Goal: Task Accomplishment & Management: Manage account settings

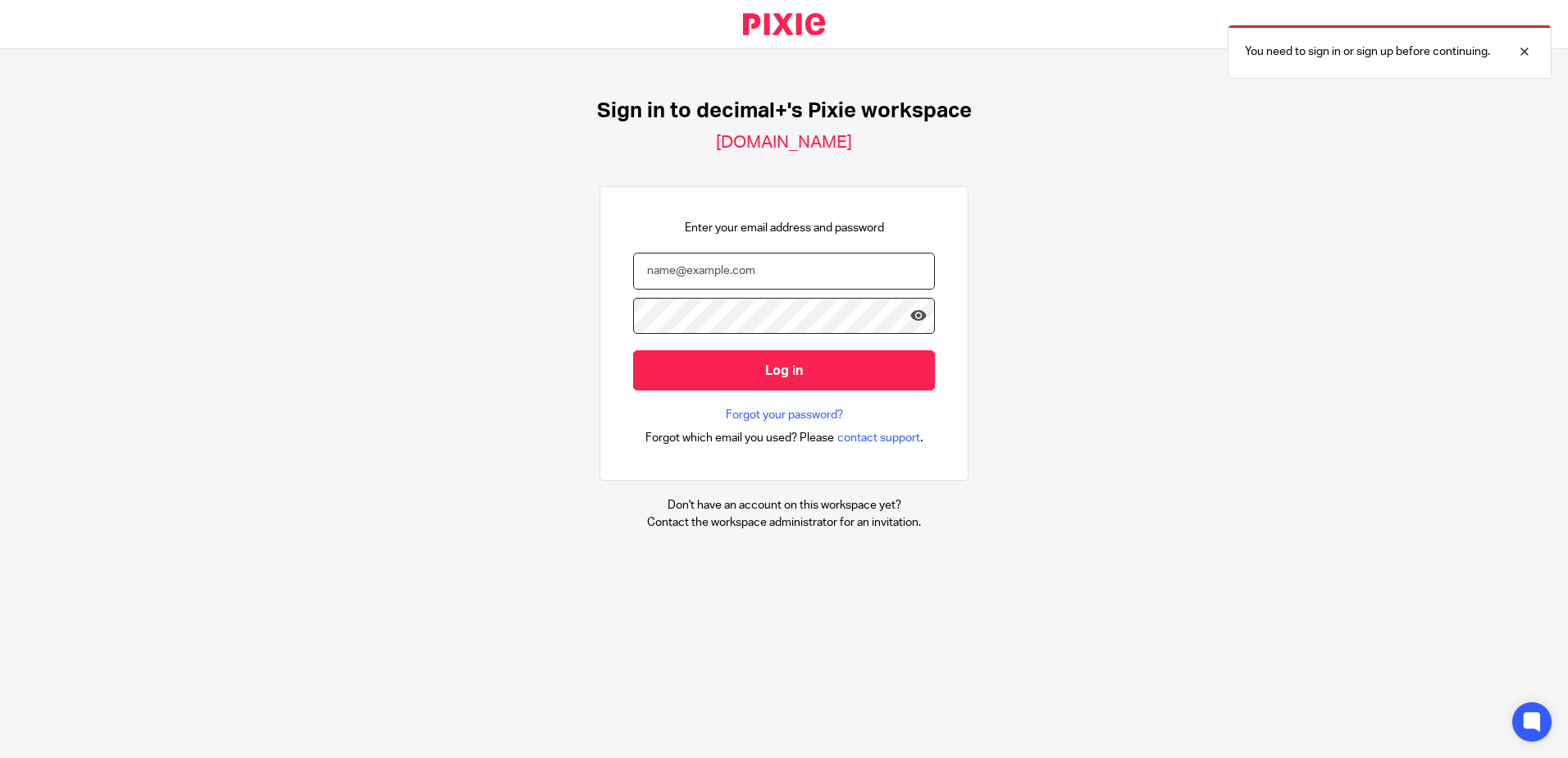
type input "[EMAIL_ADDRESS][DOMAIN_NAME]"
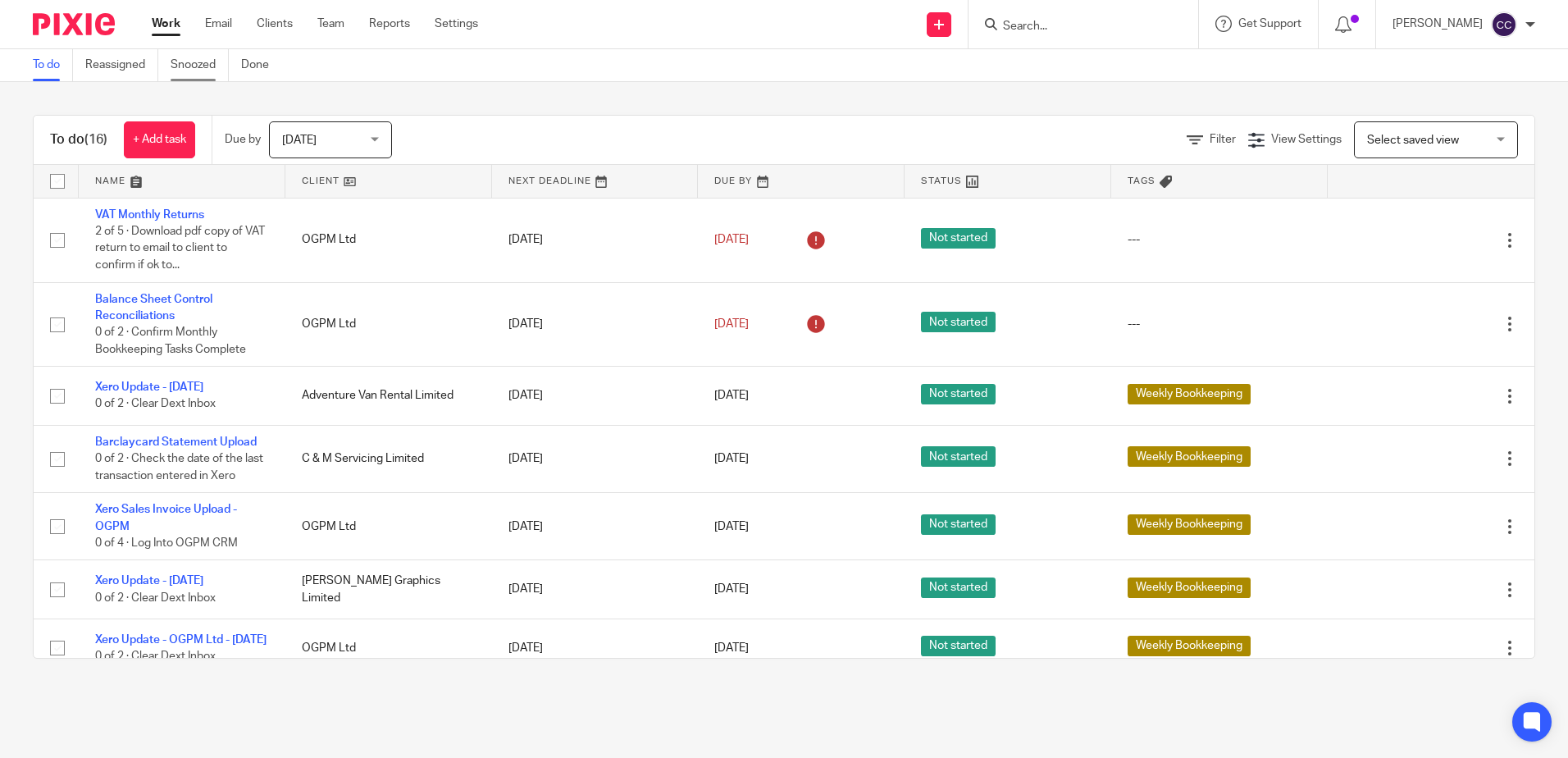
click at [212, 69] on link "Snoozed" at bounding box center [199, 65] width 58 height 32
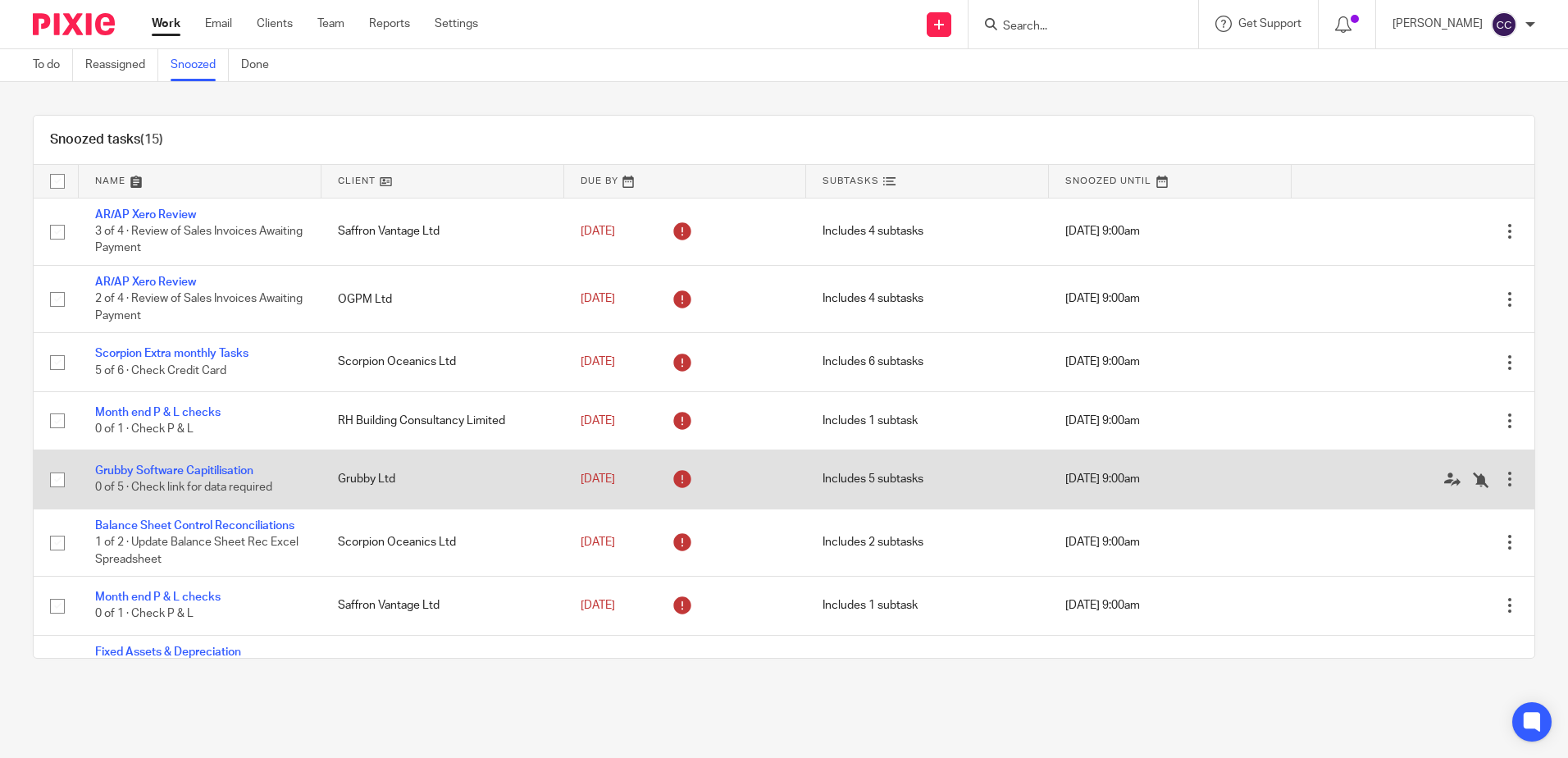
scroll to position [82, 0]
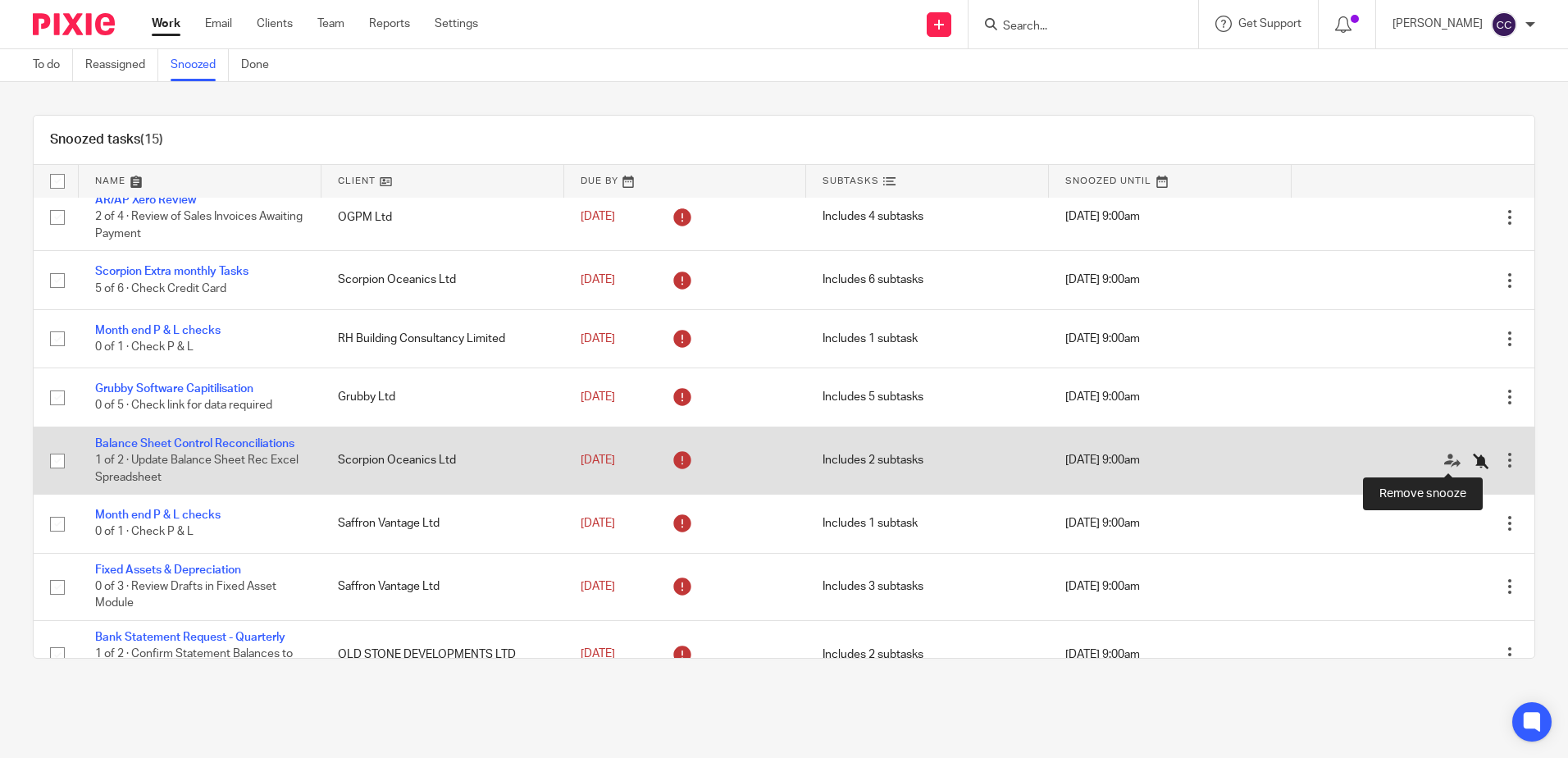
click at [1473, 465] on icon at bounding box center [1481, 461] width 16 height 16
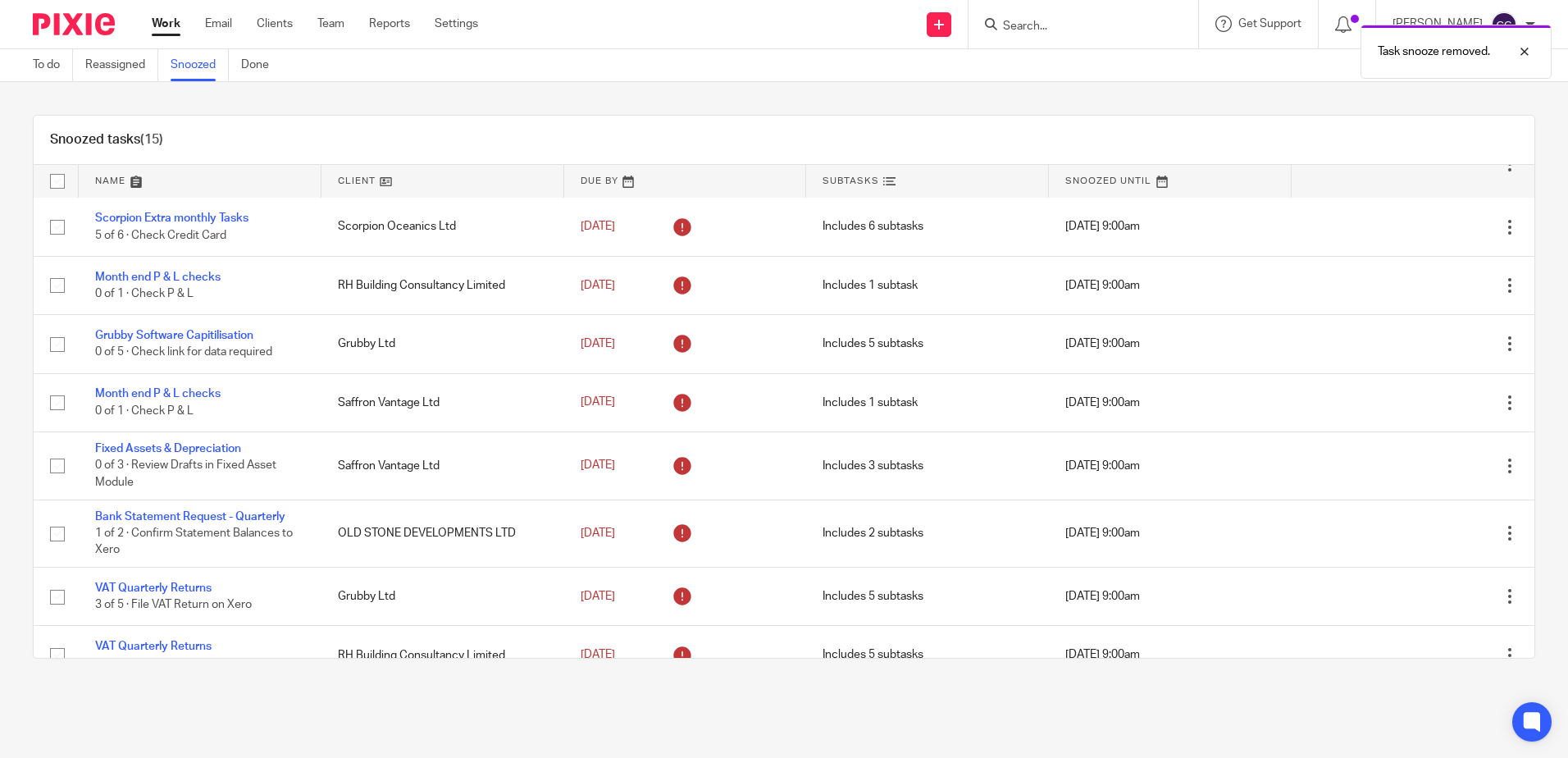
scroll to position [164, 0]
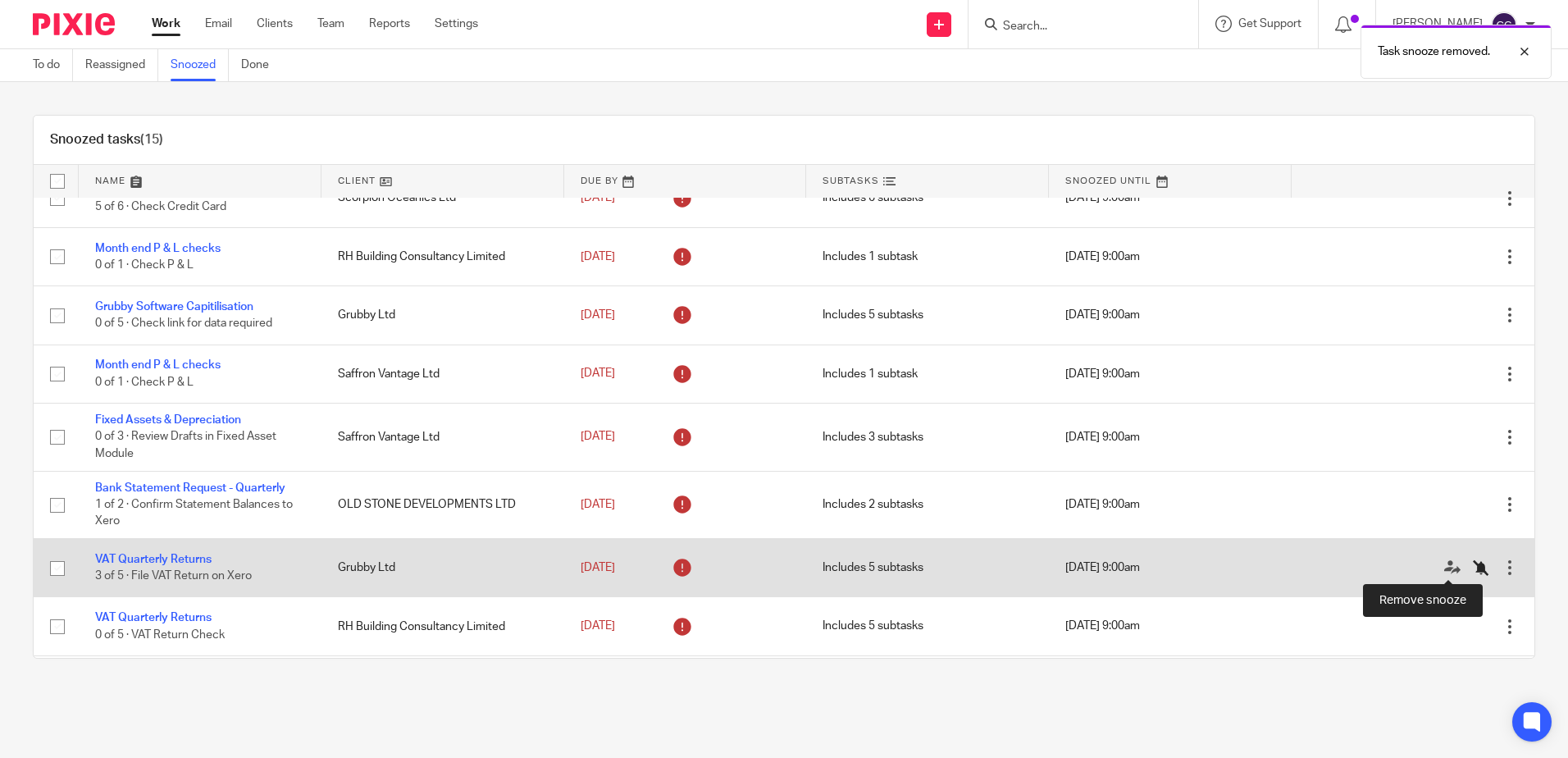
click at [1473, 564] on icon at bounding box center [1481, 567] width 16 height 16
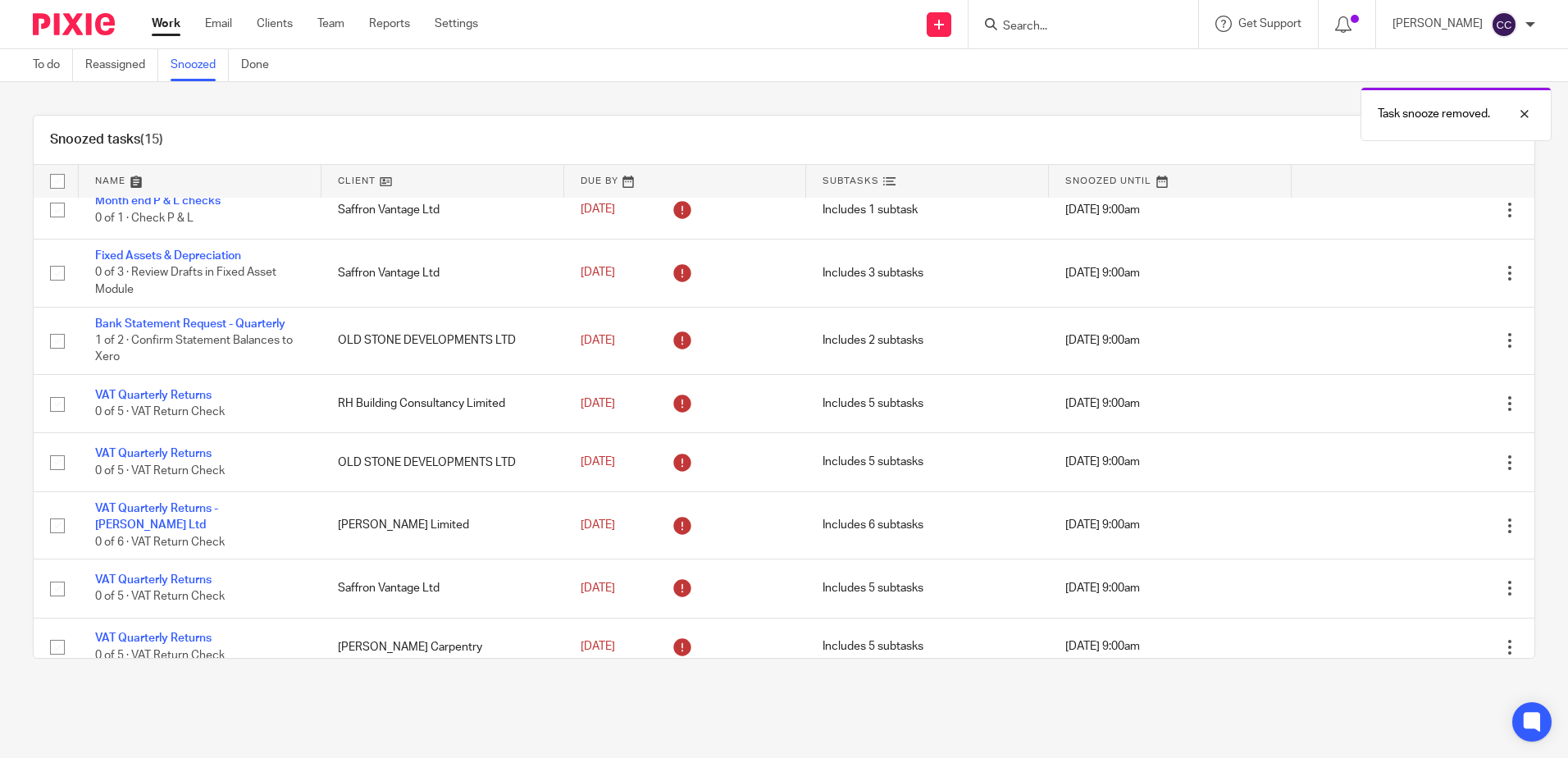
scroll to position [346, 0]
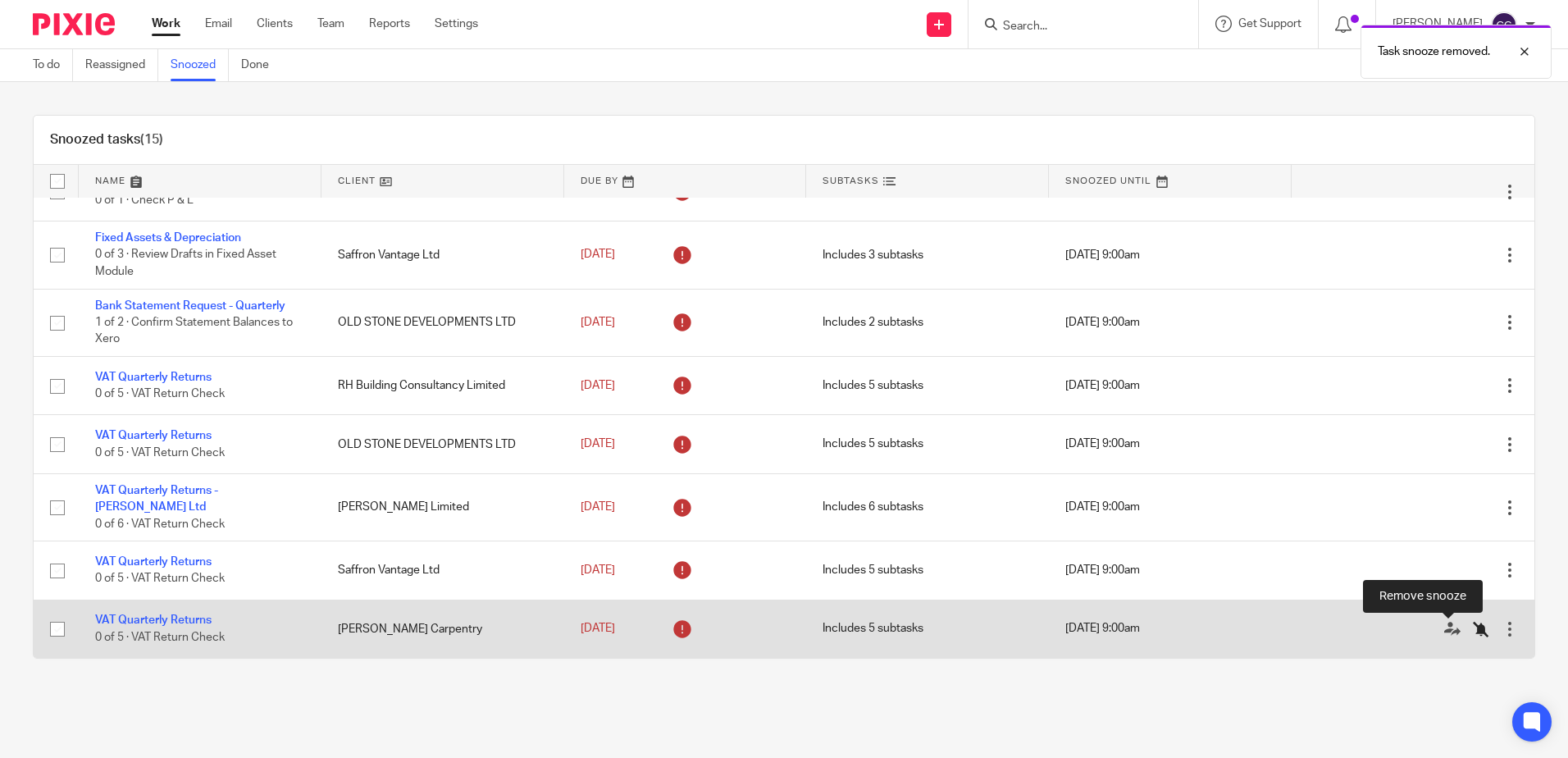
click at [1473, 629] on icon at bounding box center [1481, 629] width 16 height 16
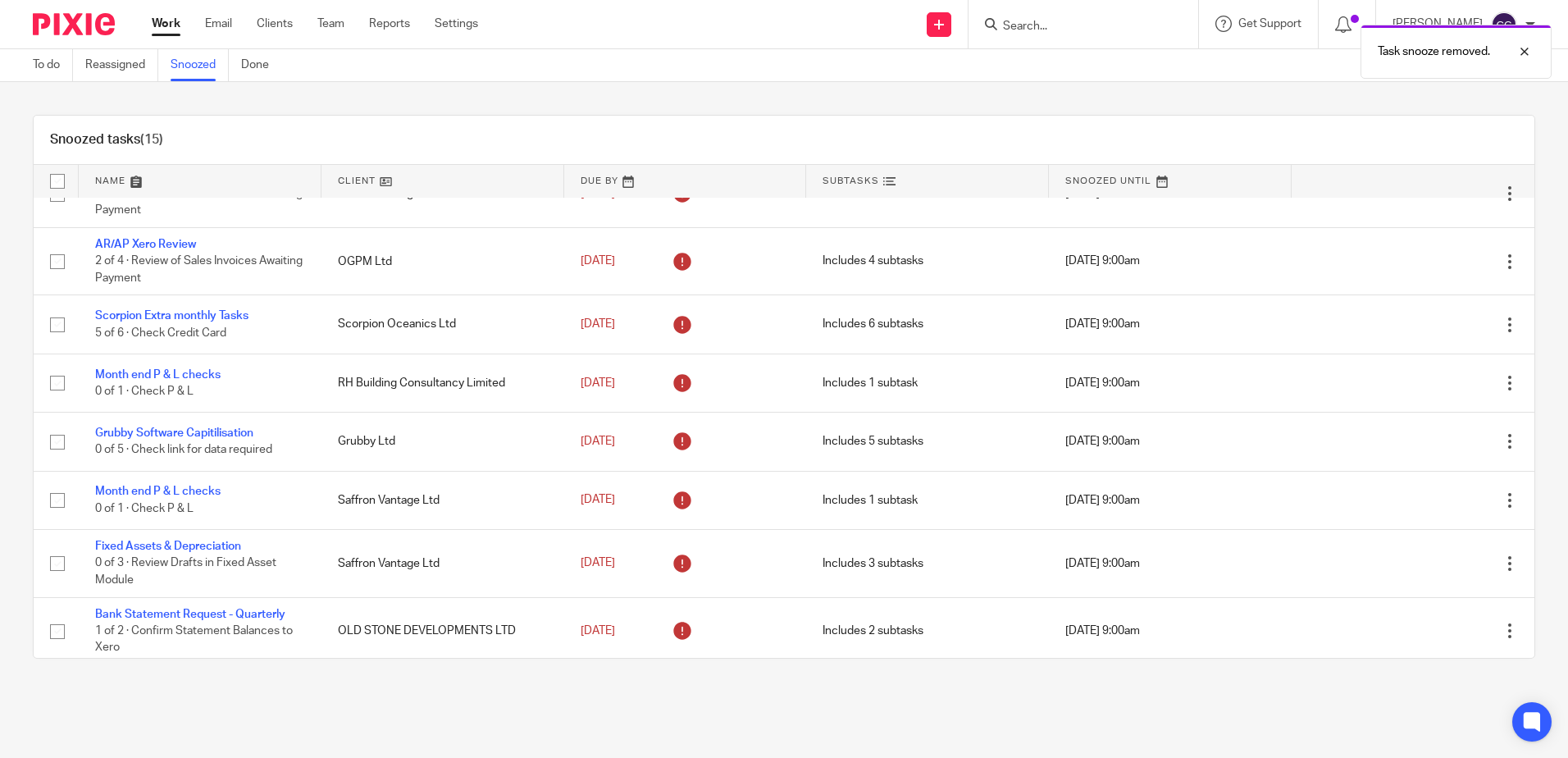
scroll to position [0, 0]
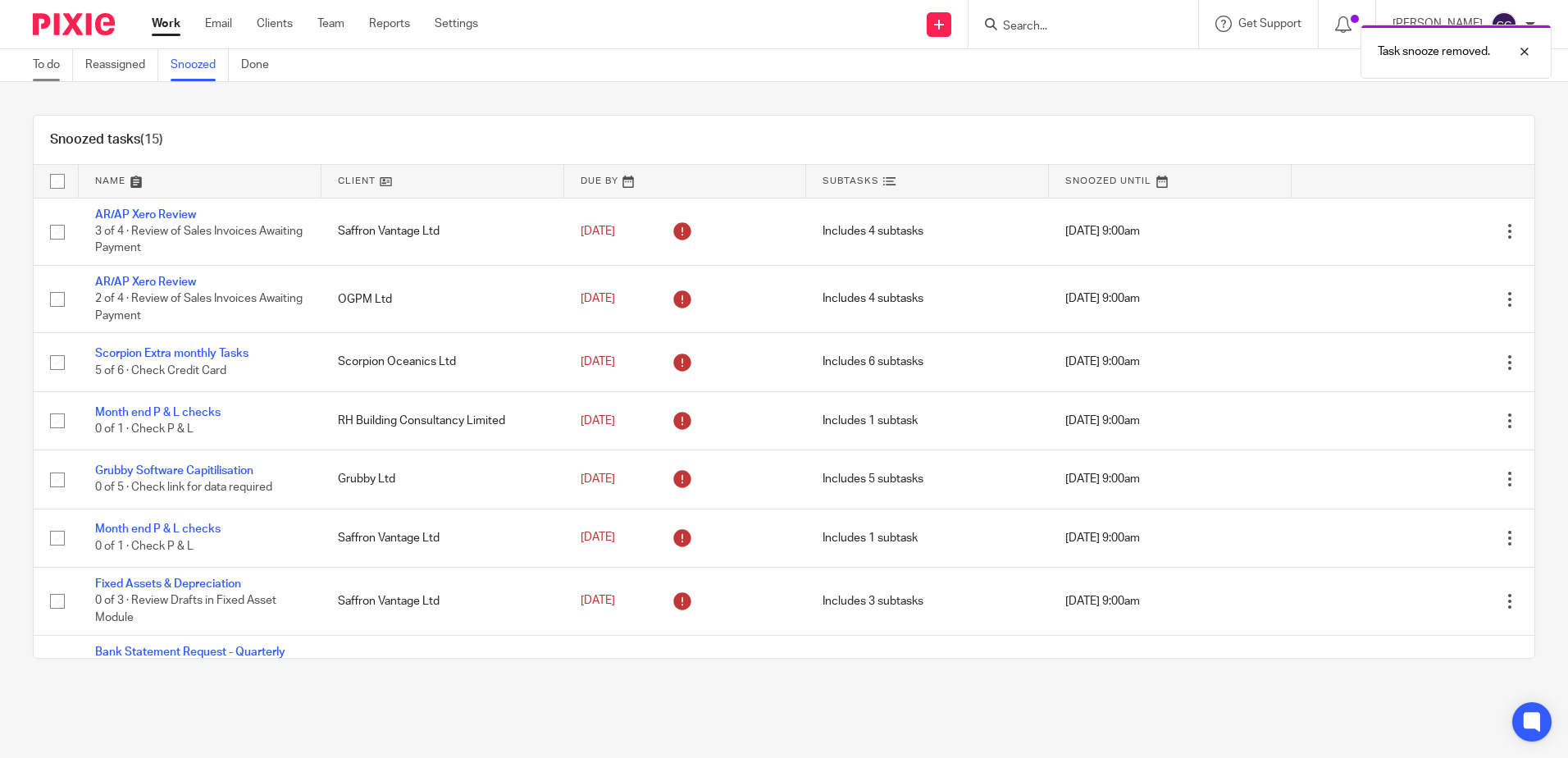
click at [35, 65] on link "To do" at bounding box center [53, 65] width 40 height 32
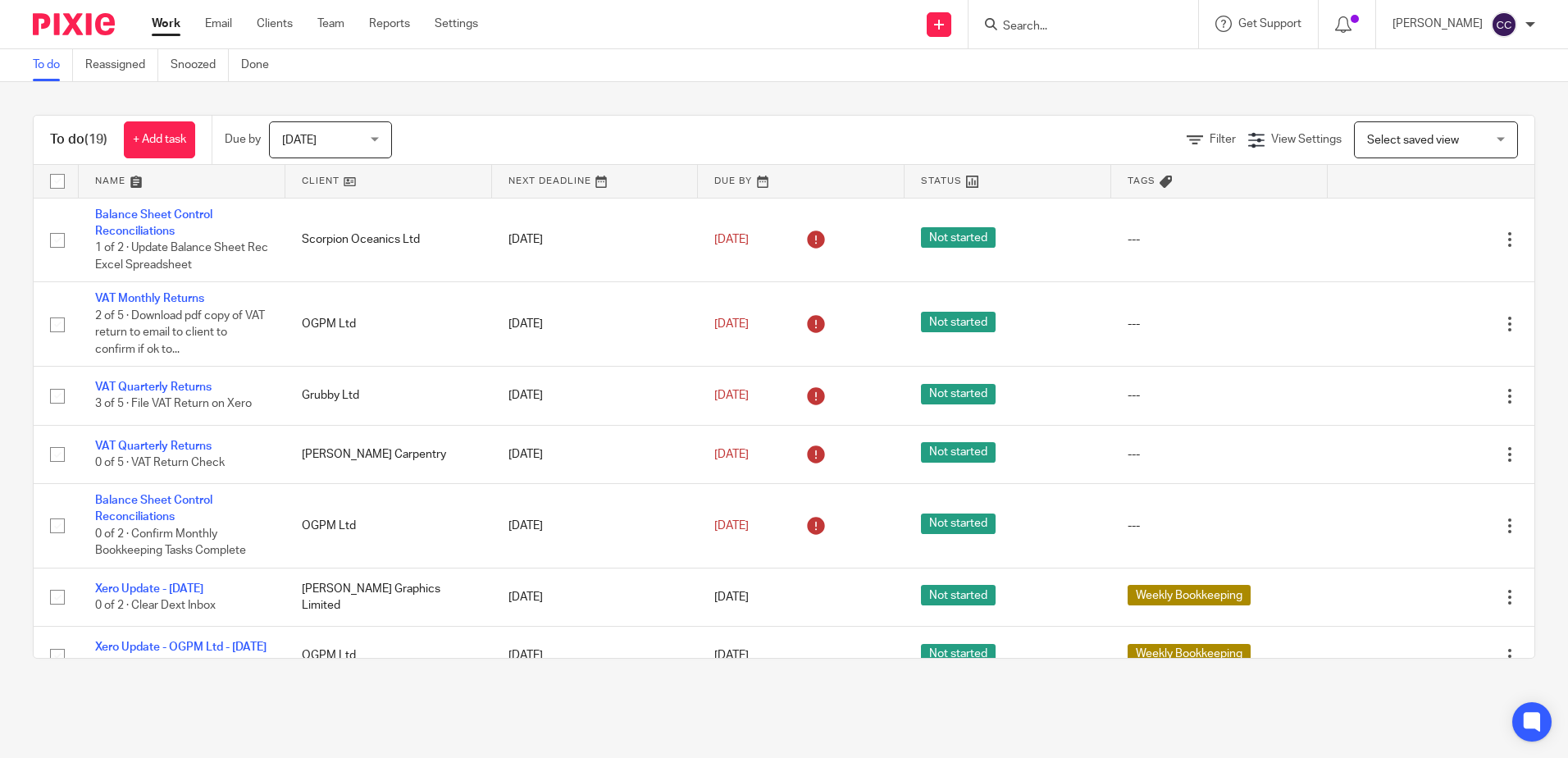
click at [316, 169] on link at bounding box center [388, 181] width 206 height 33
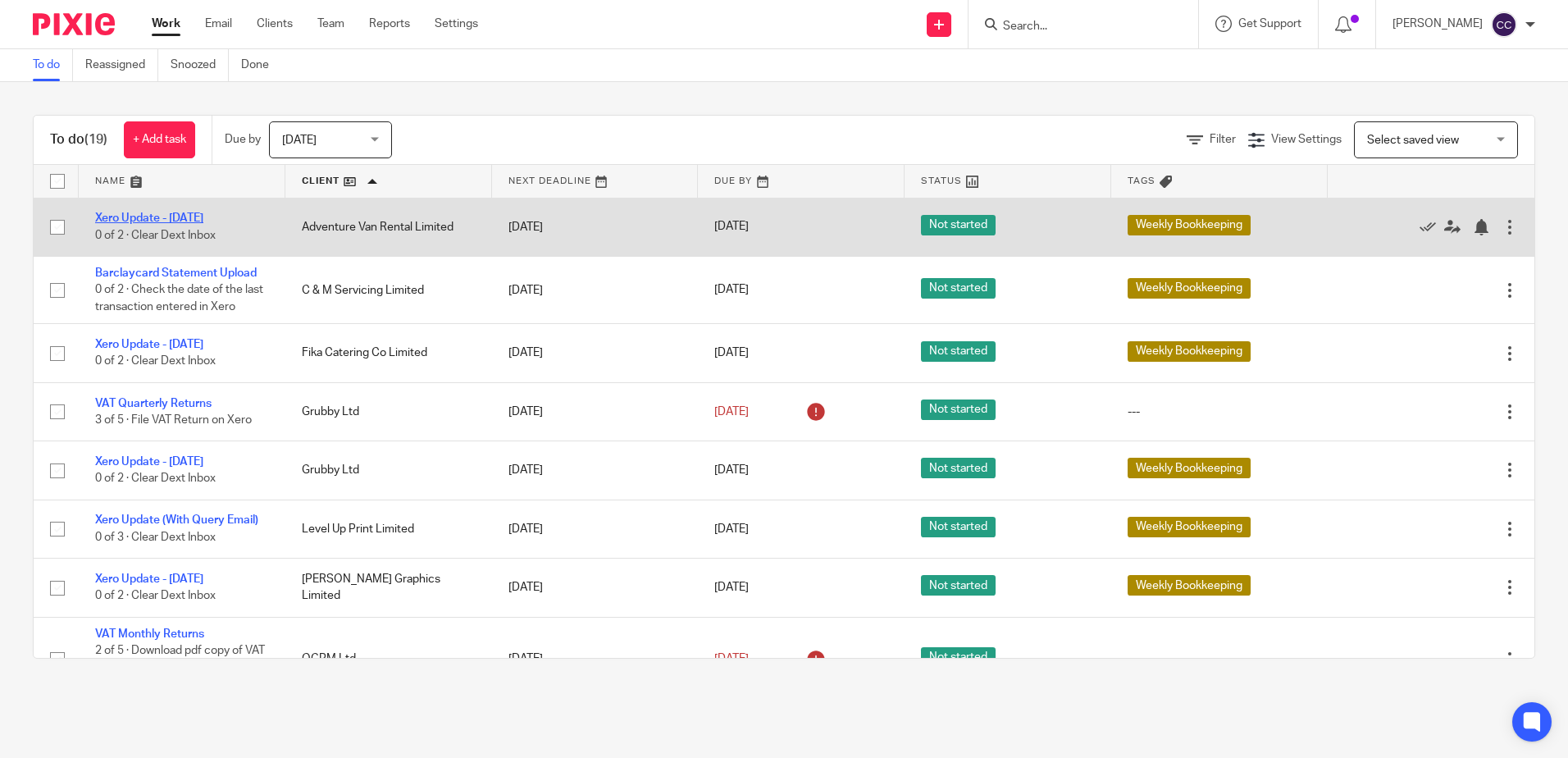
click at [188, 216] on link "Xero Update - [DATE]" at bounding box center [149, 218] width 109 height 12
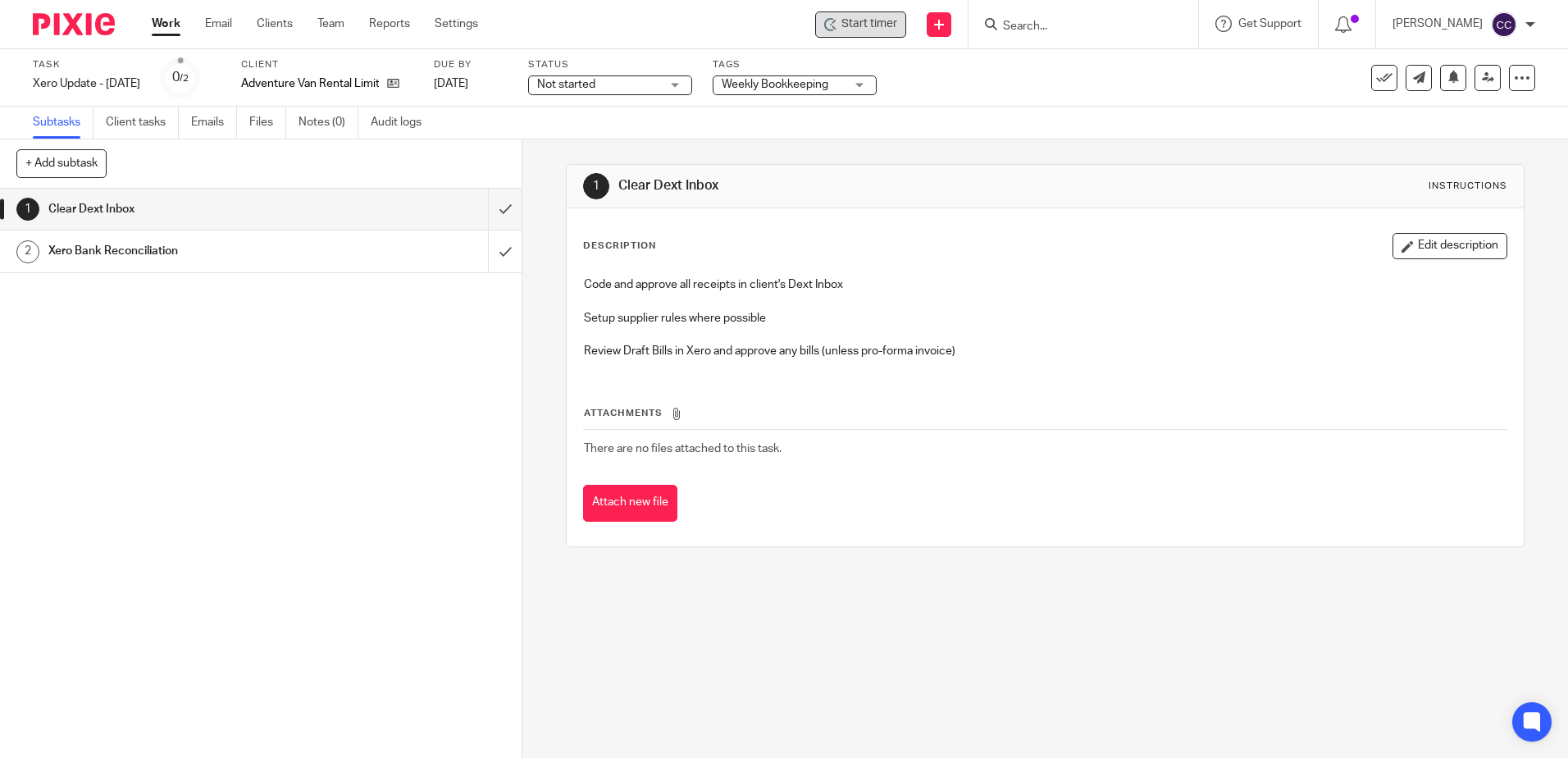
click at [897, 32] on span "Start timer" at bounding box center [869, 23] width 56 height 17
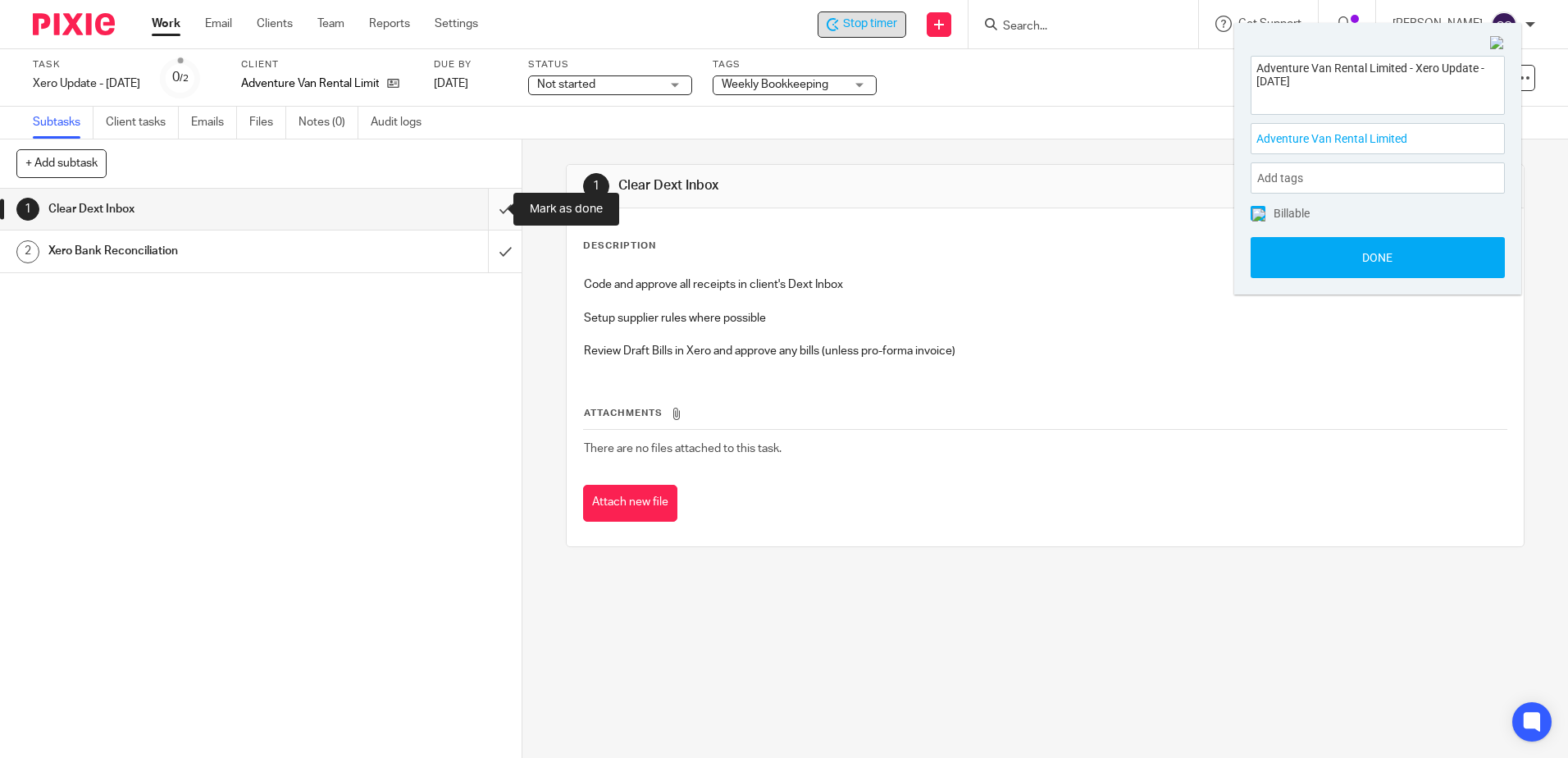
click at [490, 209] on input "submit" at bounding box center [260, 209] width 521 height 41
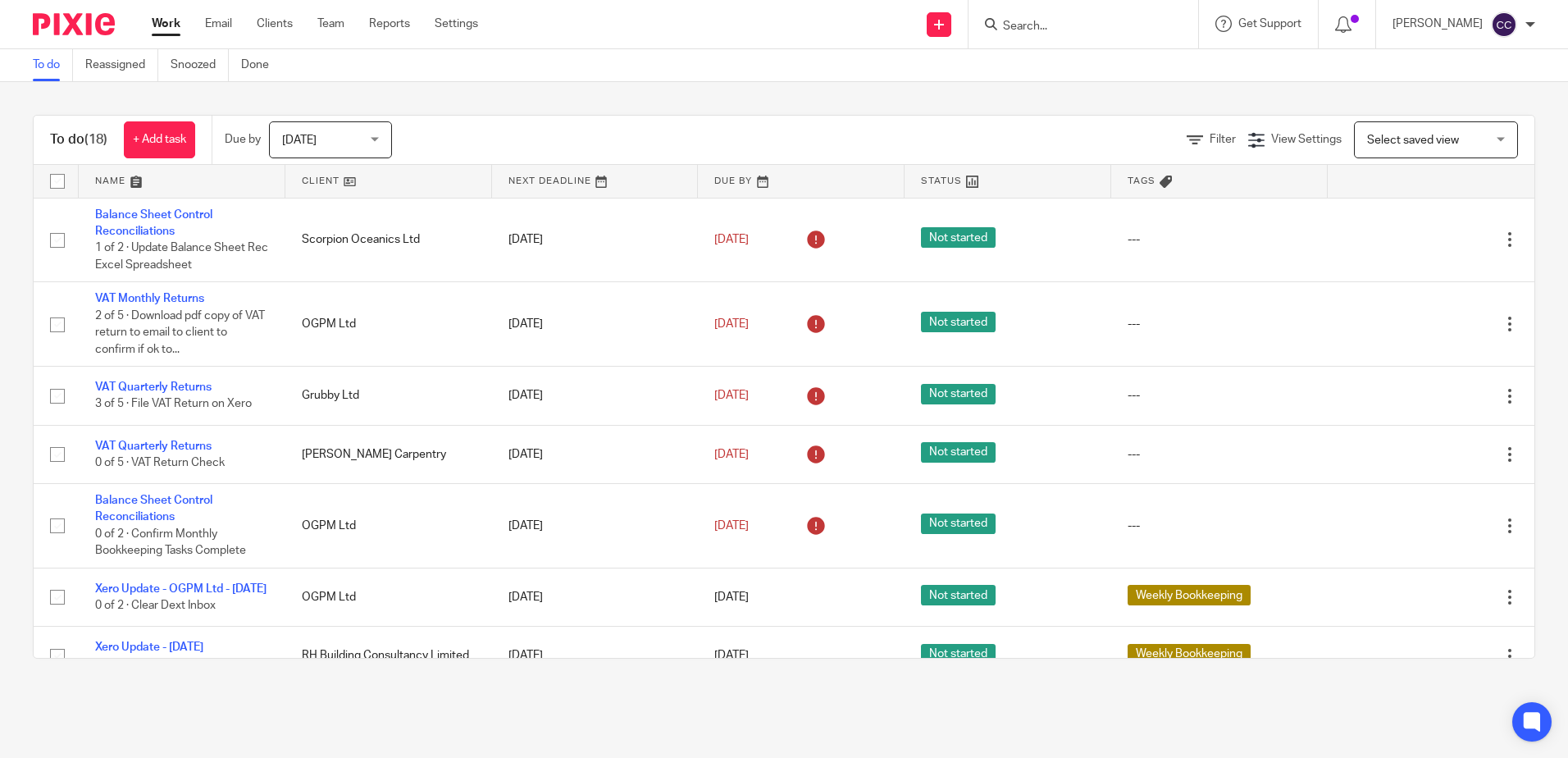
click at [317, 178] on link at bounding box center [388, 181] width 206 height 33
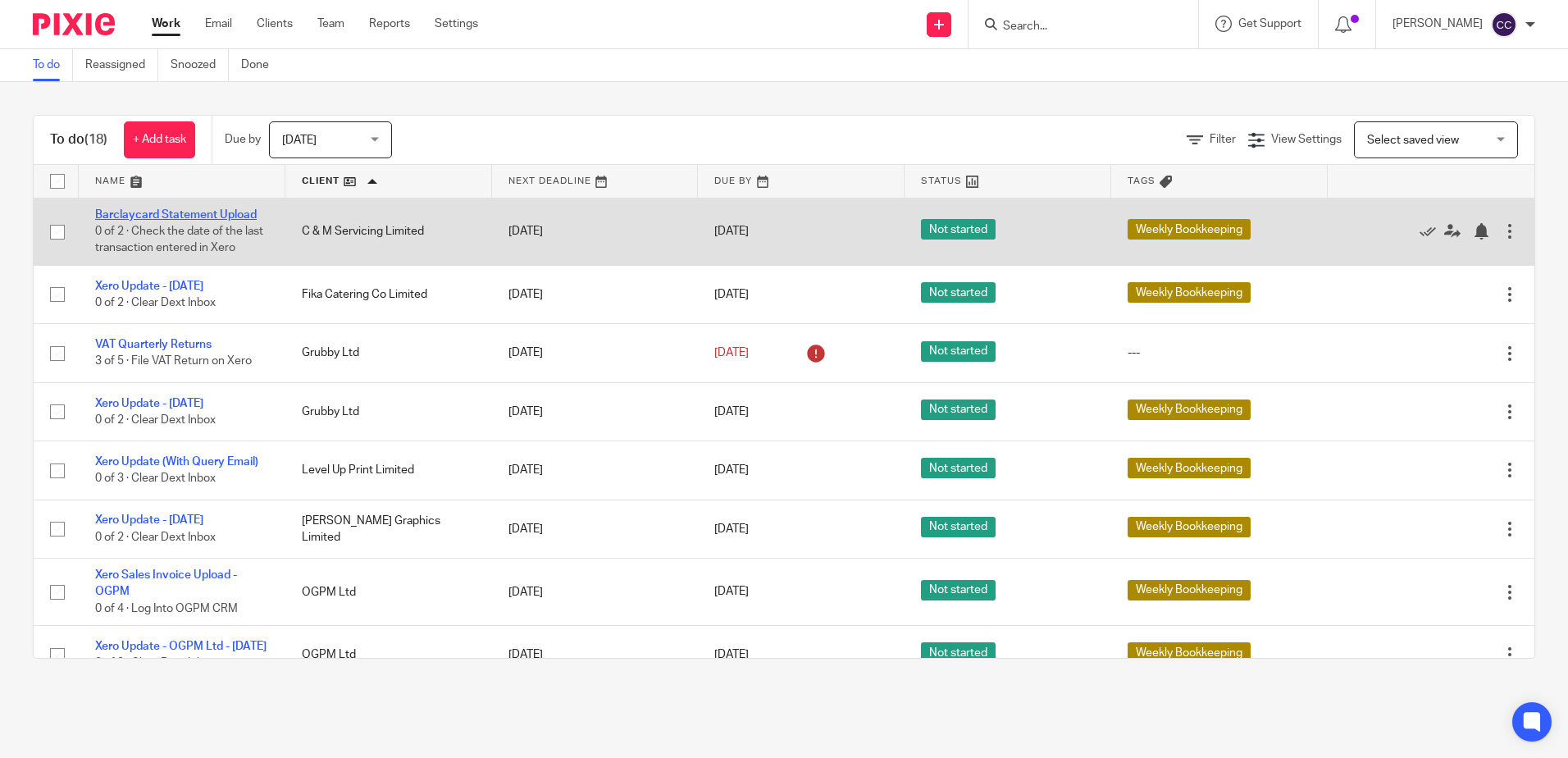
click at [184, 214] on link "Barclaycard Statement Upload" at bounding box center [176, 214] width 161 height 12
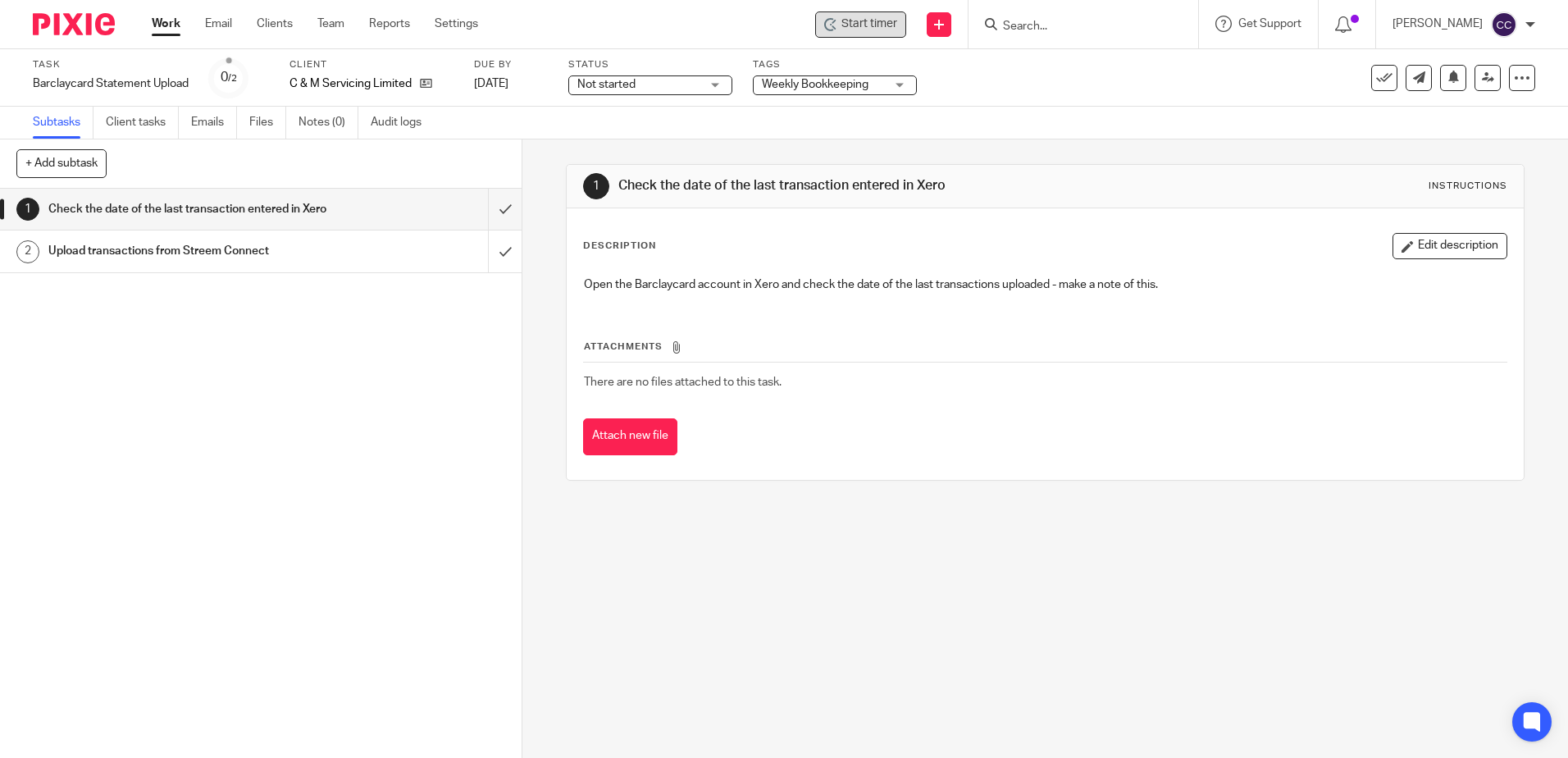
click at [897, 26] on span "Start timer" at bounding box center [869, 23] width 56 height 17
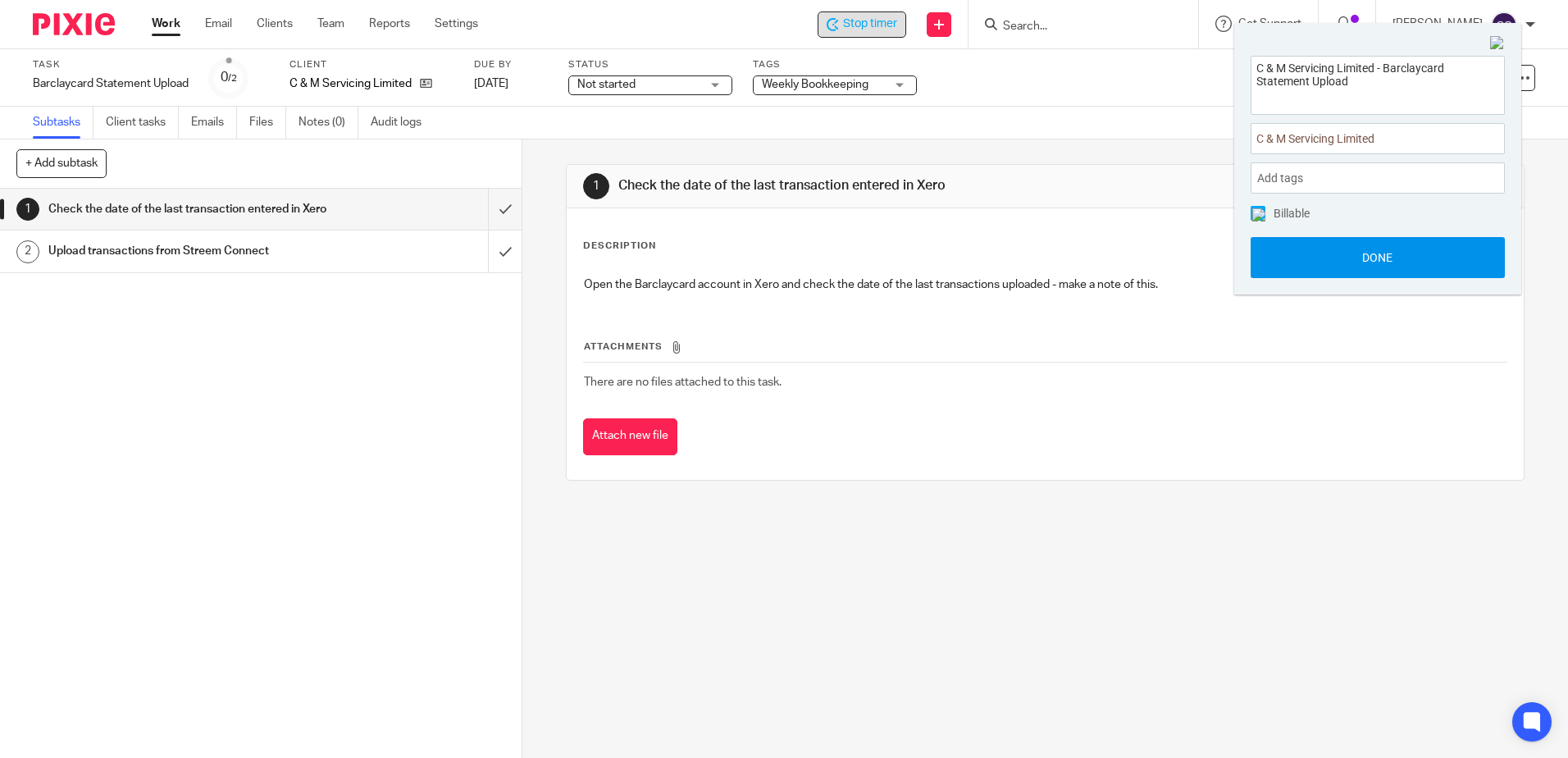
click at [1359, 269] on button "Done" at bounding box center [1377, 257] width 254 height 41
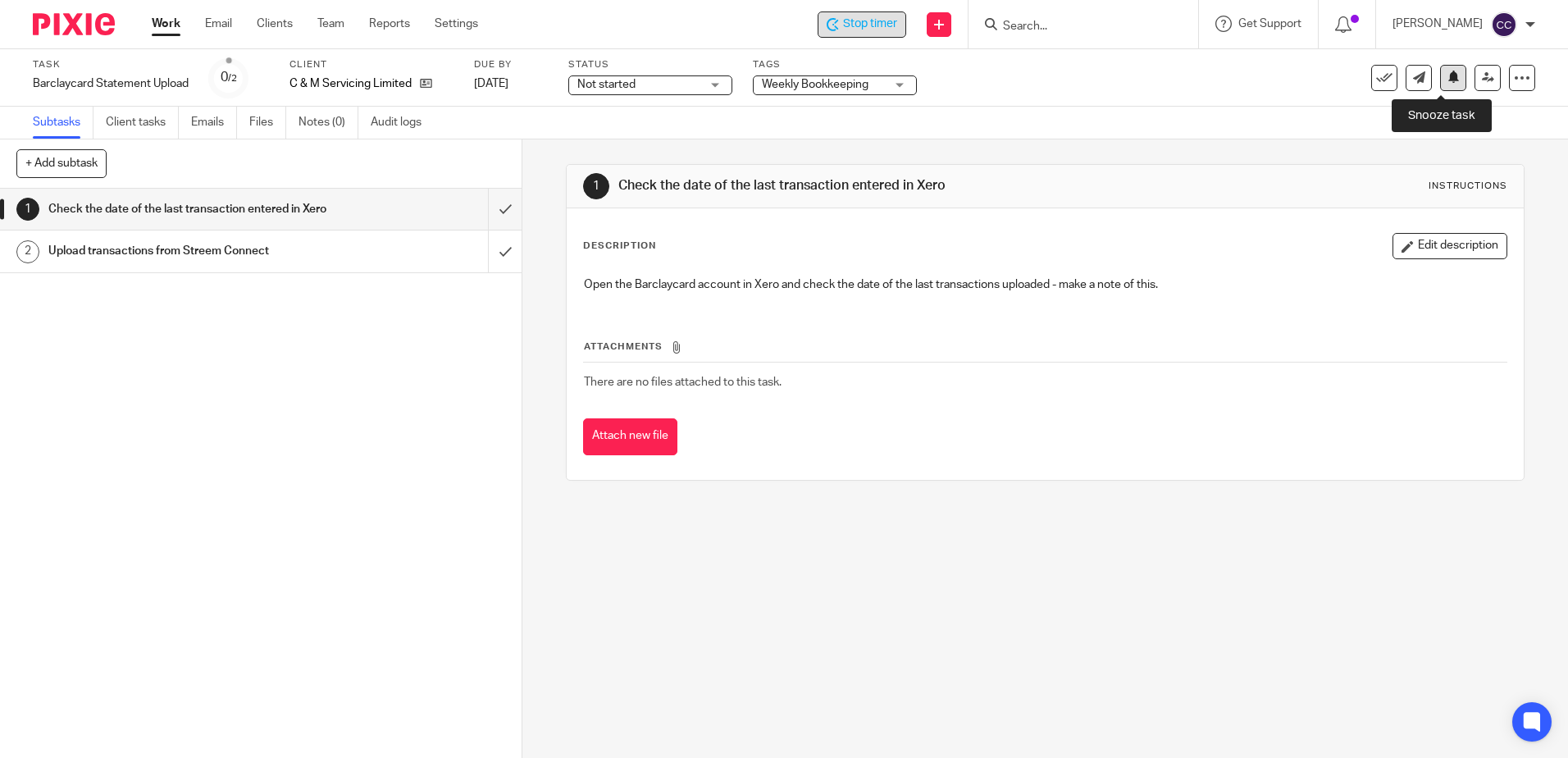
click at [1450, 78] on button at bounding box center [1452, 77] width 26 height 26
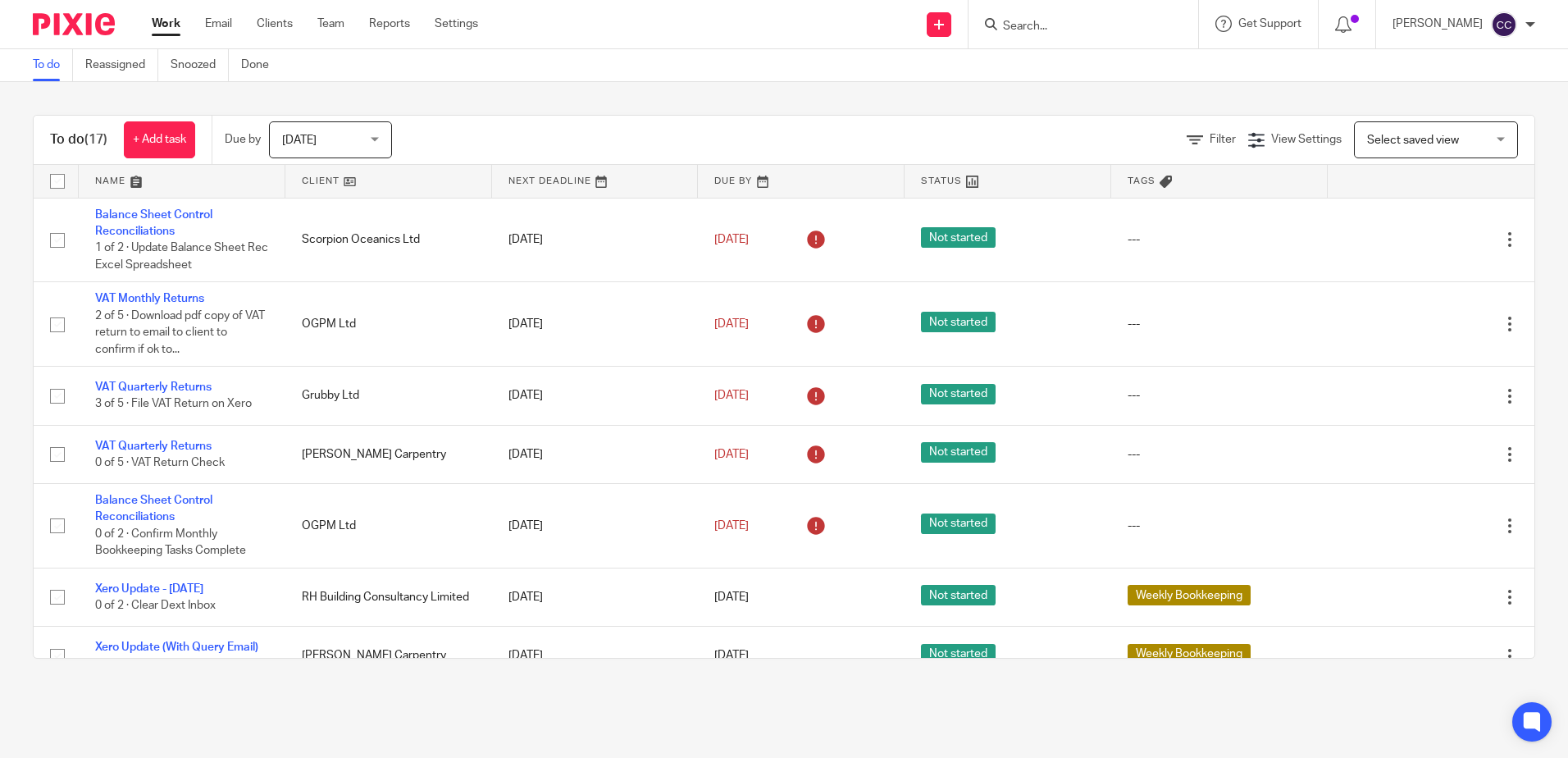
click at [305, 179] on link at bounding box center [388, 181] width 206 height 33
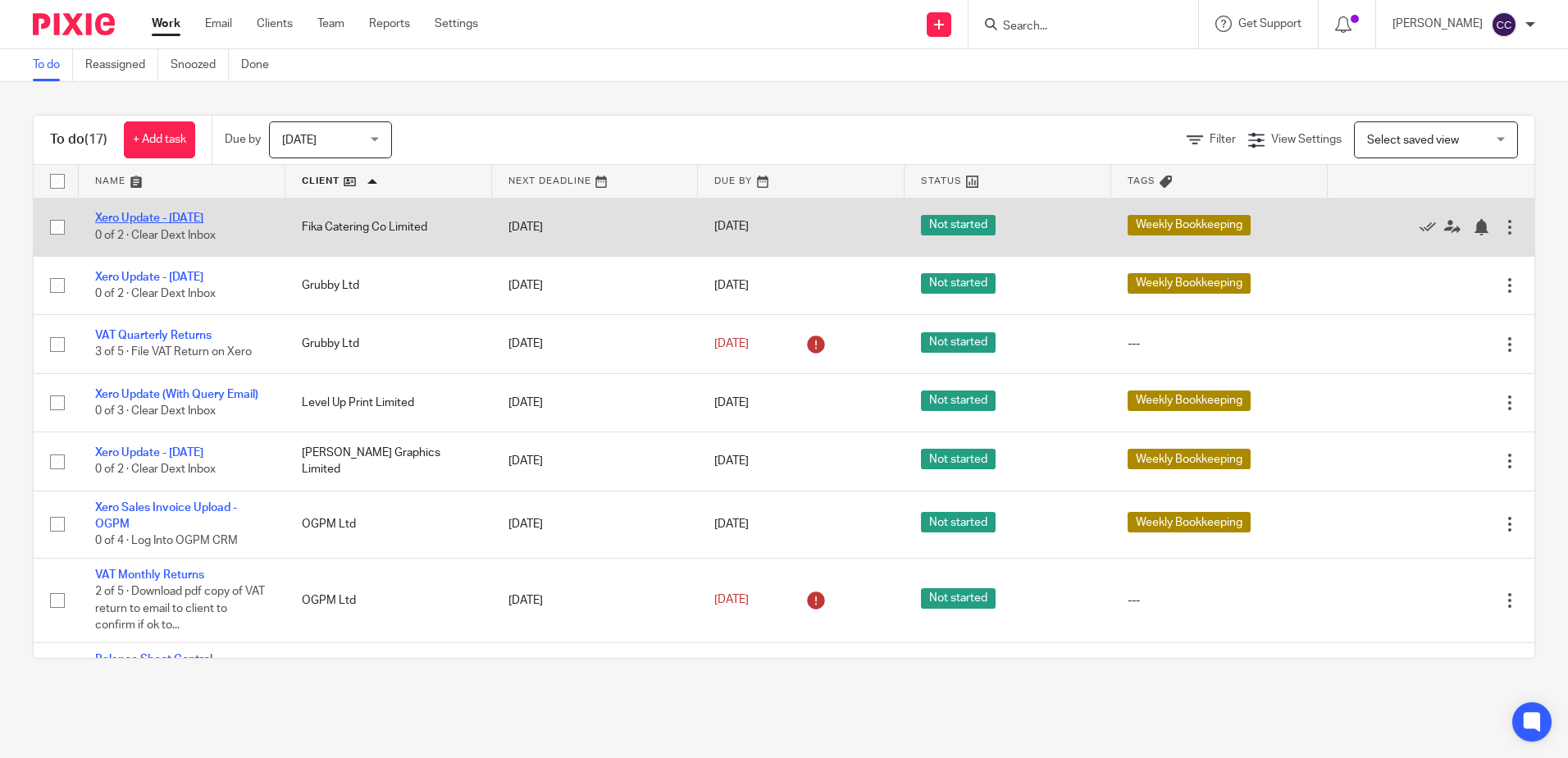
click at [178, 214] on link "Xero Update - [DATE]" at bounding box center [149, 218] width 109 height 12
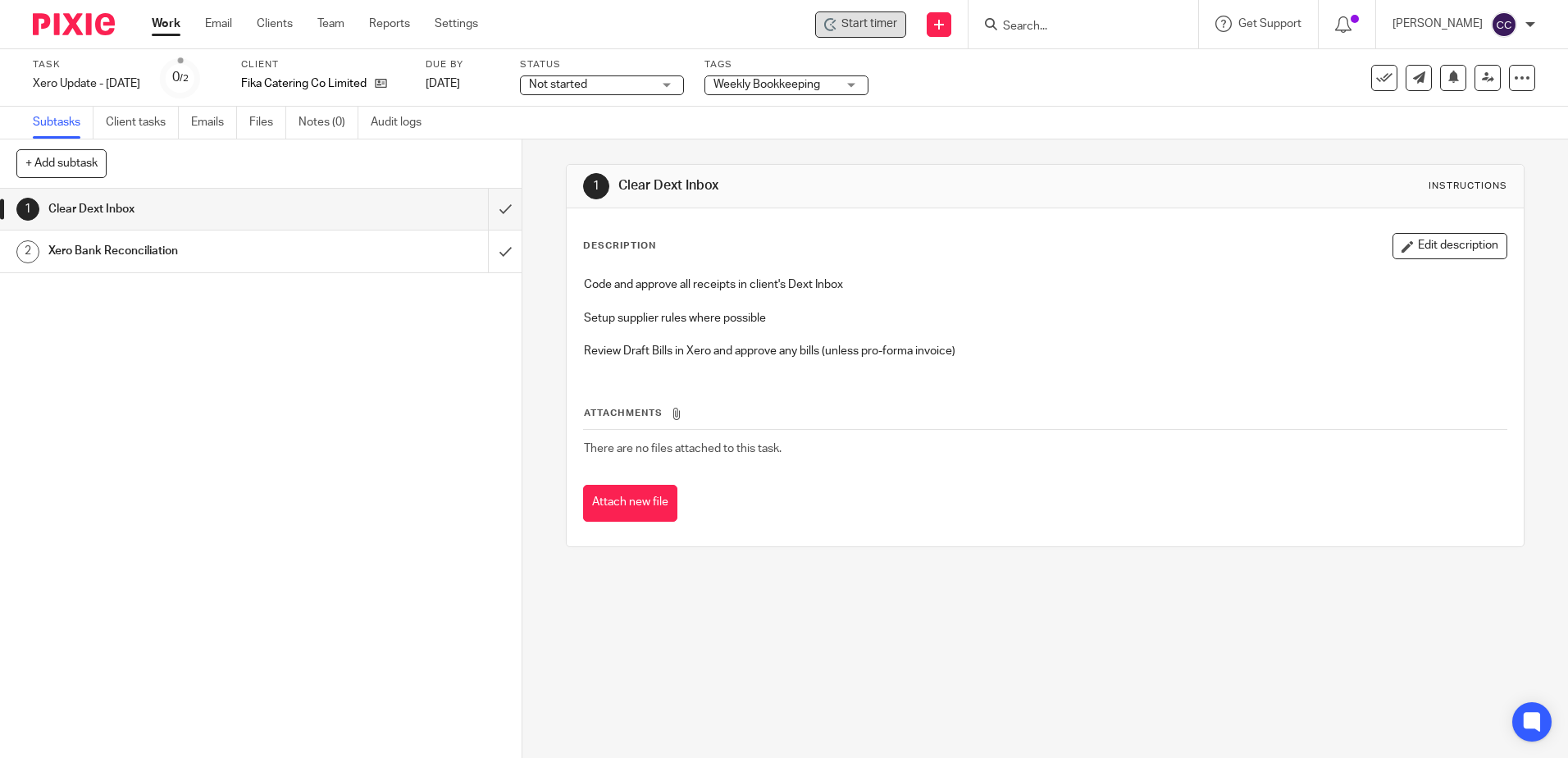
click at [860, 27] on div "Start timer" at bounding box center [860, 23] width 73 height 17
click at [491, 210] on input "submit" at bounding box center [260, 209] width 521 height 41
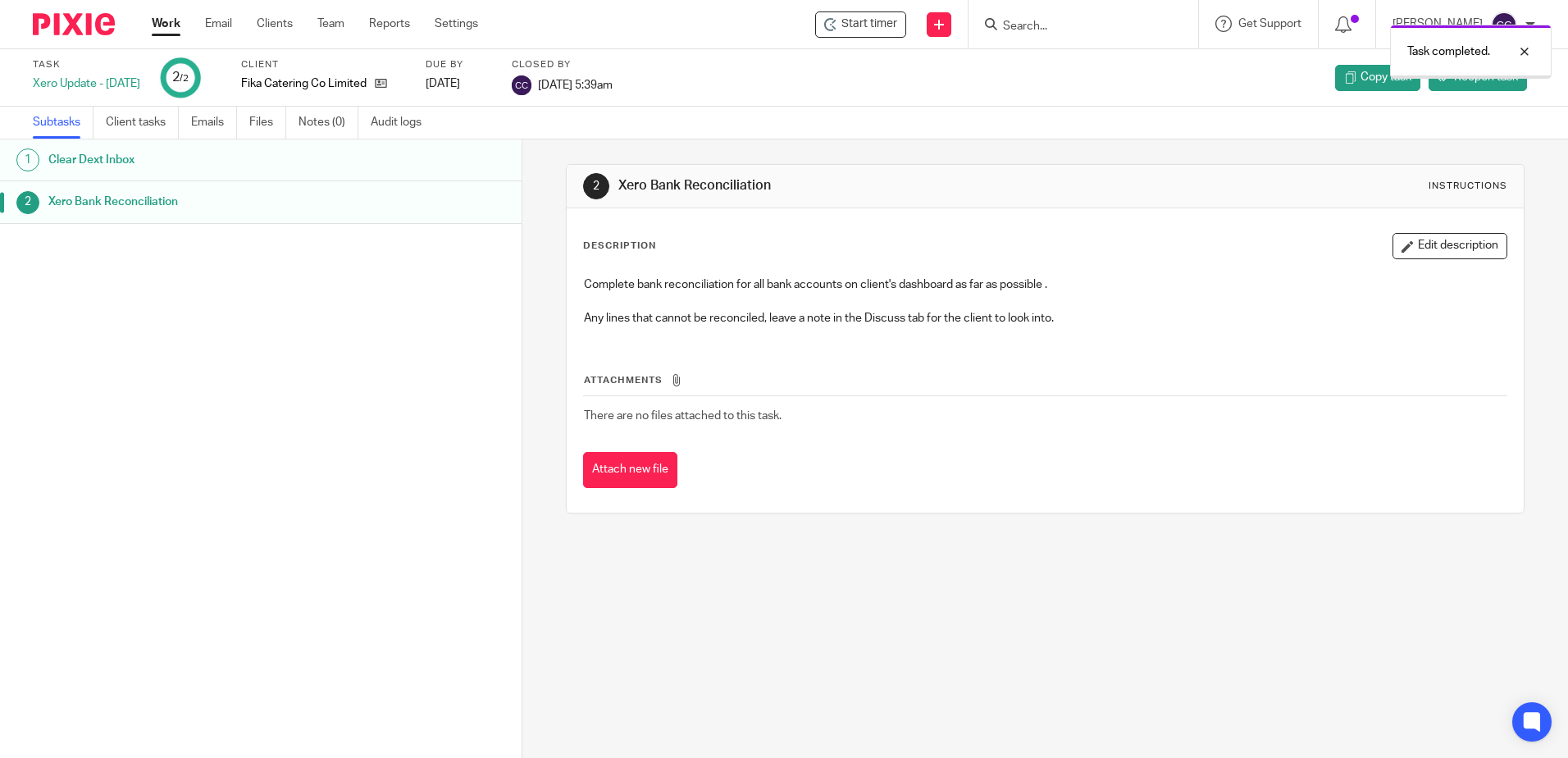
click at [177, 29] on link "Work" at bounding box center [166, 23] width 29 height 16
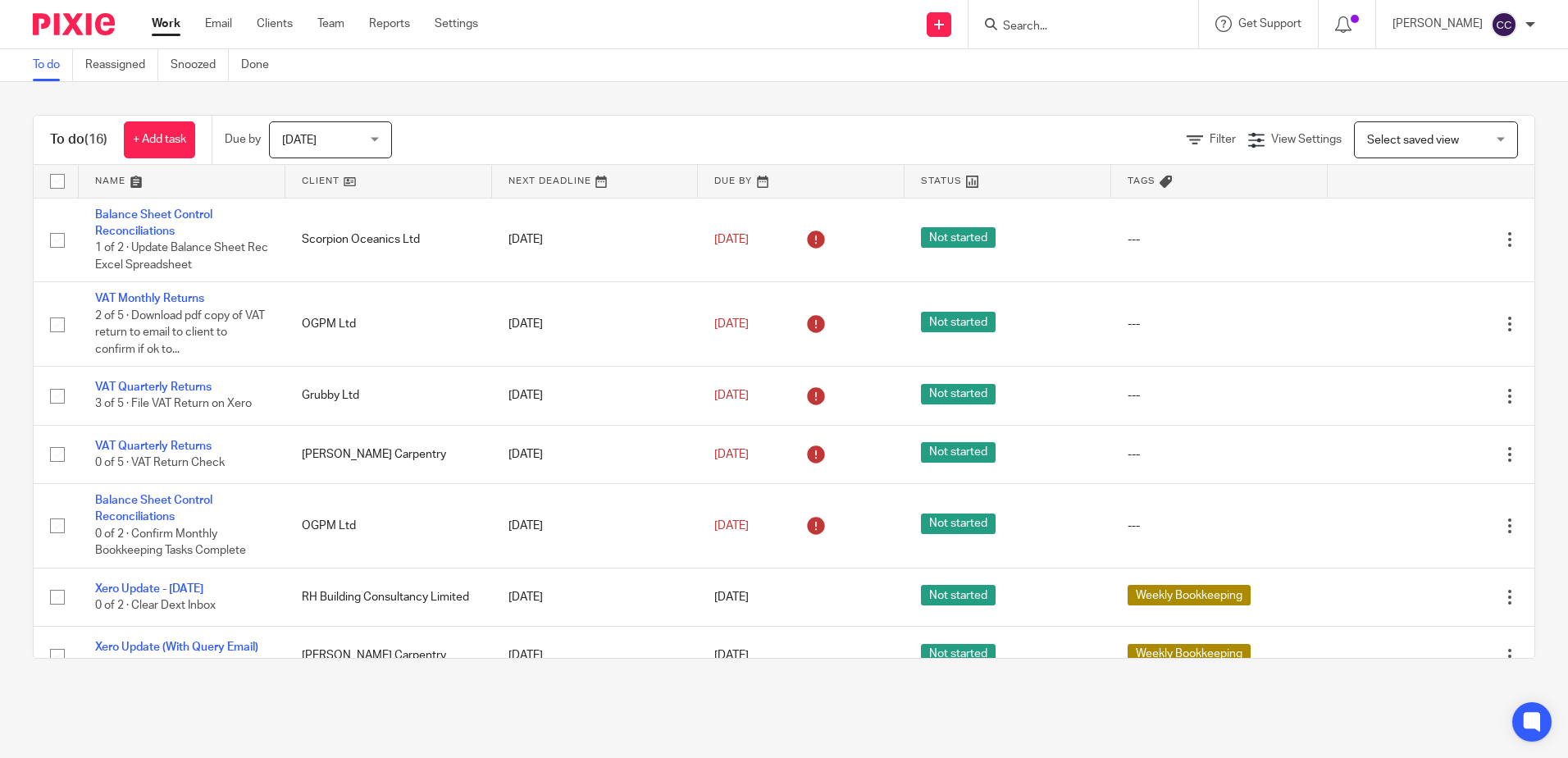
click at [322, 179] on link at bounding box center [388, 181] width 206 height 33
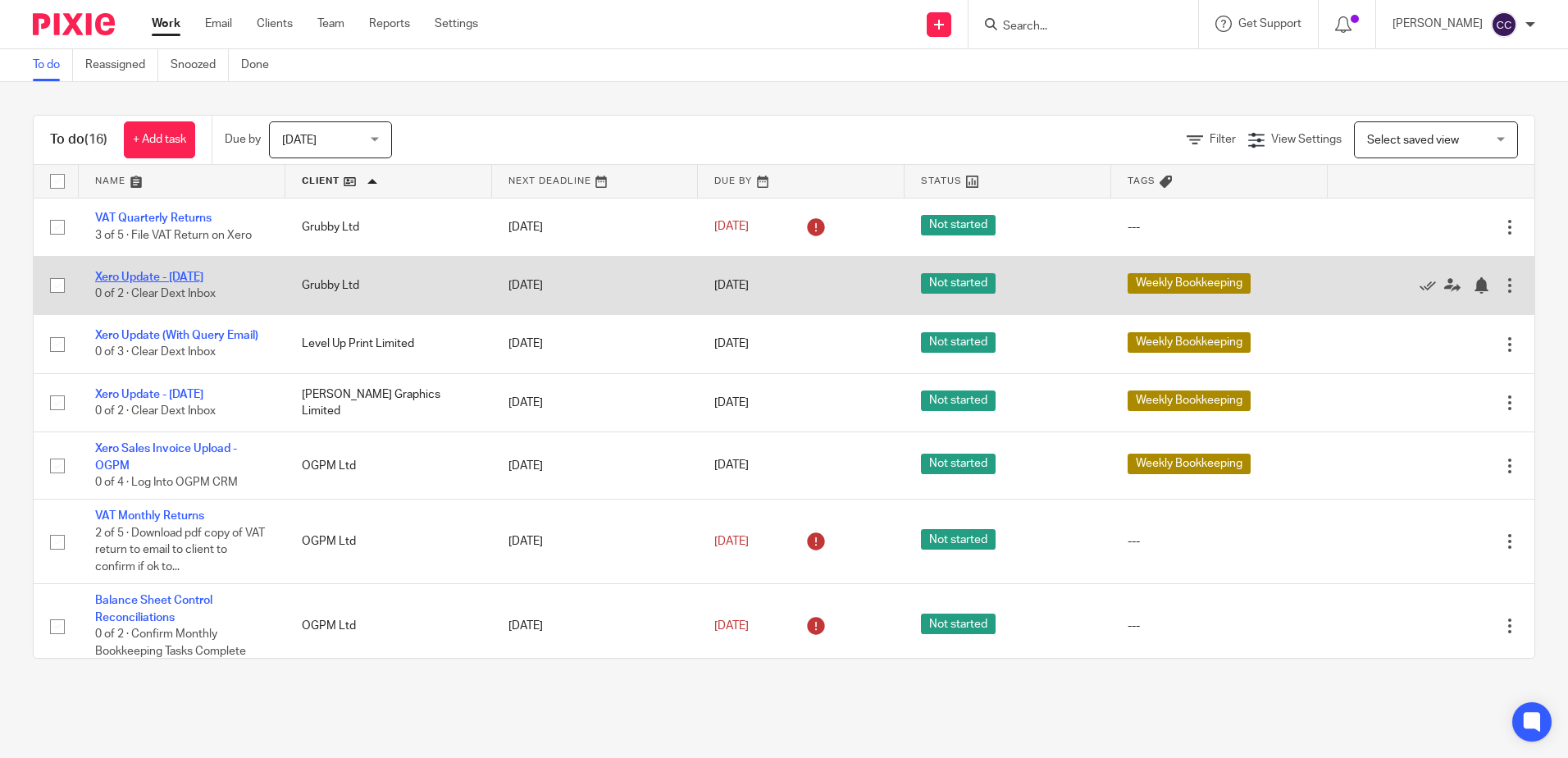
click at [156, 274] on link "Xero Update - [DATE]" at bounding box center [149, 277] width 109 height 12
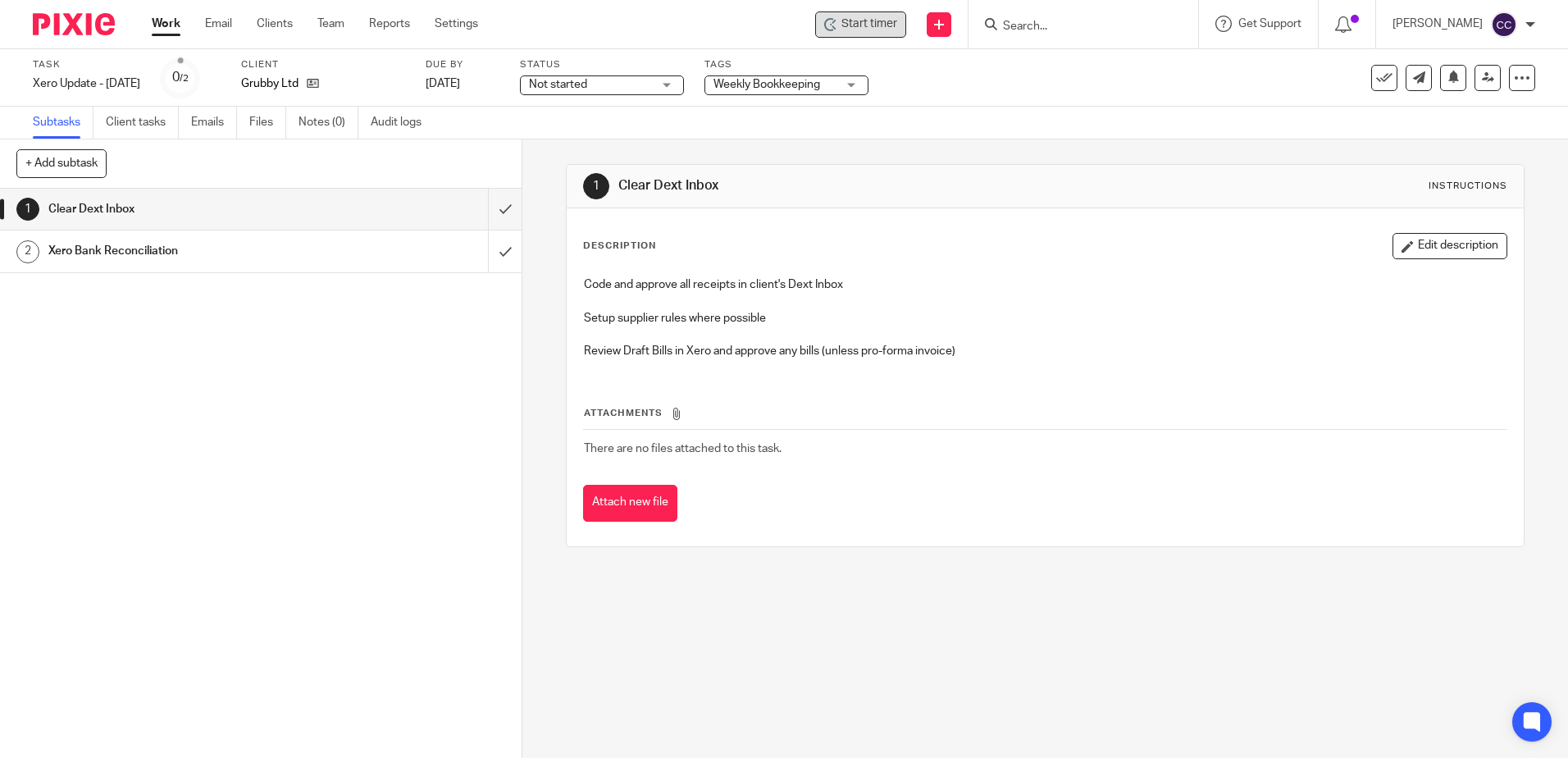
click at [883, 28] on span "Start timer" at bounding box center [869, 23] width 56 height 17
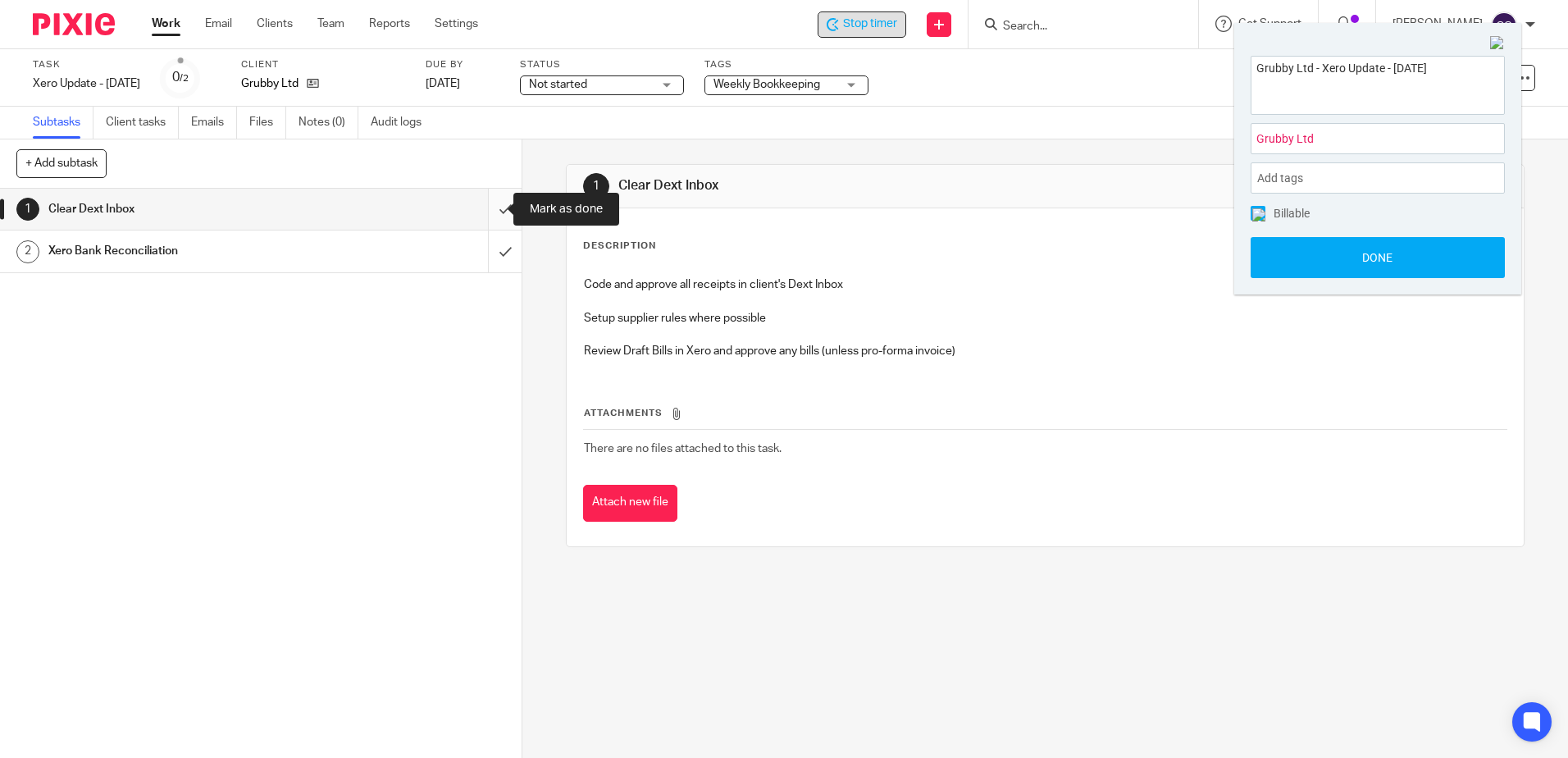
click at [485, 206] on input "submit" at bounding box center [260, 209] width 521 height 41
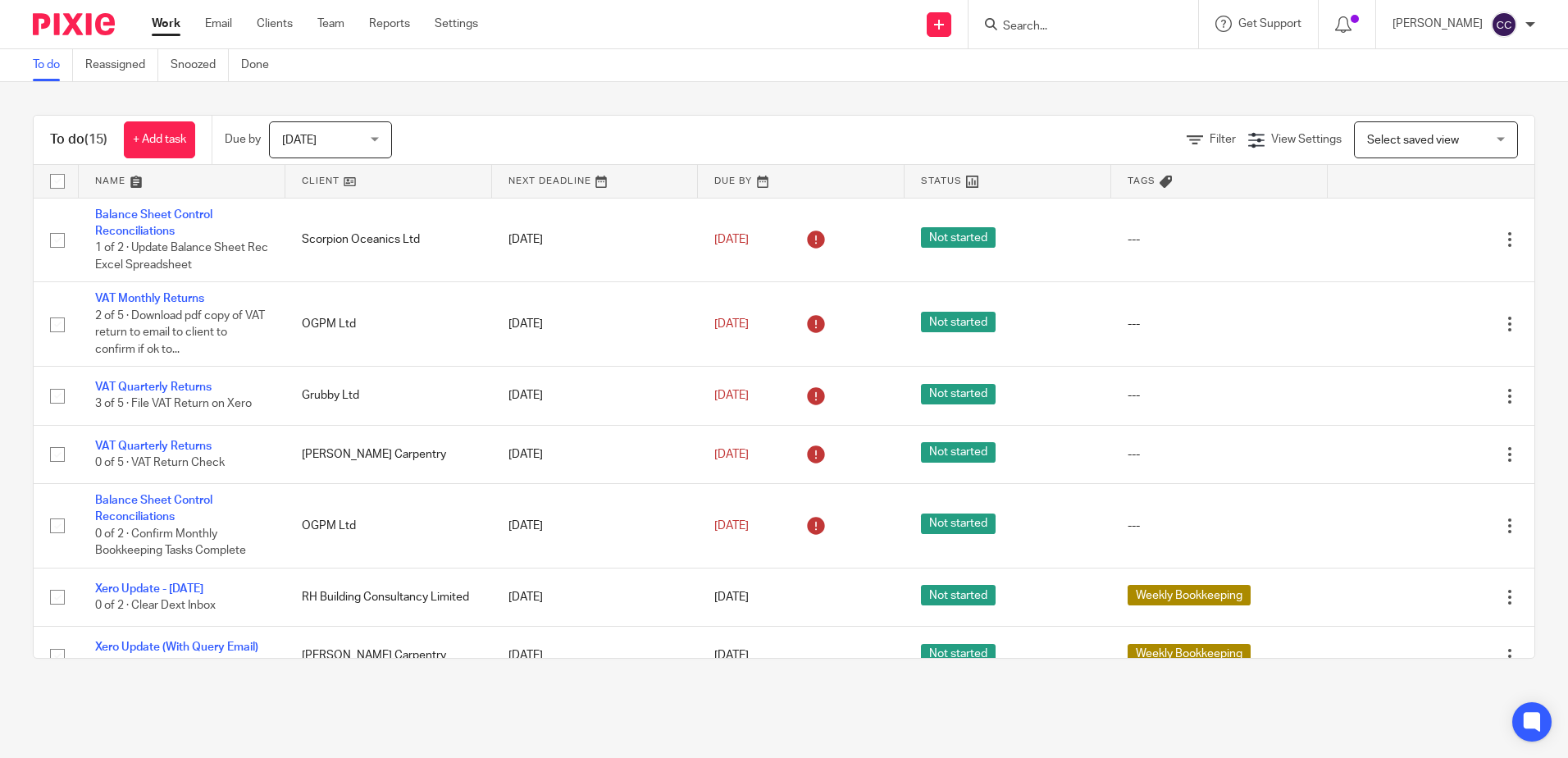
click at [310, 176] on link at bounding box center [388, 181] width 206 height 33
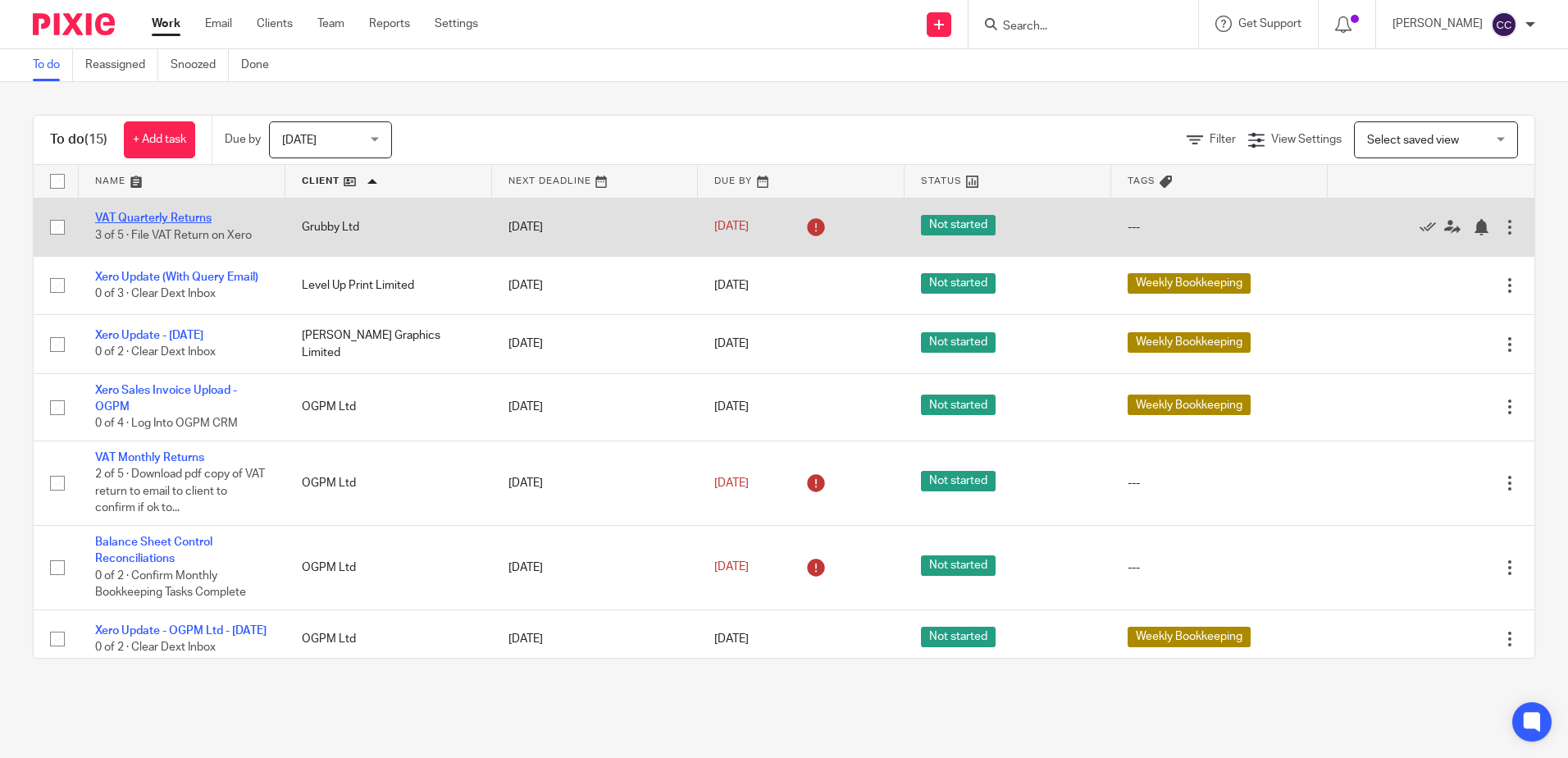
click at [172, 214] on link "VAT Quarterly Returns" at bounding box center [153, 218] width 117 height 12
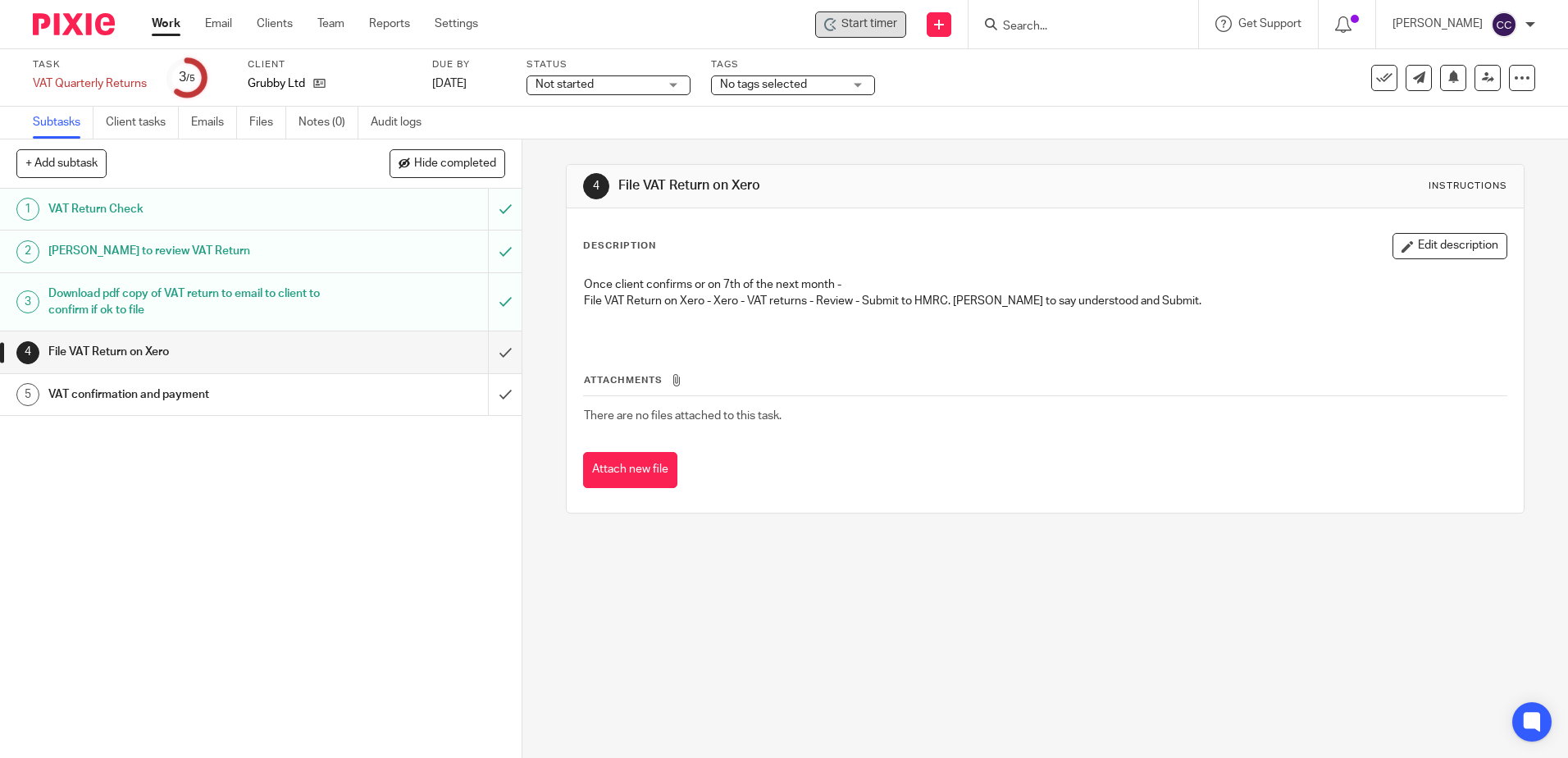
click at [887, 29] on span "Start timer" at bounding box center [869, 23] width 56 height 17
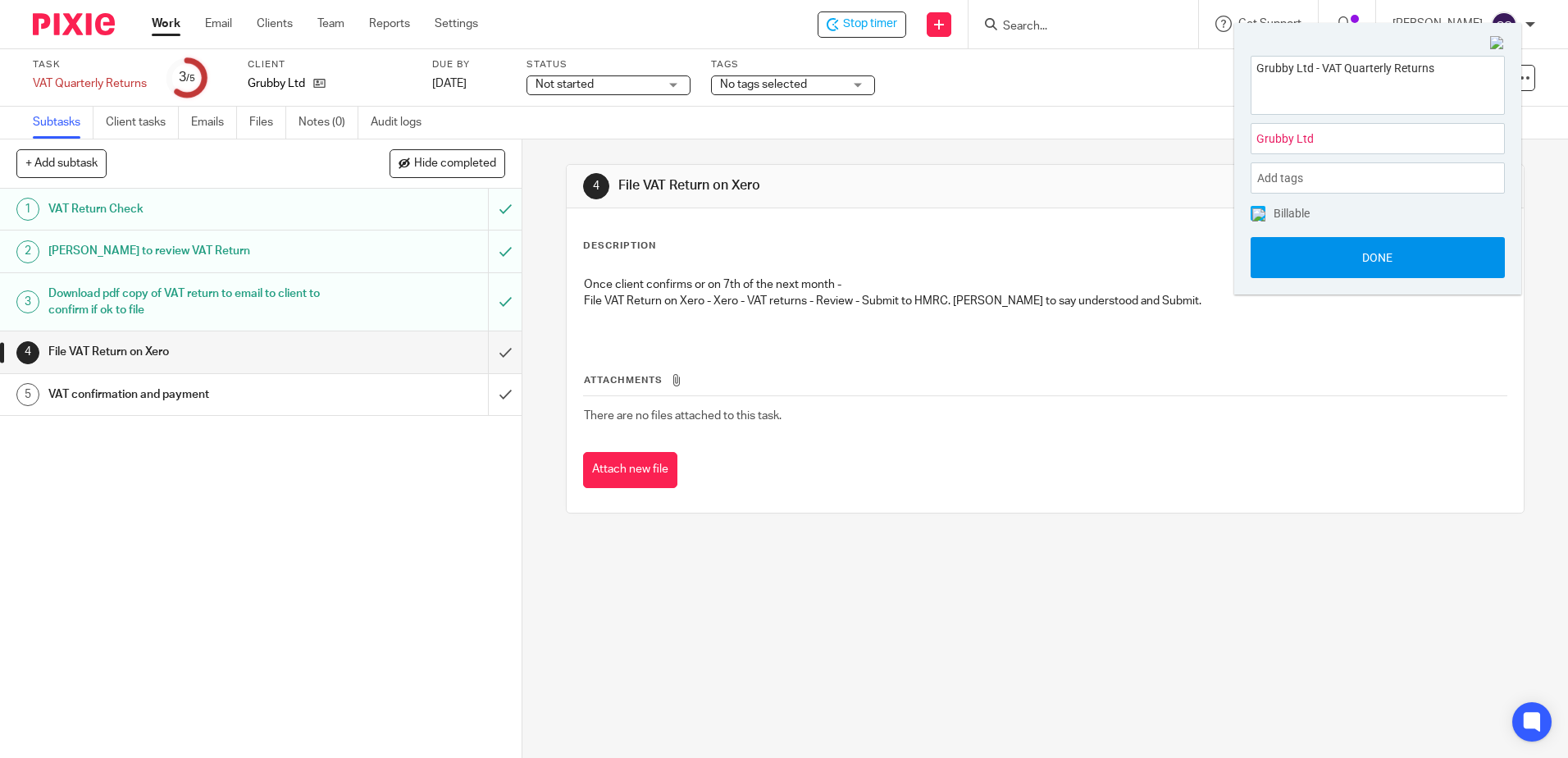
click at [1345, 257] on button "Done" at bounding box center [1377, 257] width 254 height 41
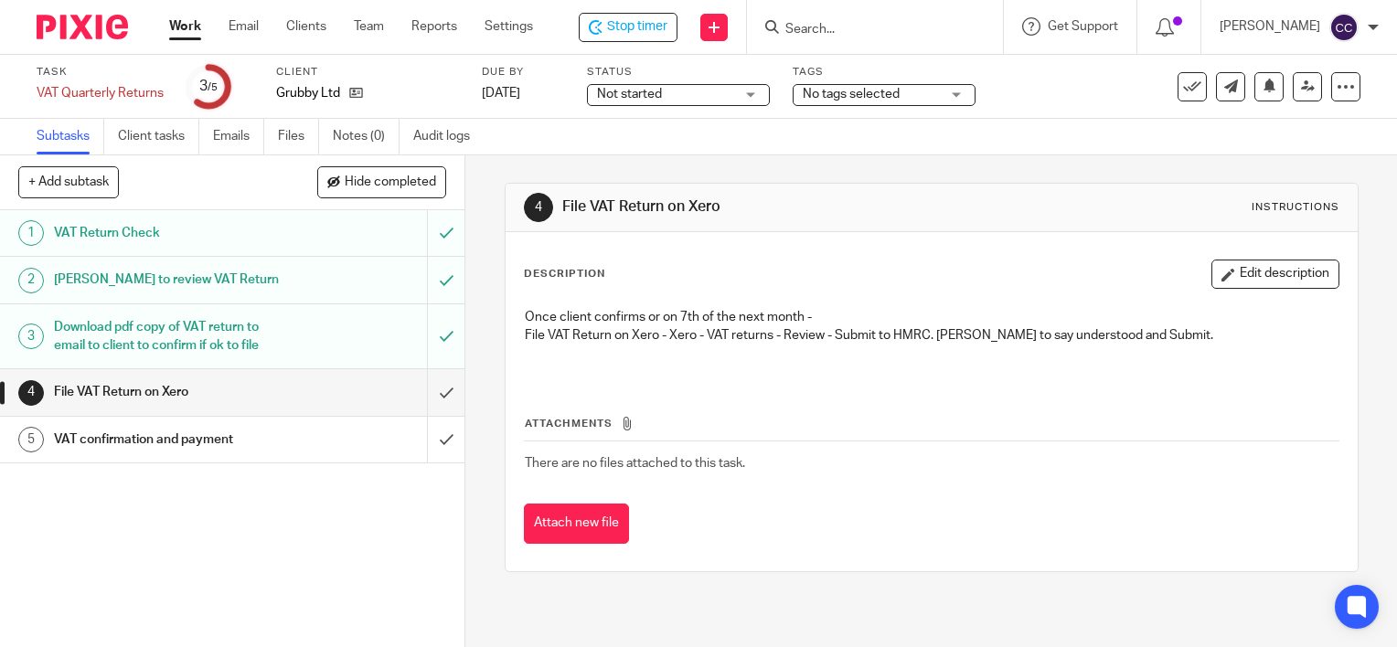
click at [262, 433] on h1 "VAT confirmation and payment" at bounding box center [172, 439] width 237 height 27
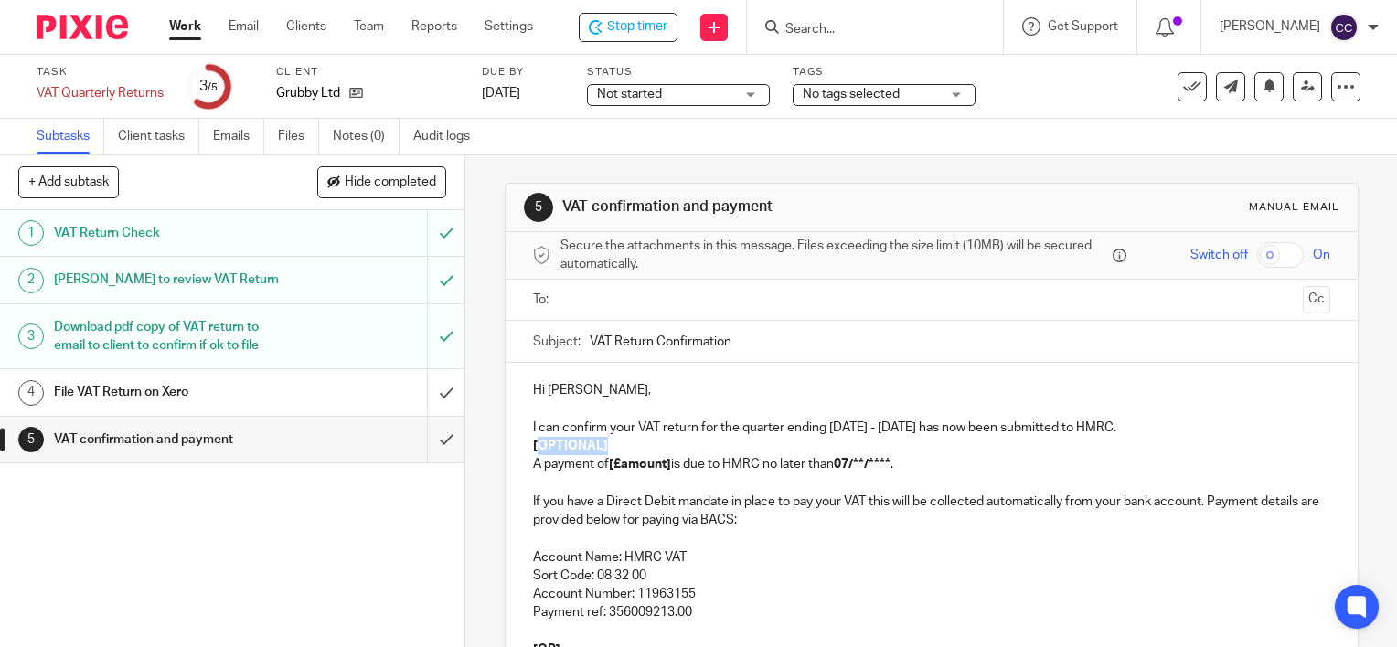
drag, startPoint x: 610, startPoint y: 440, endPoint x: 530, endPoint y: 443, distance: 79.6
click at [533, 443] on p "[OPTIONAL]" at bounding box center [931, 446] width 797 height 18
click at [667, 464] on strong "[£amount]" at bounding box center [640, 464] width 62 height 13
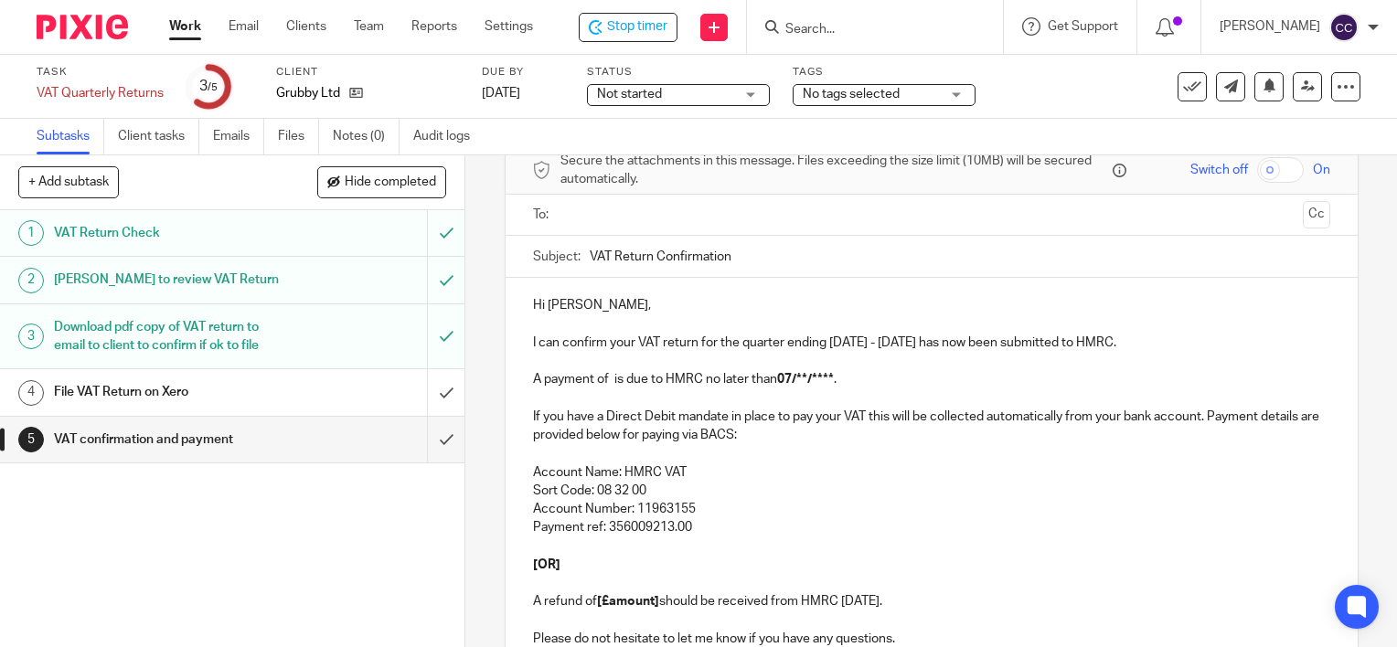
scroll to position [183, 0]
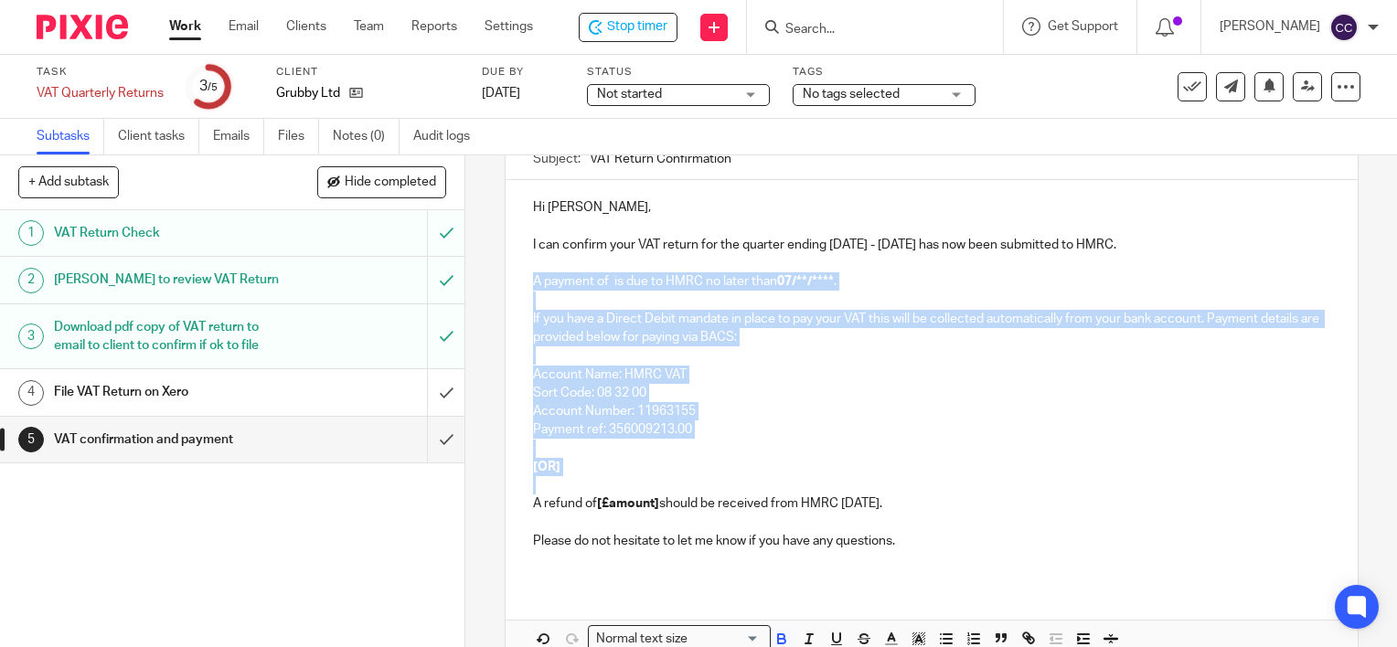
drag, startPoint x: 527, startPoint y: 501, endPoint x: 509, endPoint y: 289, distance: 212.8
click at [509, 289] on div "Hi Matt, I can confirm your VAT return for the quarter ending July - September,…" at bounding box center [931, 381] width 852 height 402
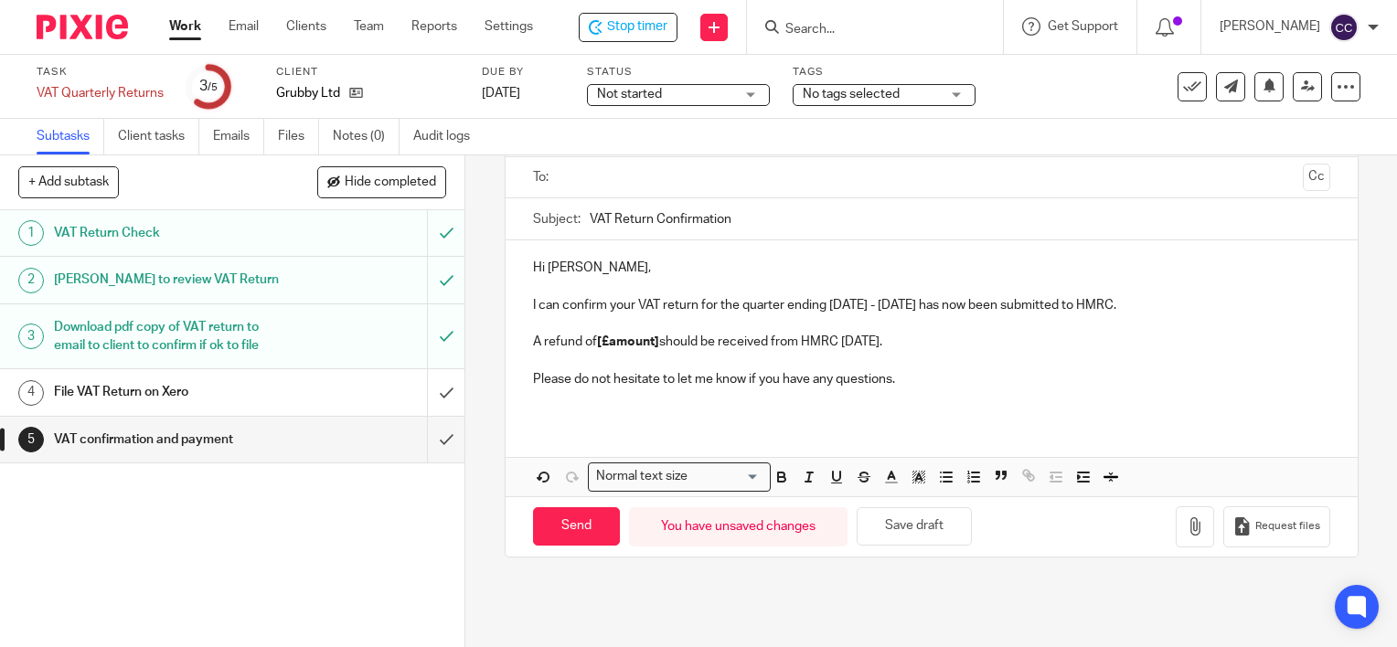
scroll to position [121, 0]
click at [655, 342] on p "A refund of [£amount] should be received from HMRC within 30 days." at bounding box center [931, 344] width 797 height 18
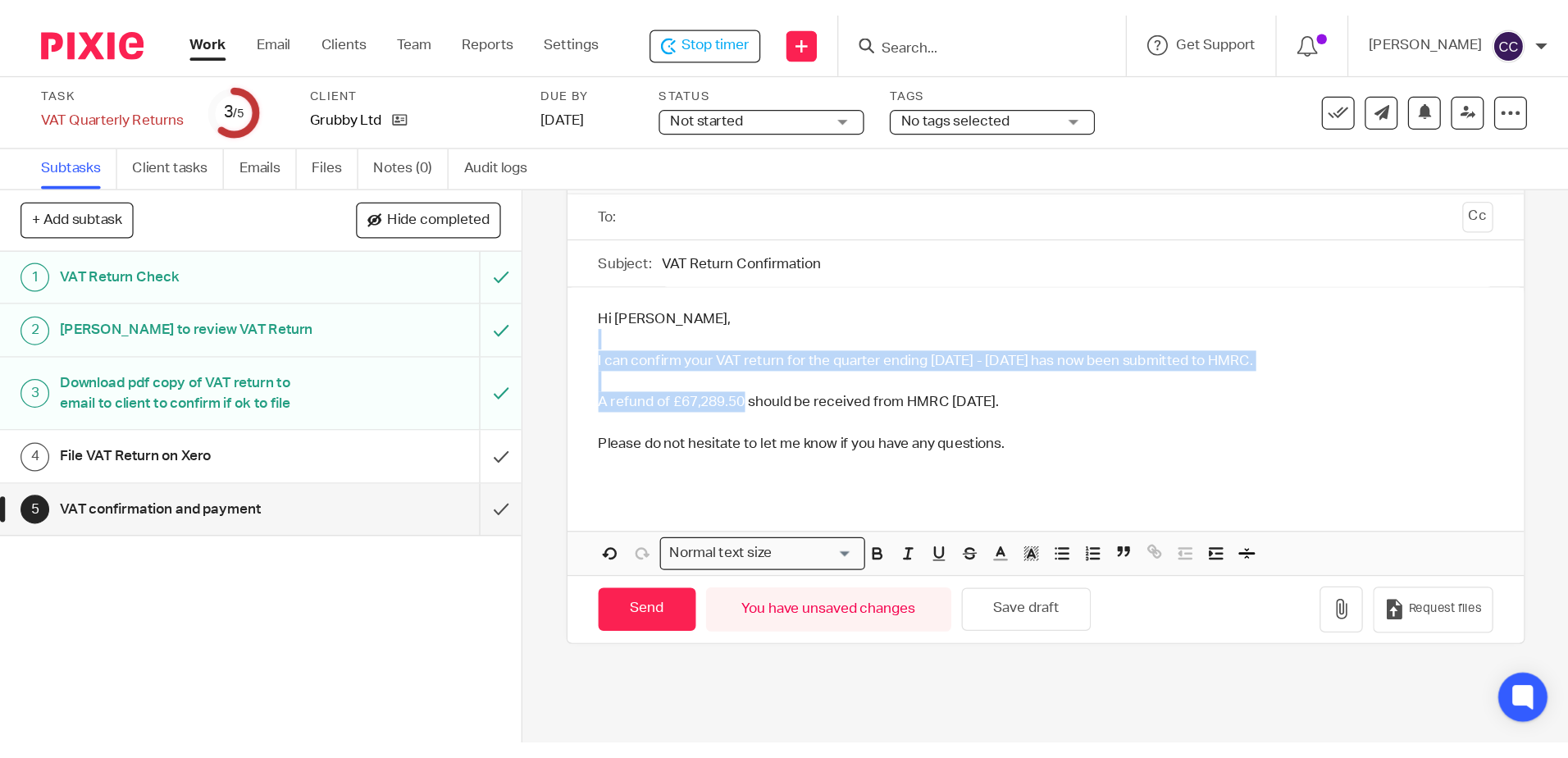
scroll to position [51, 0]
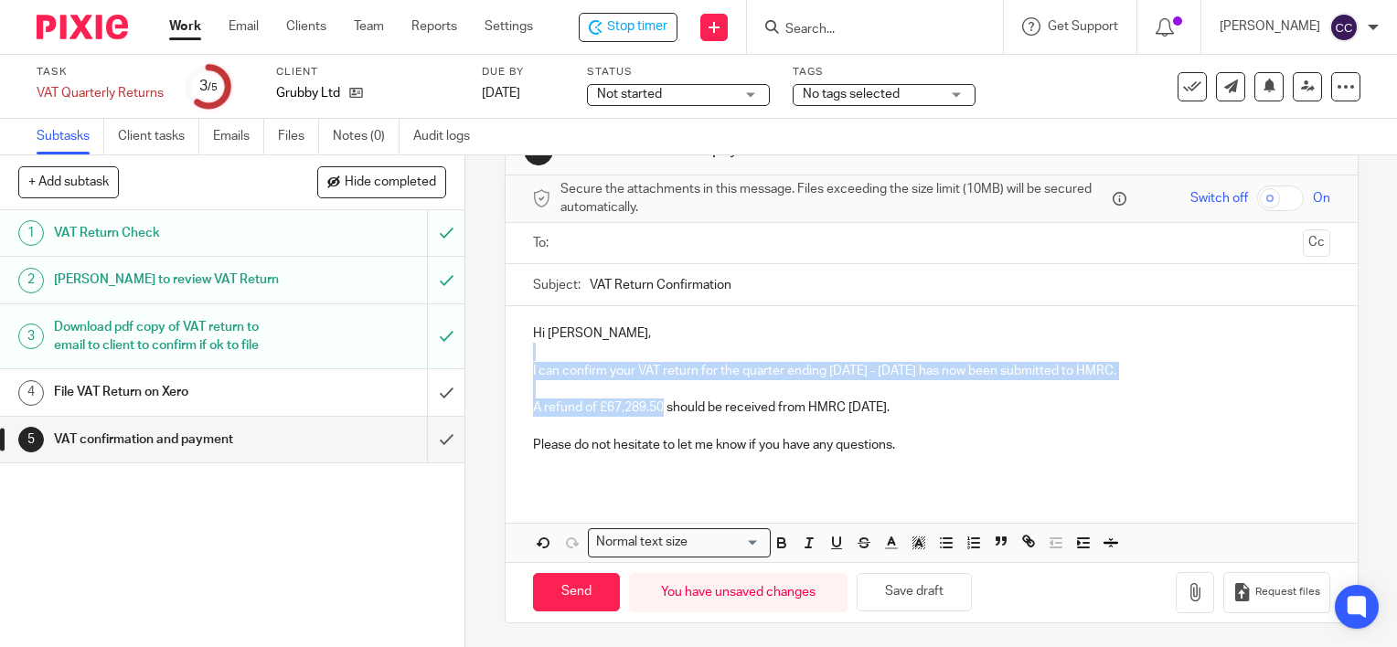
drag, startPoint x: 658, startPoint y: 346, endPoint x: 605, endPoint y: 358, distance: 54.3
click at [605, 358] on div "Hi Matt, I can confirm your VAT return for the quarter ending July - September,…" at bounding box center [931, 396] width 852 height 180
click at [634, 405] on p "A refund of £67,289.50 should be received from HMRC within 30 days." at bounding box center [931, 408] width 797 height 18
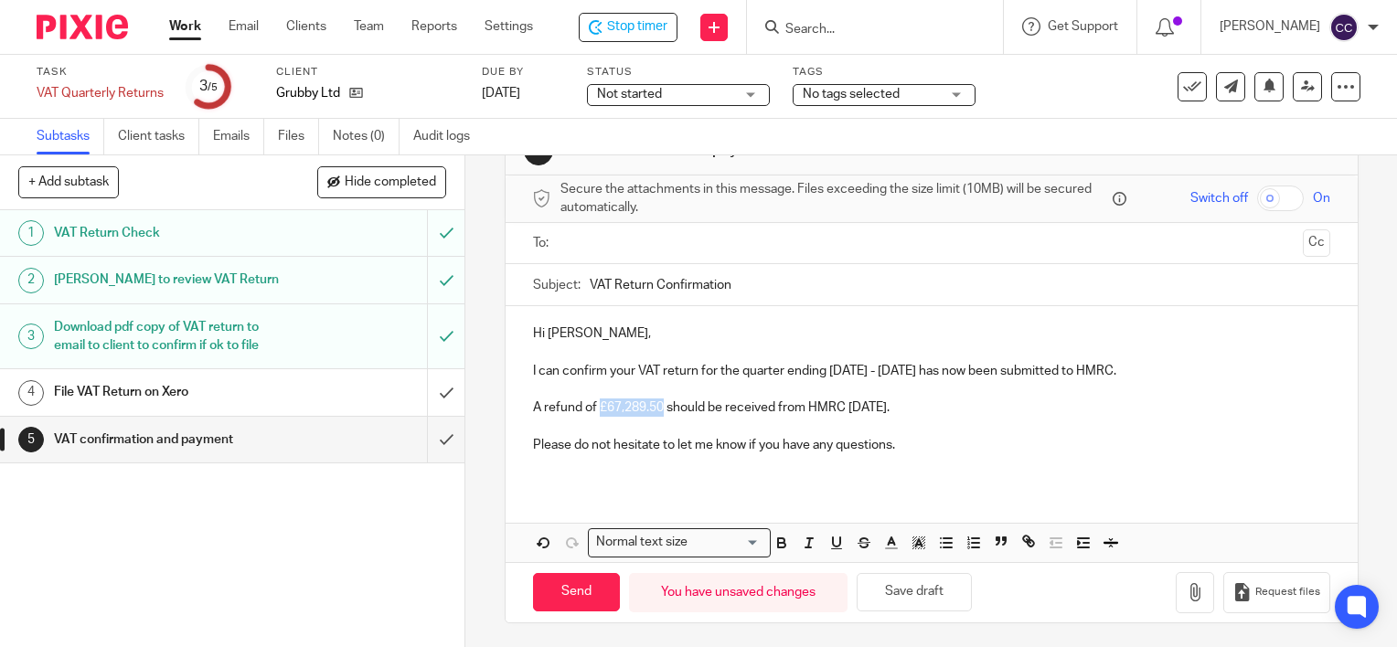
drag, startPoint x: 657, startPoint y: 412, endPoint x: 596, endPoint y: 412, distance: 61.2
click at [596, 412] on p "A refund of £67,289.50 should be received from HMRC within 30 days." at bounding box center [931, 408] width 797 height 18
click at [778, 543] on icon "button" at bounding box center [781, 545] width 7 height 5
click at [779, 476] on div "Hi Matt, I can confirm your VAT return for the quarter ending July - September,…" at bounding box center [931, 396] width 852 height 180
click at [819, 368] on p "I can confirm your VAT return for the quarter ending July - September, 2025 has…" at bounding box center [931, 361] width 797 height 37
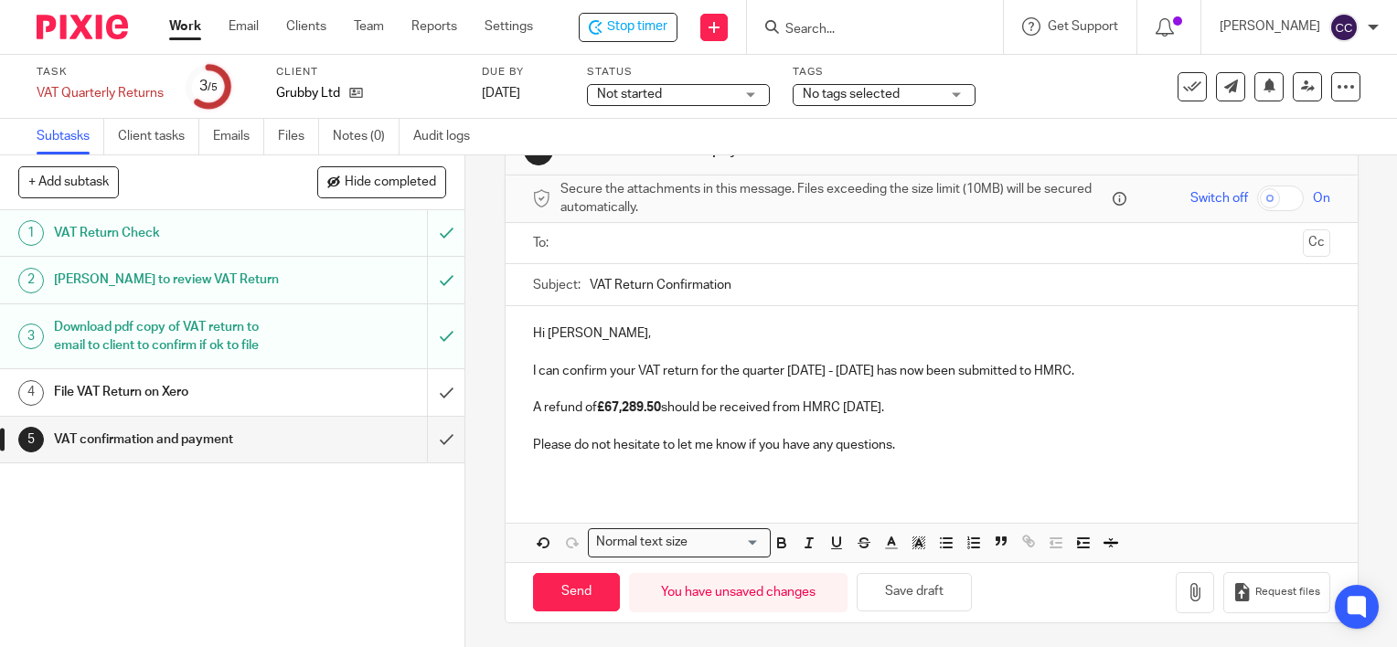
click at [618, 244] on input "text" at bounding box center [931, 243] width 728 height 21
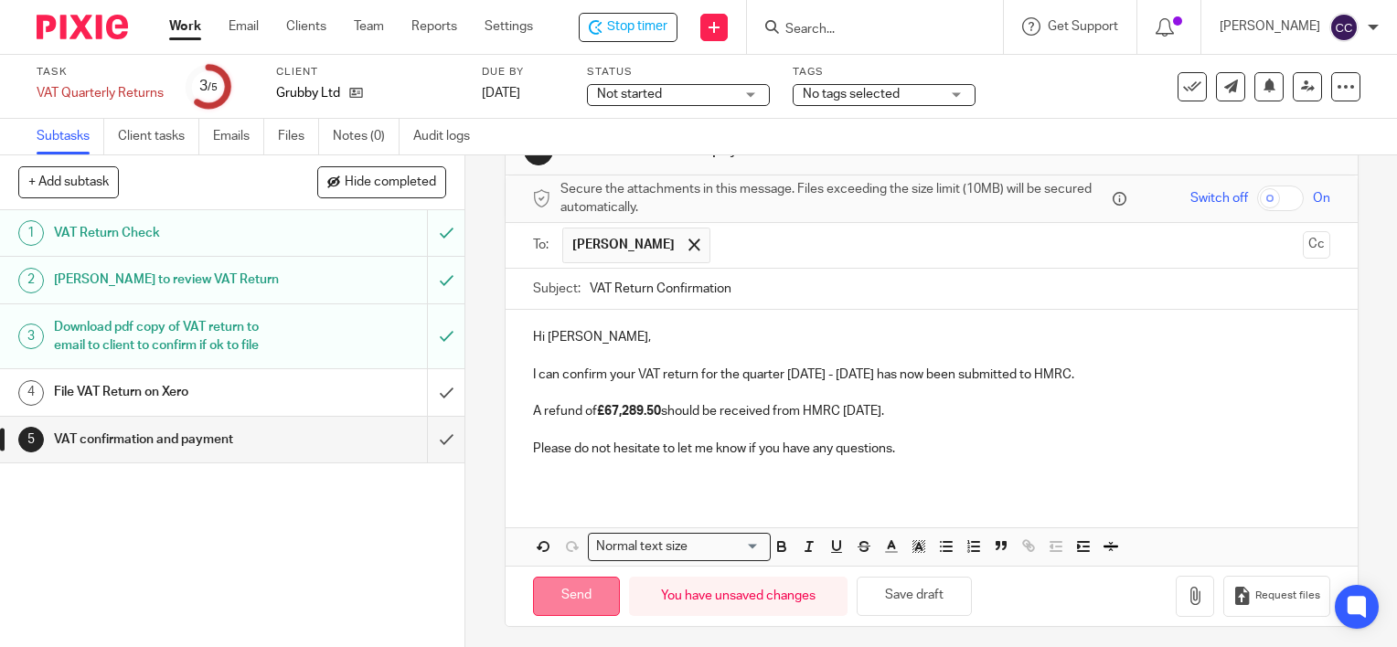
click at [552, 600] on input "Send" at bounding box center [576, 596] width 87 height 39
type input "Sent"
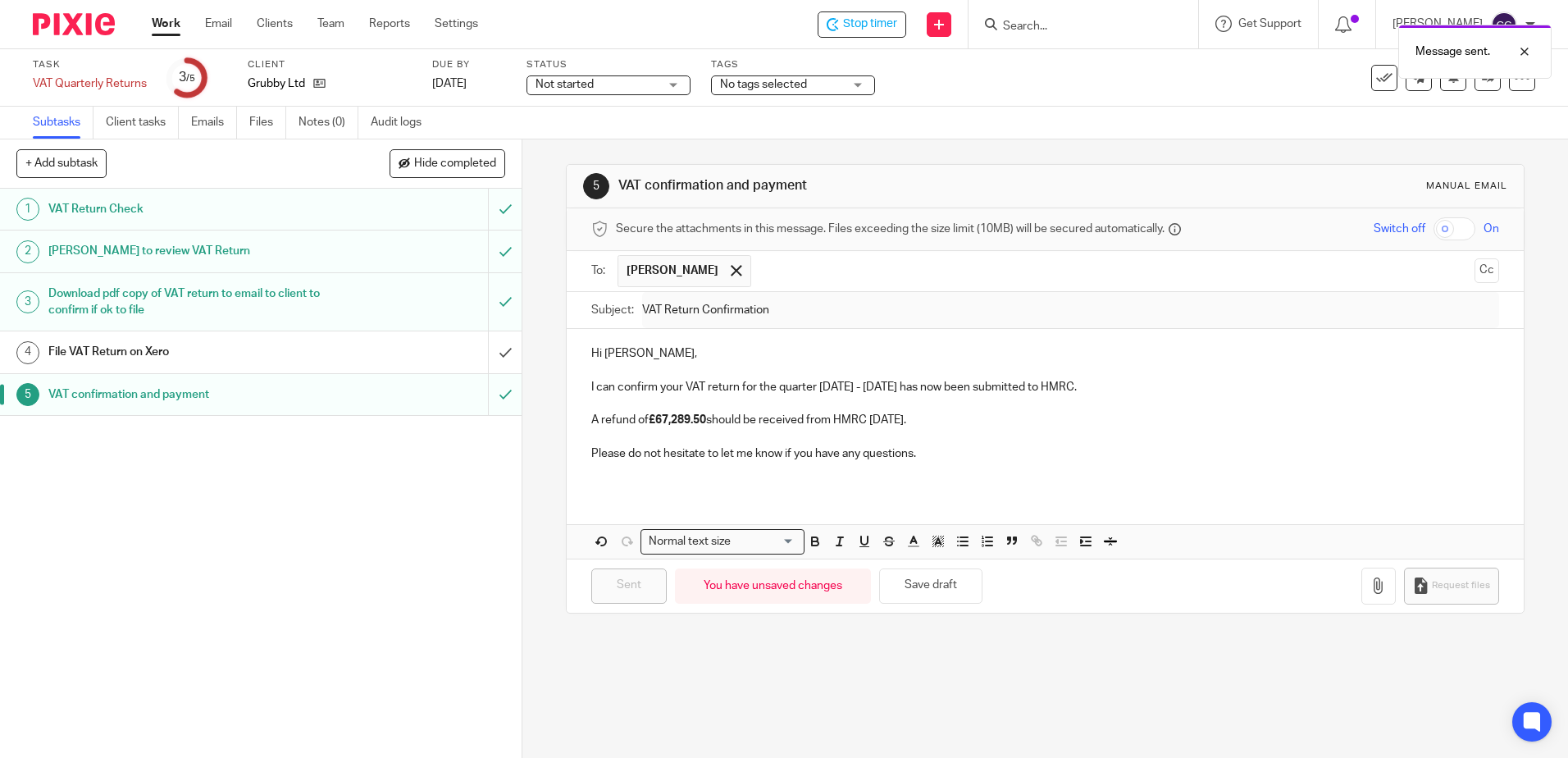
scroll to position [0, 0]
click at [485, 351] on input "submit" at bounding box center [260, 352] width 521 height 41
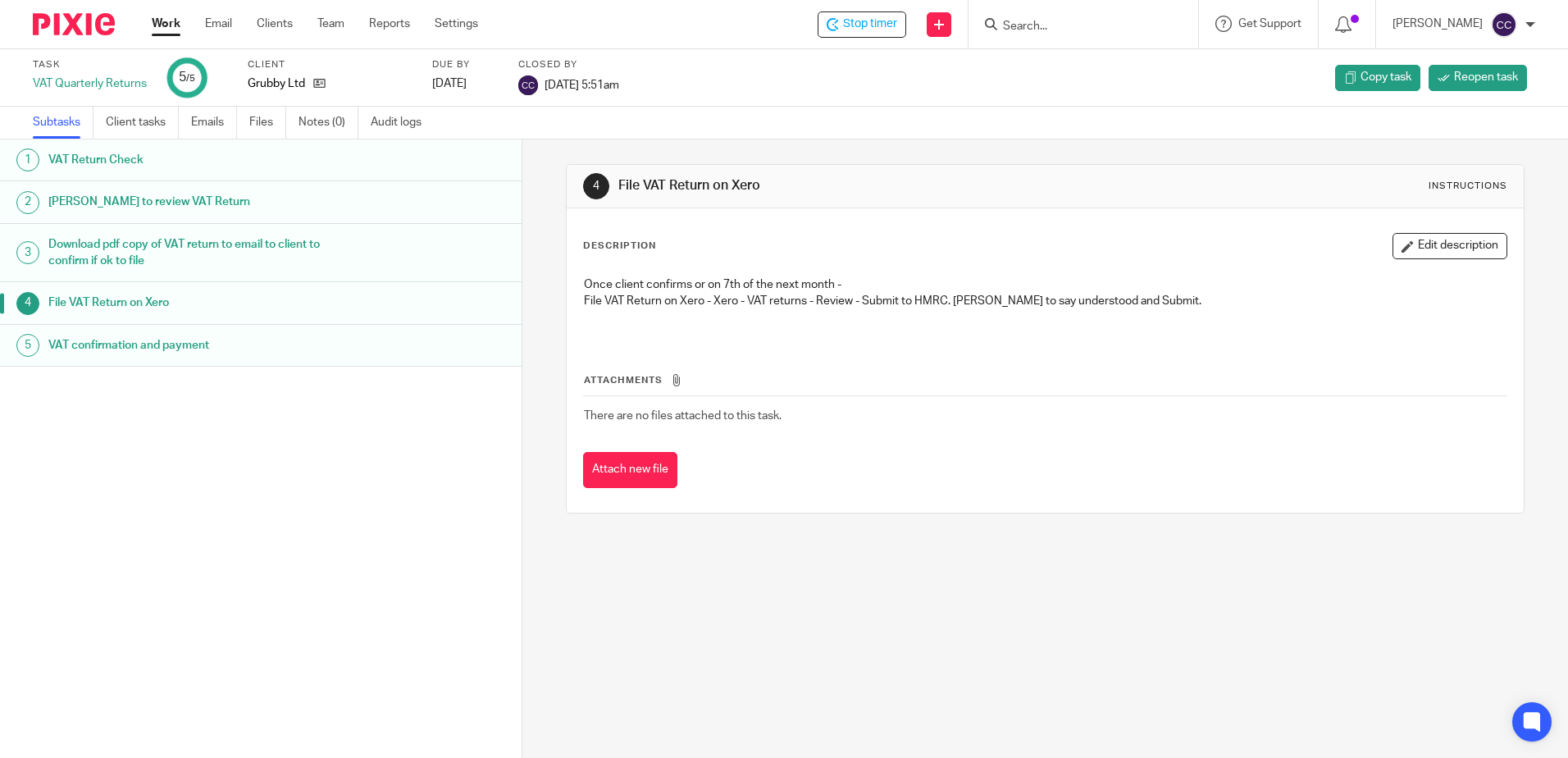
click at [162, 26] on link "Work" at bounding box center [166, 23] width 29 height 16
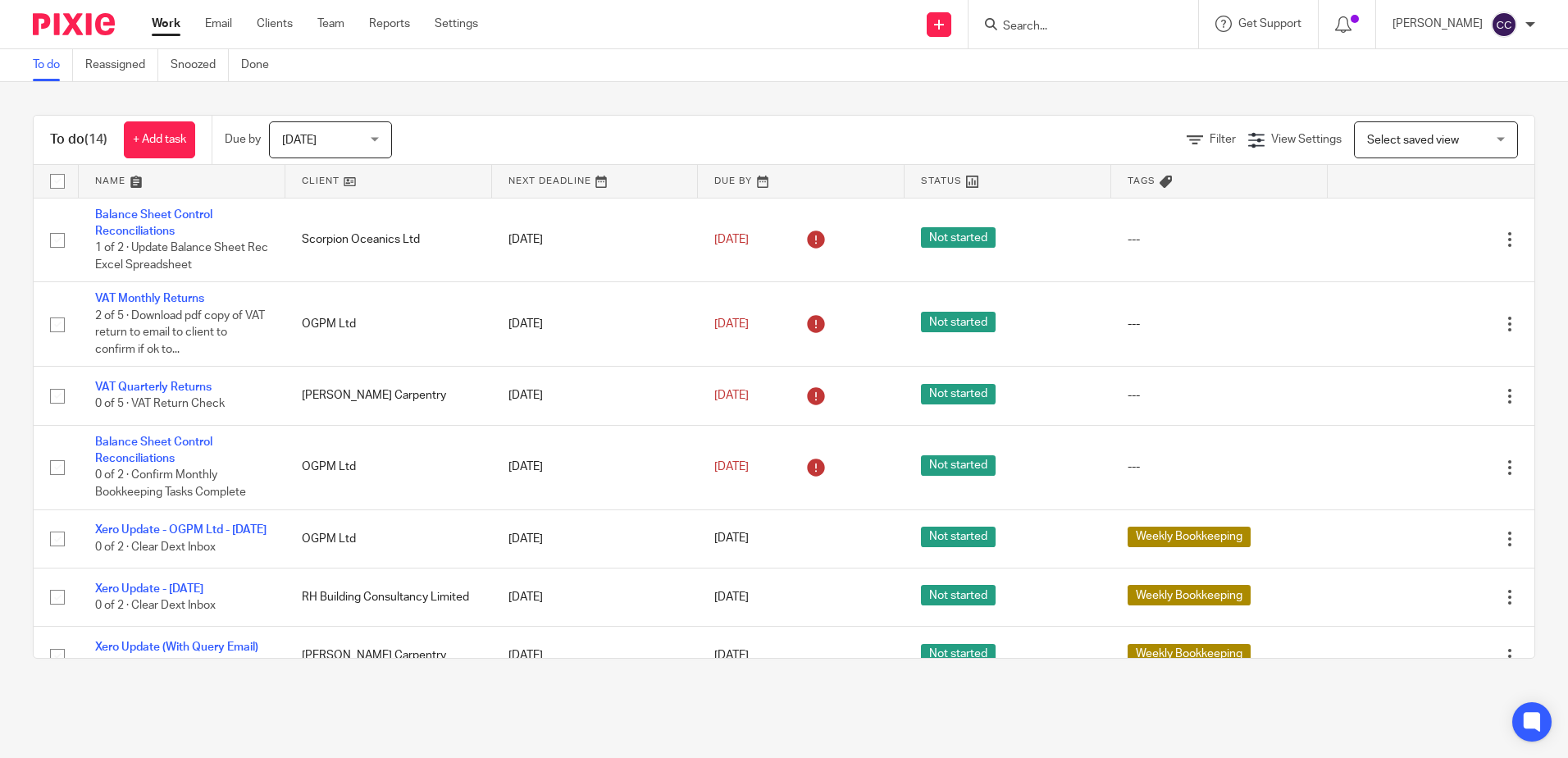
click at [311, 177] on link at bounding box center [388, 181] width 206 height 33
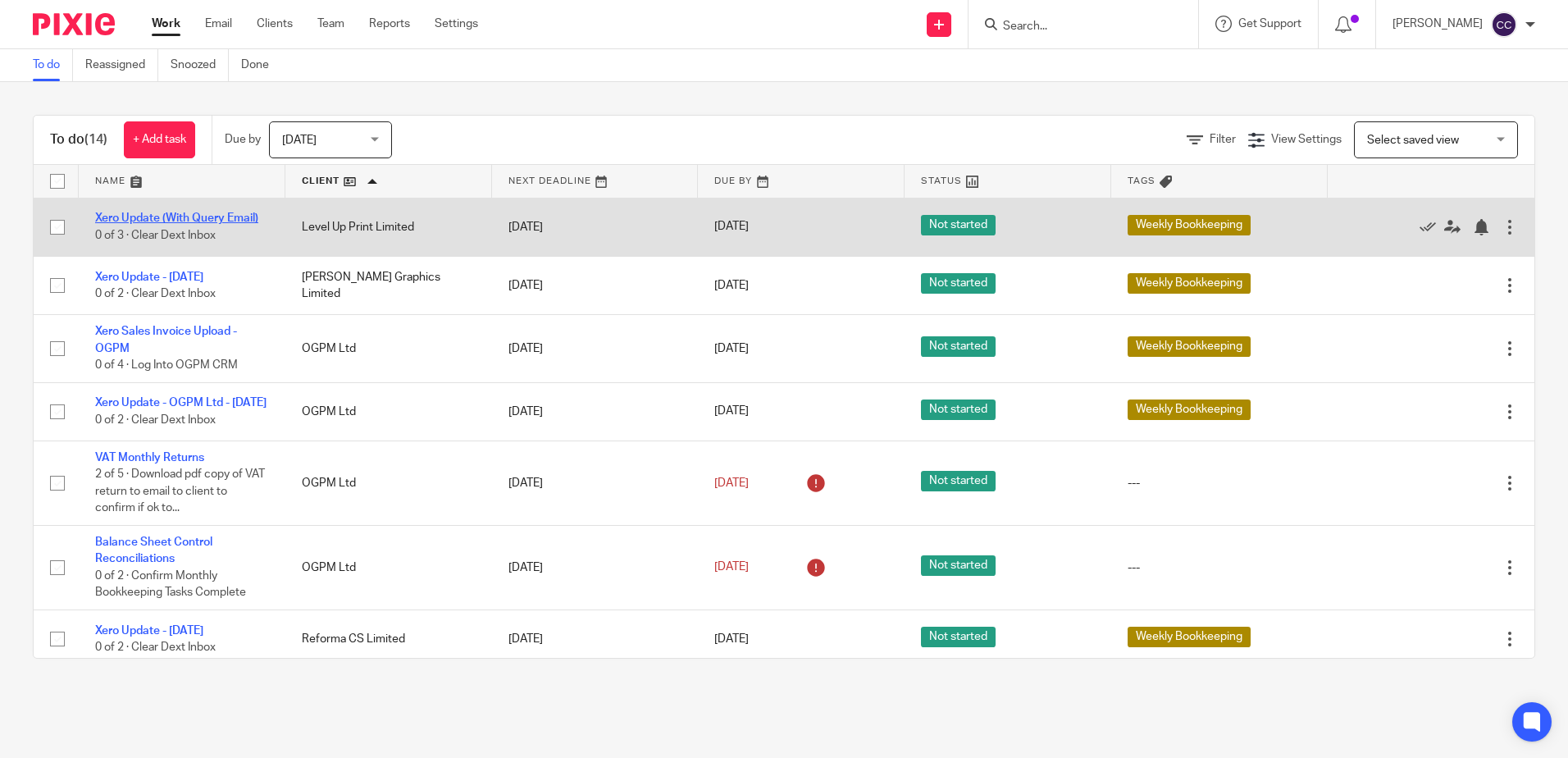
click at [184, 216] on link "Xero Update (With Query Email)" at bounding box center [177, 218] width 163 height 12
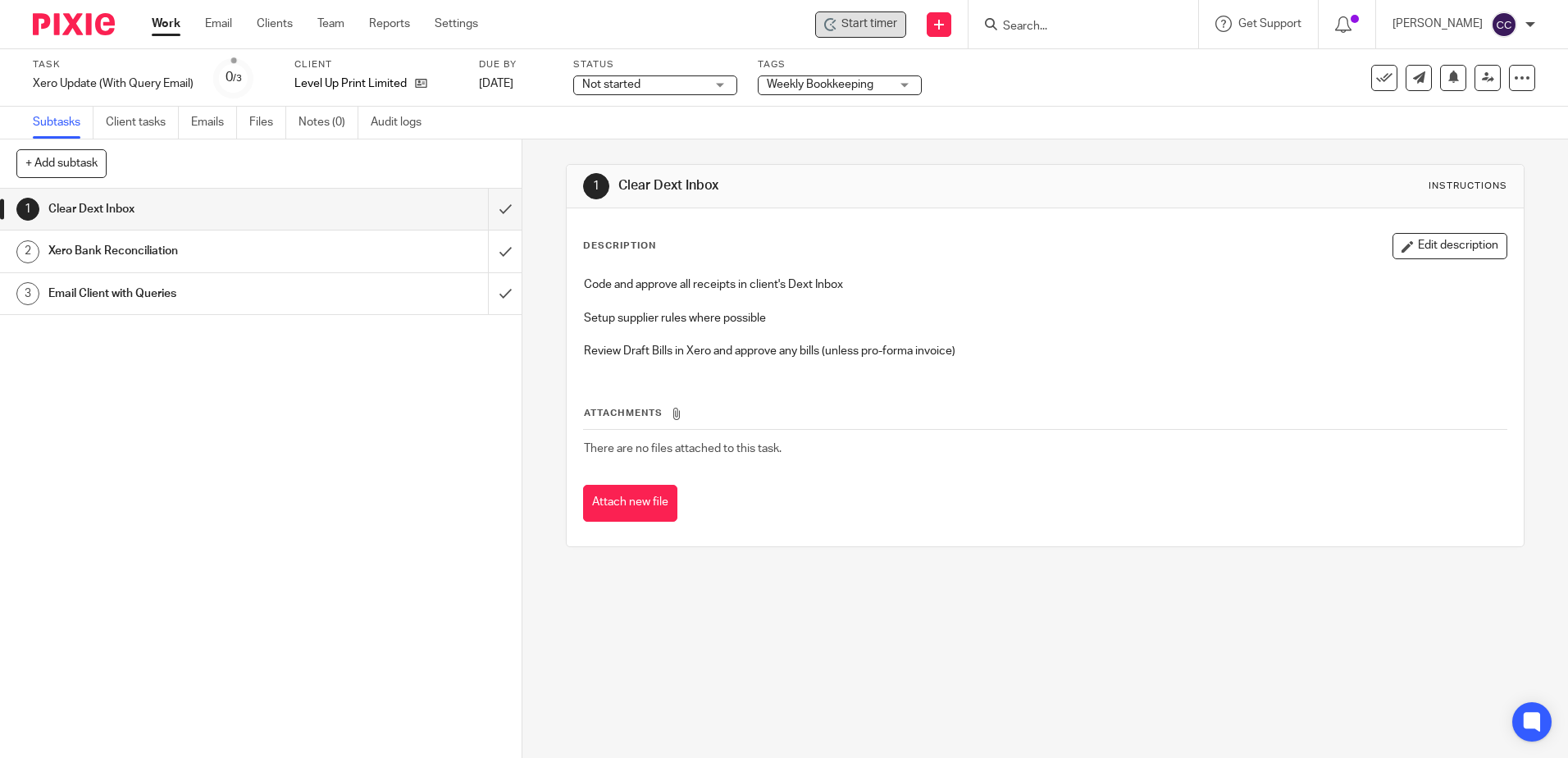
click at [873, 31] on span "Start timer" at bounding box center [869, 23] width 56 height 17
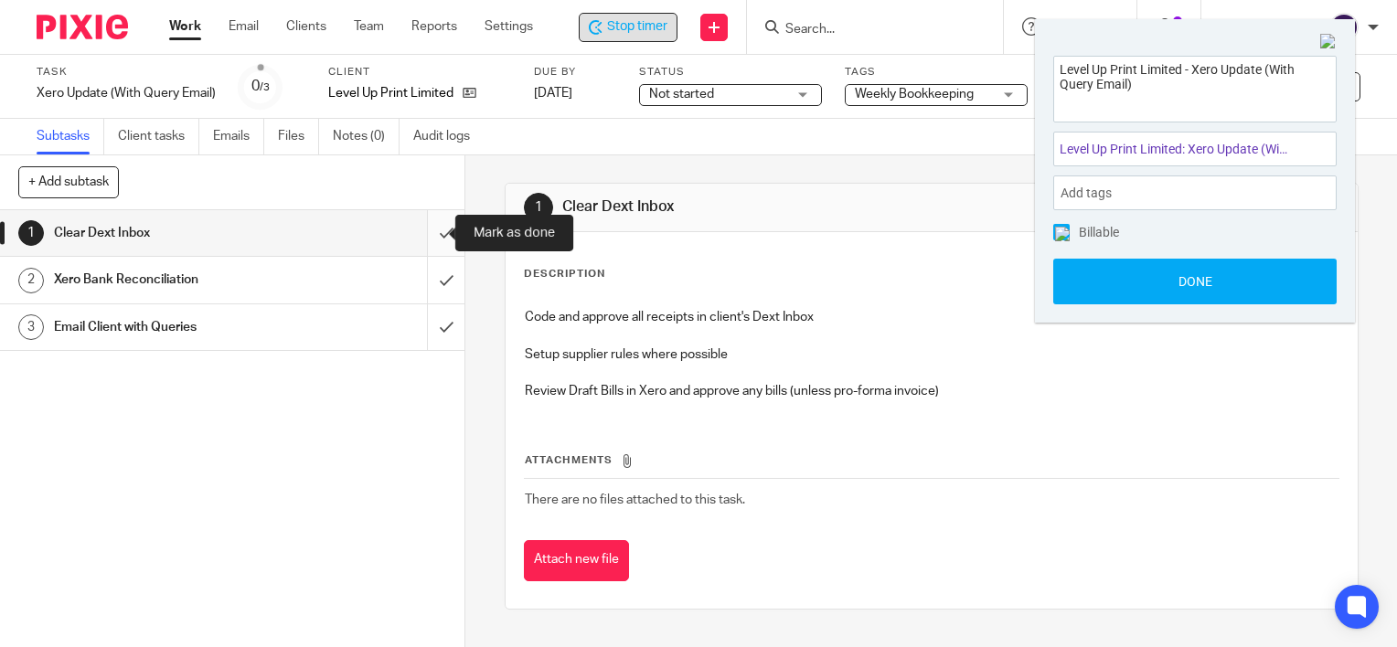
click at [430, 229] on input "submit" at bounding box center [232, 233] width 464 height 46
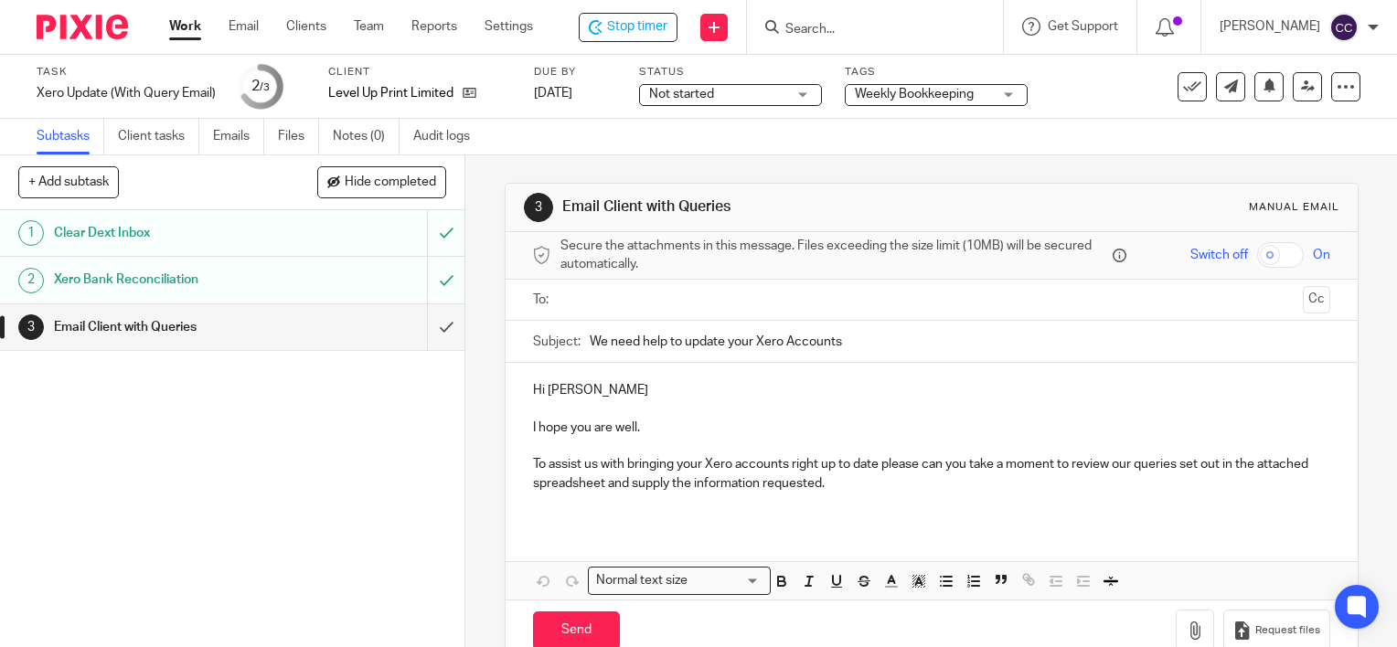
click at [888, 479] on p "To assist us with bringing your Xero accounts right up to date please can you t…" at bounding box center [931, 473] width 797 height 37
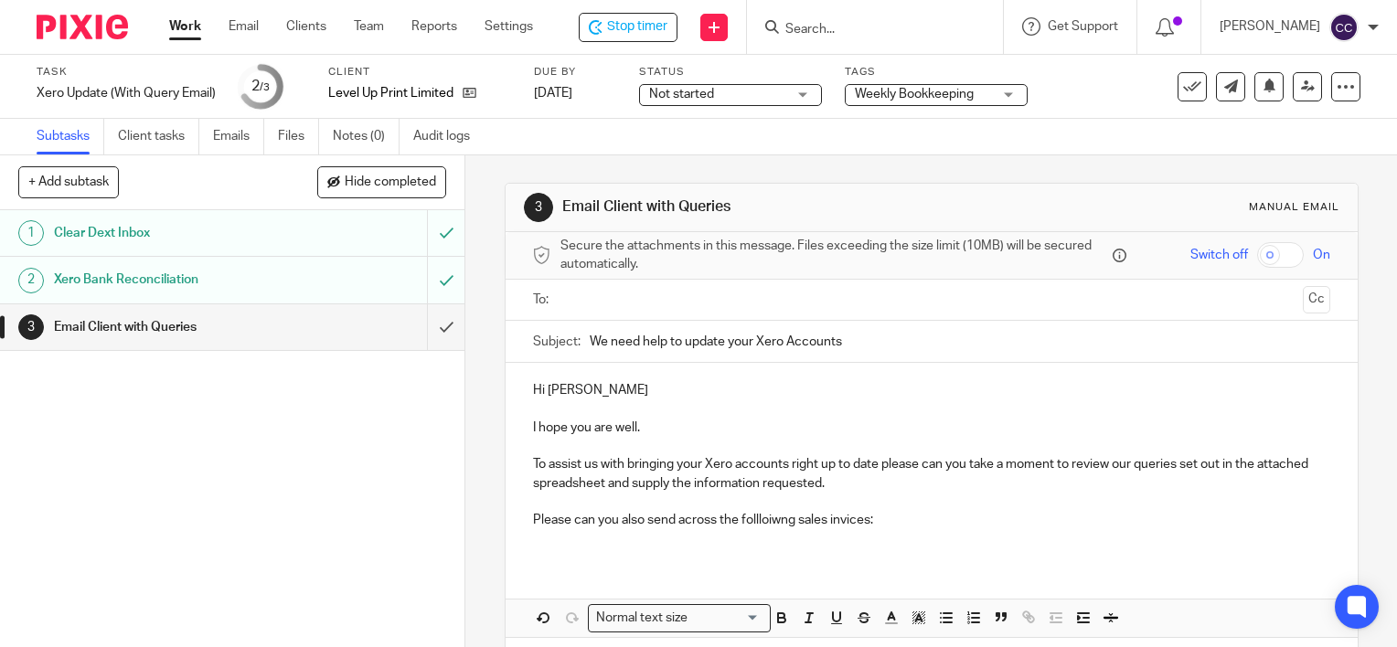
click at [757, 516] on p "Please can you also send across the follloiwng sales invices:" at bounding box center [931, 520] width 797 height 18
click at [891, 519] on p "Please can you also send across the following sales invoices:" at bounding box center [931, 520] width 797 height 18
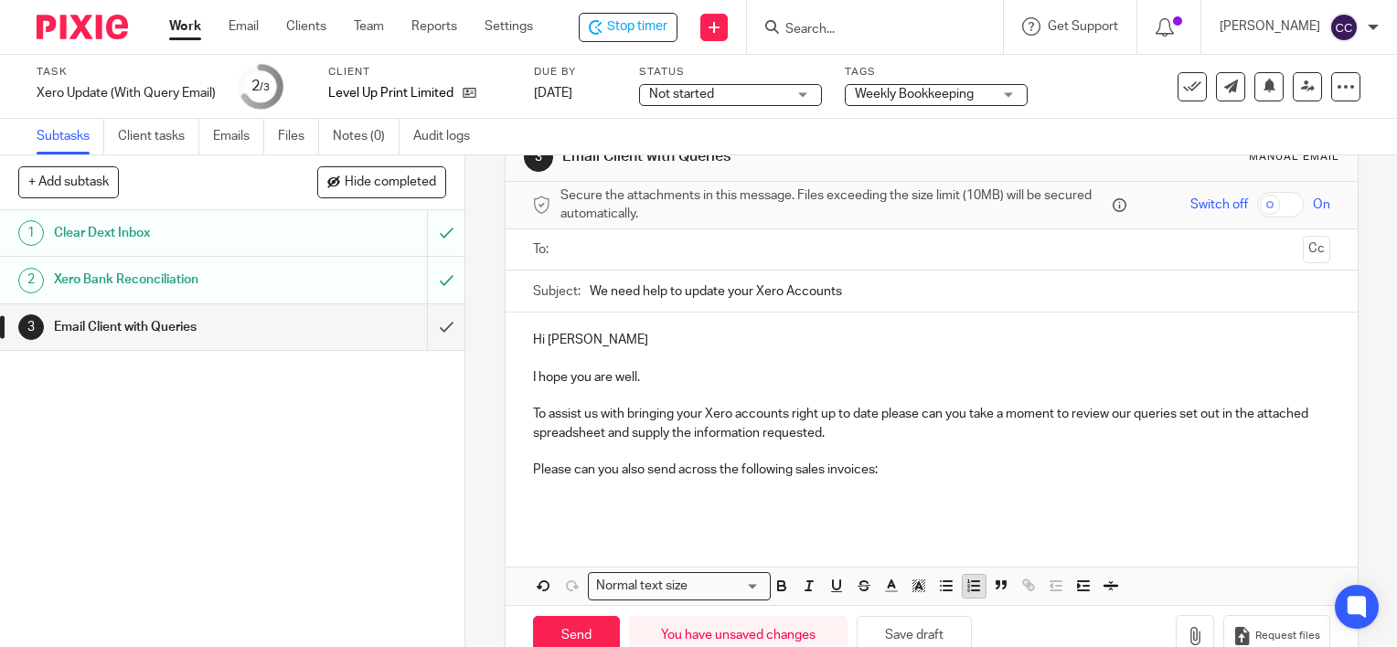
scroll to position [94, 0]
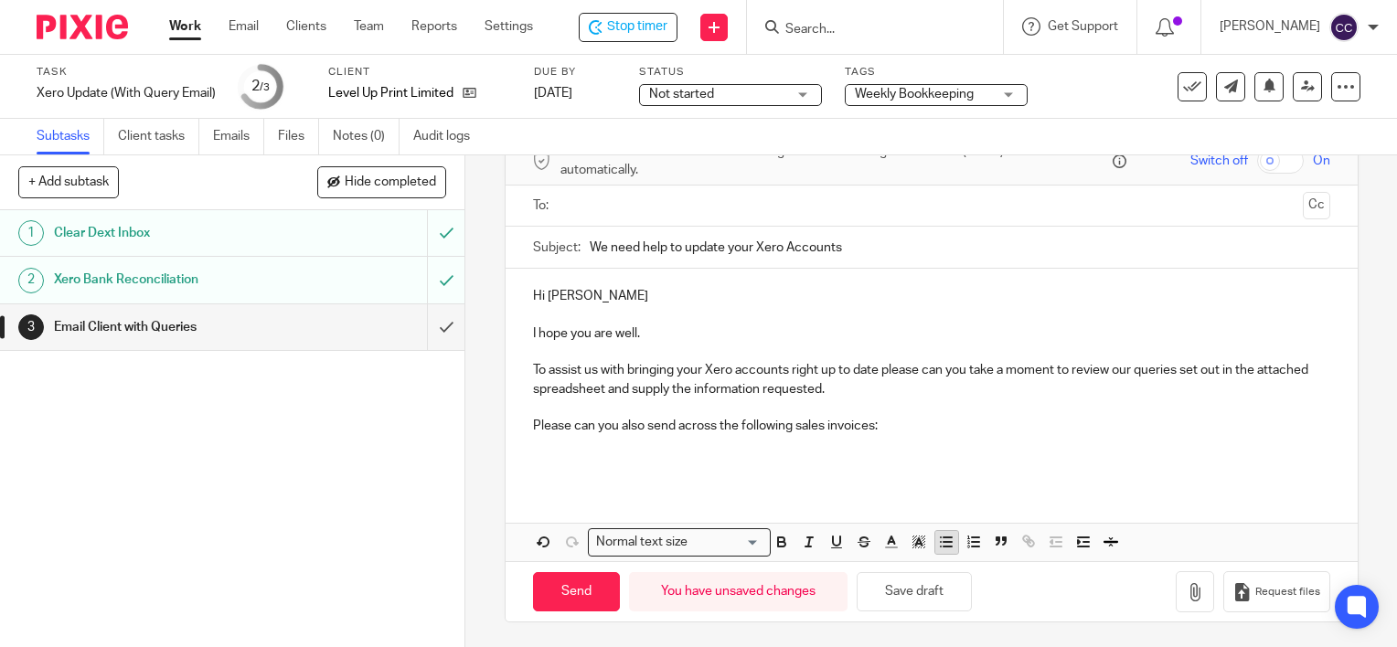
click at [941, 542] on icon "button" at bounding box center [946, 542] width 16 height 16
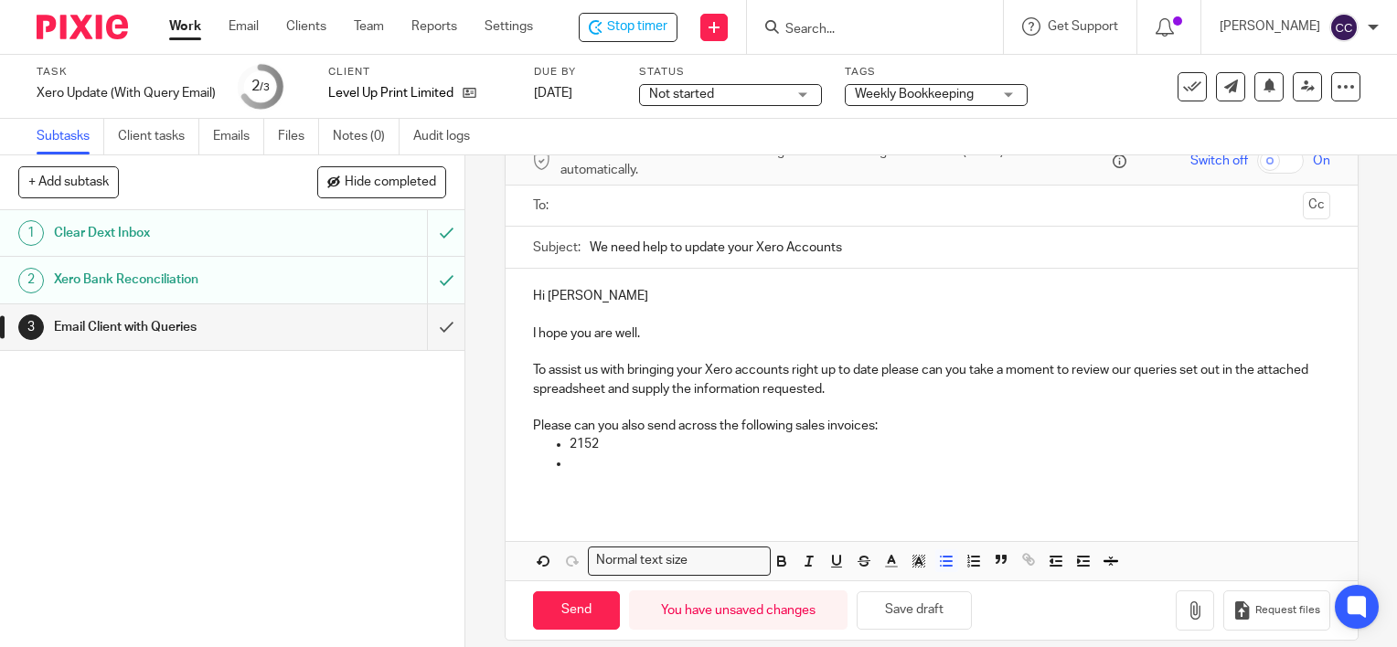
click at [788, 427] on p "Please can you also send across the following sales invoices:" at bounding box center [931, 426] width 797 height 18
click at [806, 428] on p "Please can you also send across sales invoices:" at bounding box center [931, 426] width 797 height 18
click at [625, 465] on p at bounding box center [949, 463] width 760 height 18
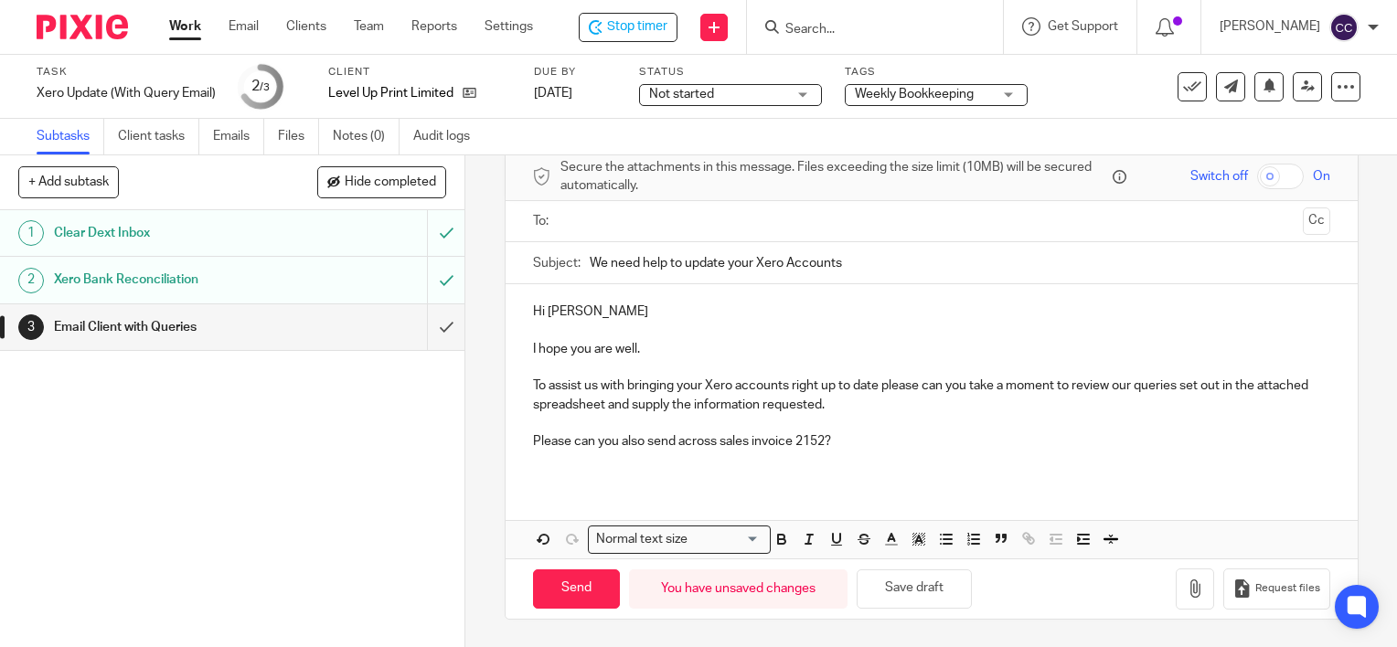
scroll to position [76, 0]
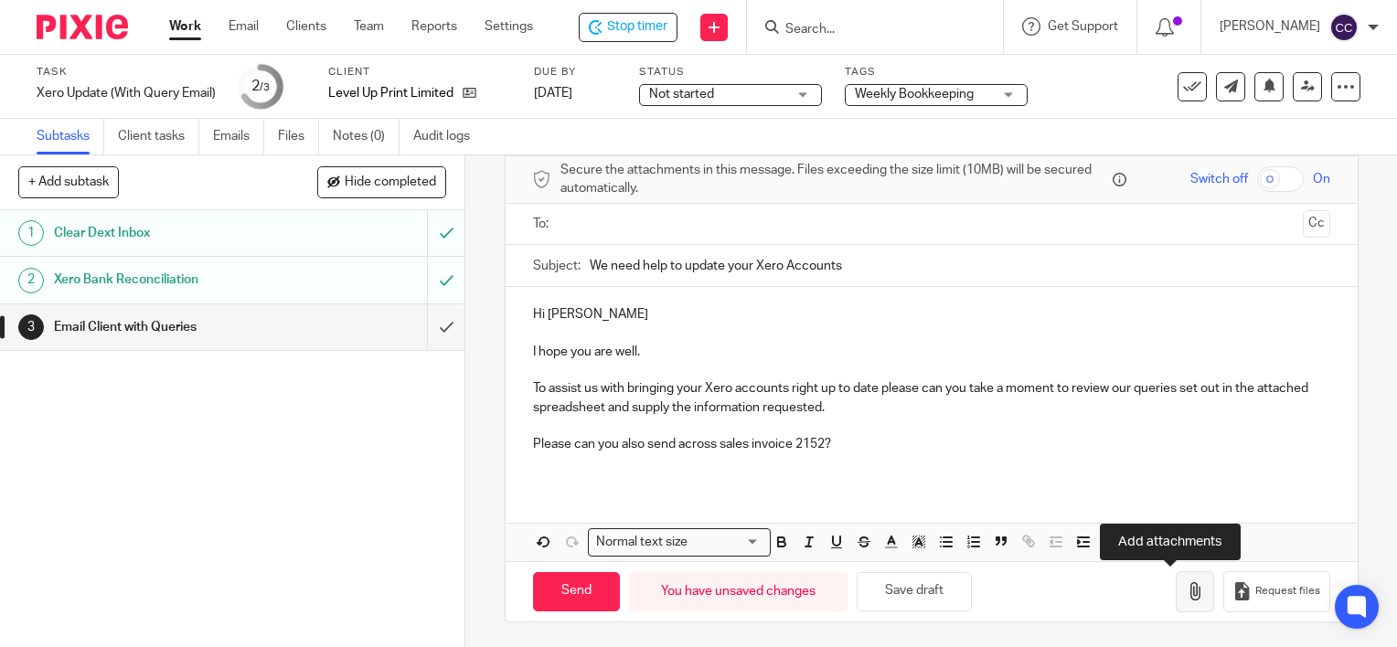
click at [1175, 599] on button "button" at bounding box center [1194, 591] width 38 height 41
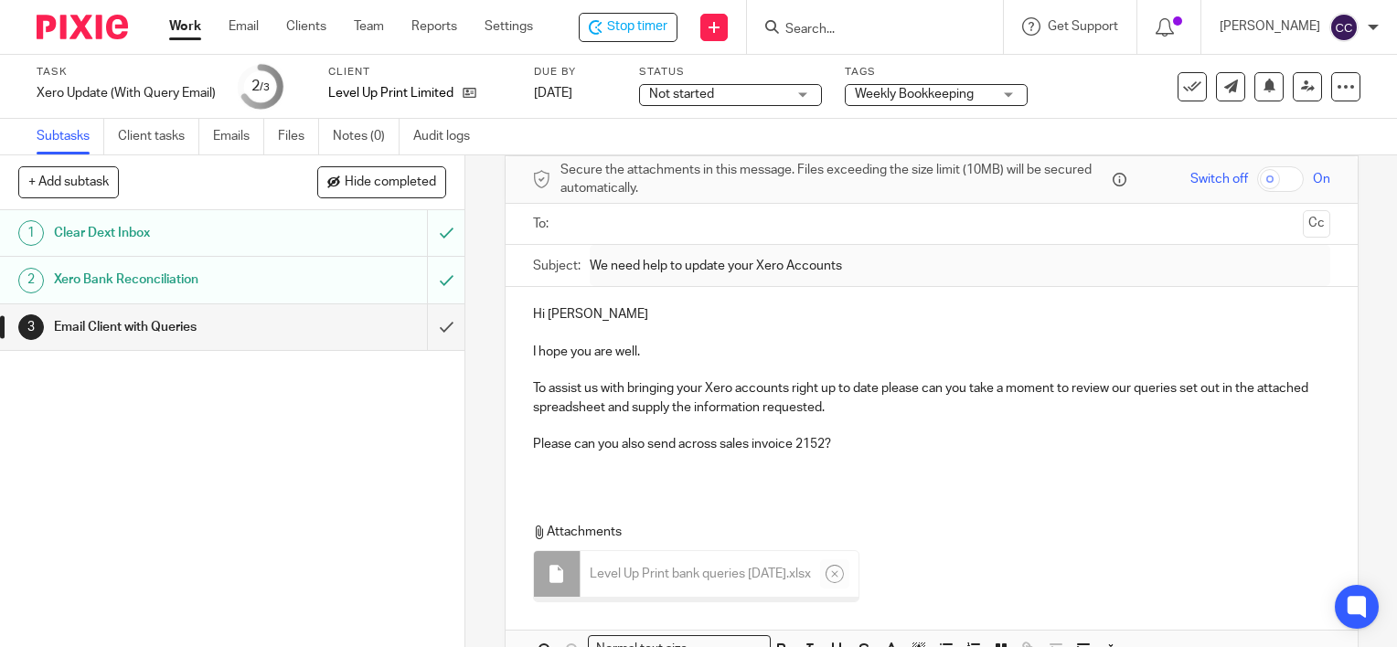
click at [581, 209] on ul at bounding box center [932, 224] width 740 height 30
click at [581, 222] on input "text" at bounding box center [931, 224] width 728 height 21
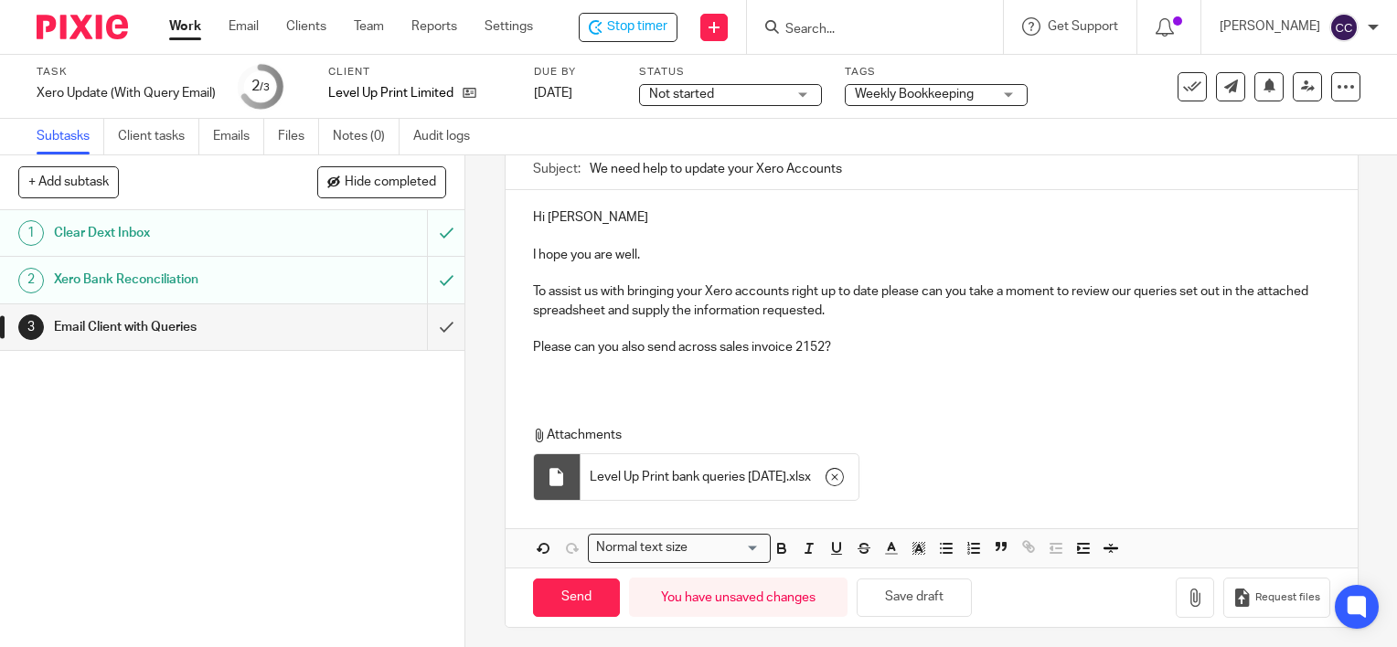
scroll to position [182, 0]
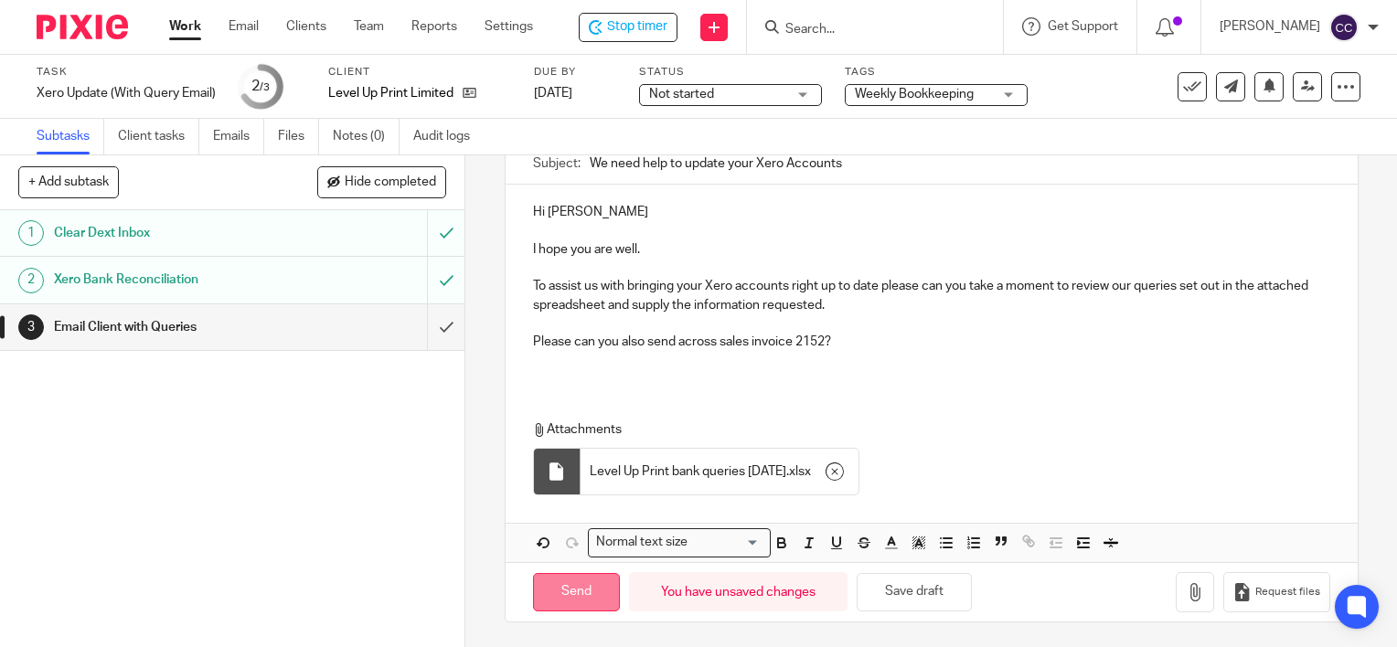
click at [541, 580] on input "Send" at bounding box center [576, 592] width 87 height 39
type input "Sent"
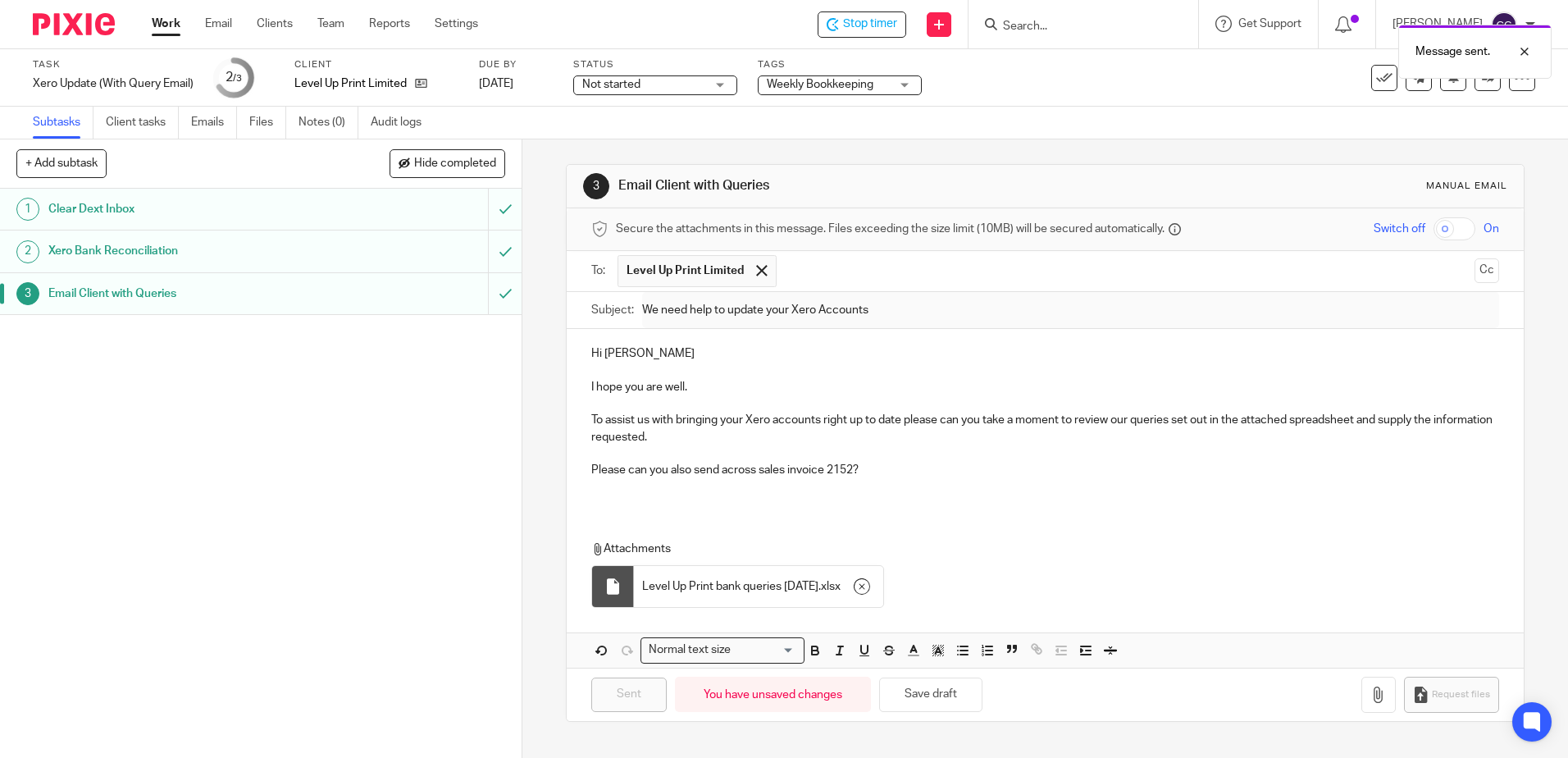
scroll to position [0, 0]
click at [168, 24] on link "Work" at bounding box center [166, 23] width 29 height 16
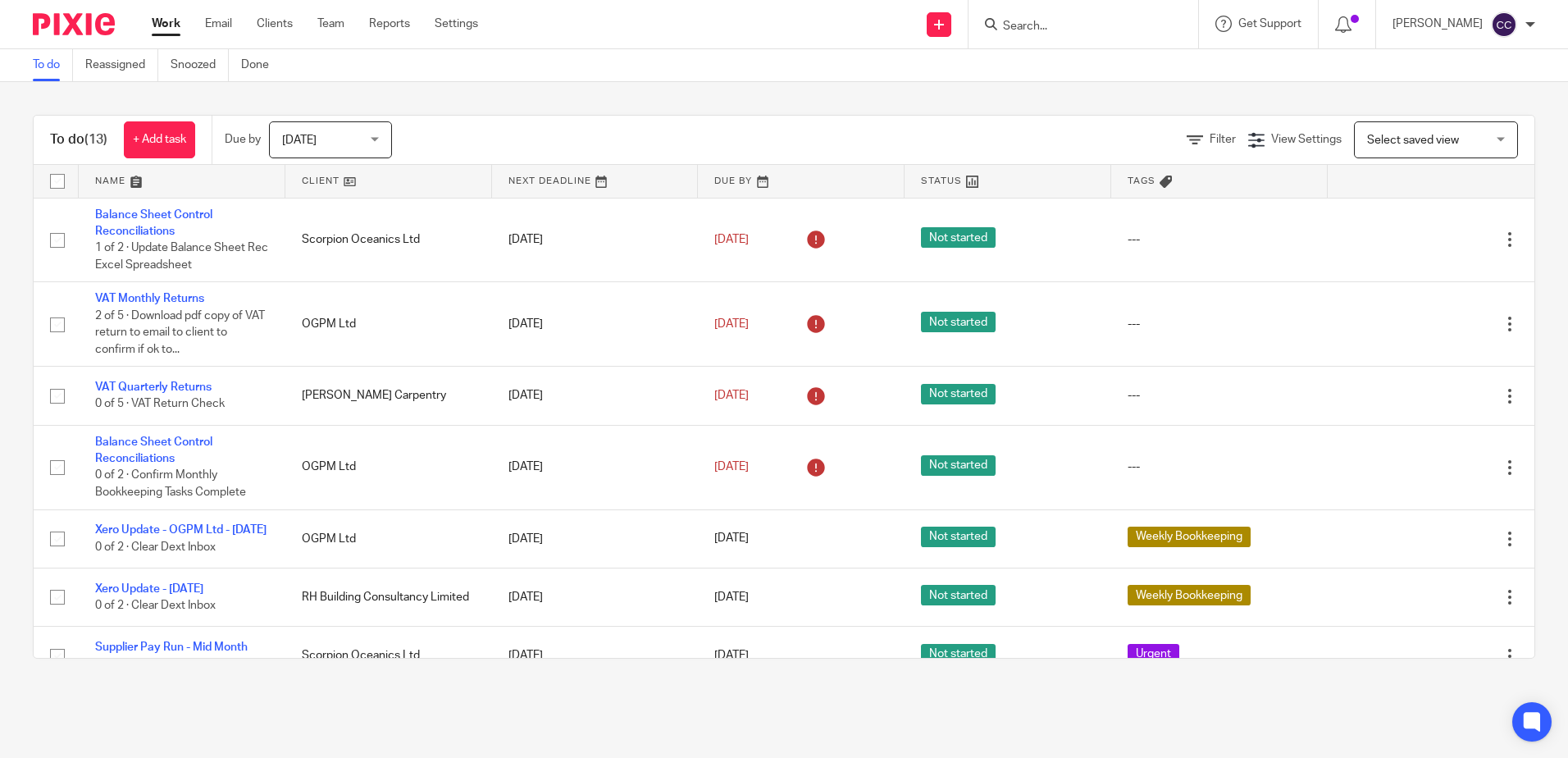
click at [305, 180] on link at bounding box center [388, 181] width 206 height 33
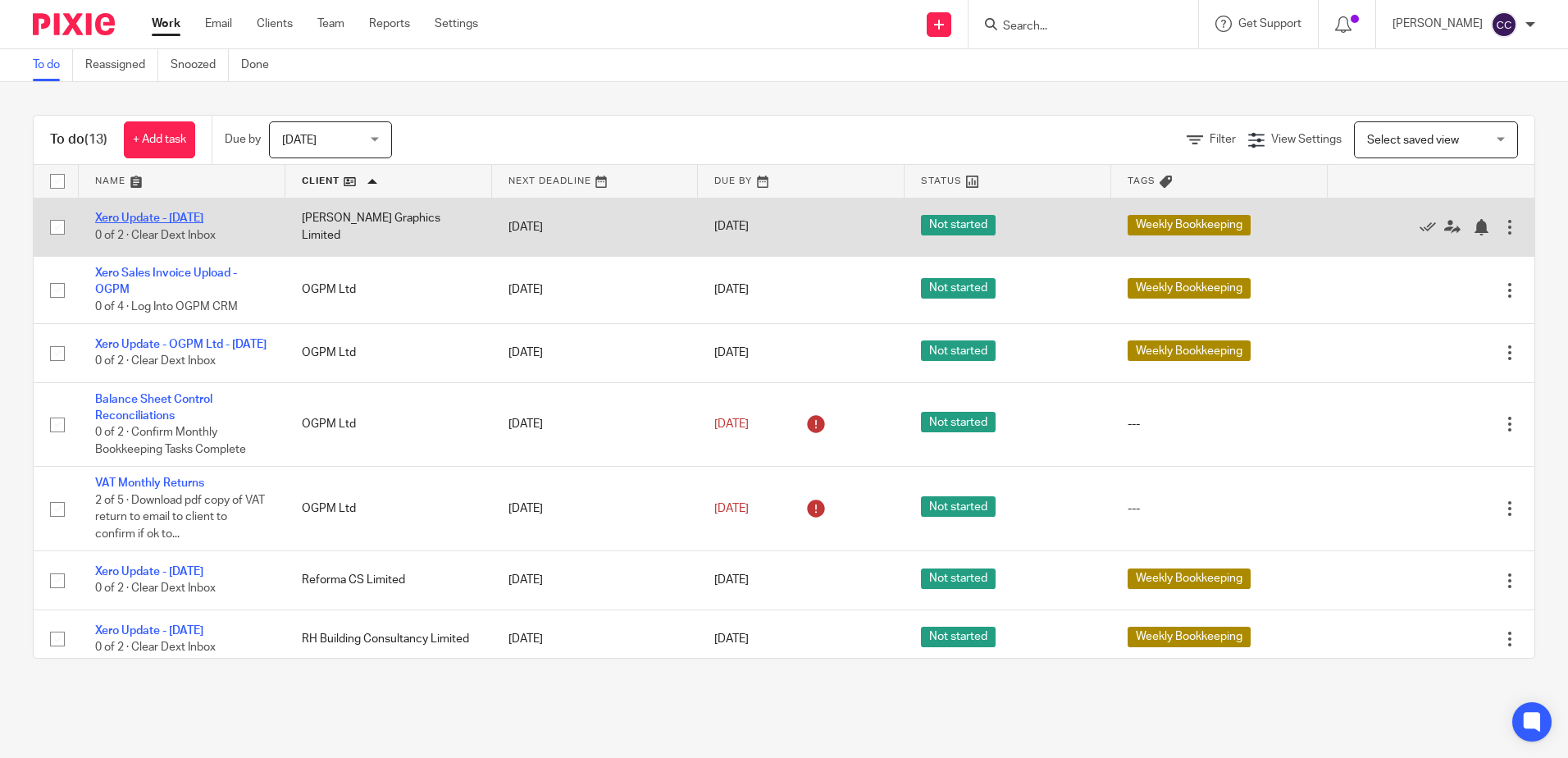
click at [204, 218] on link "Xero Update - [DATE]" at bounding box center [149, 218] width 109 height 12
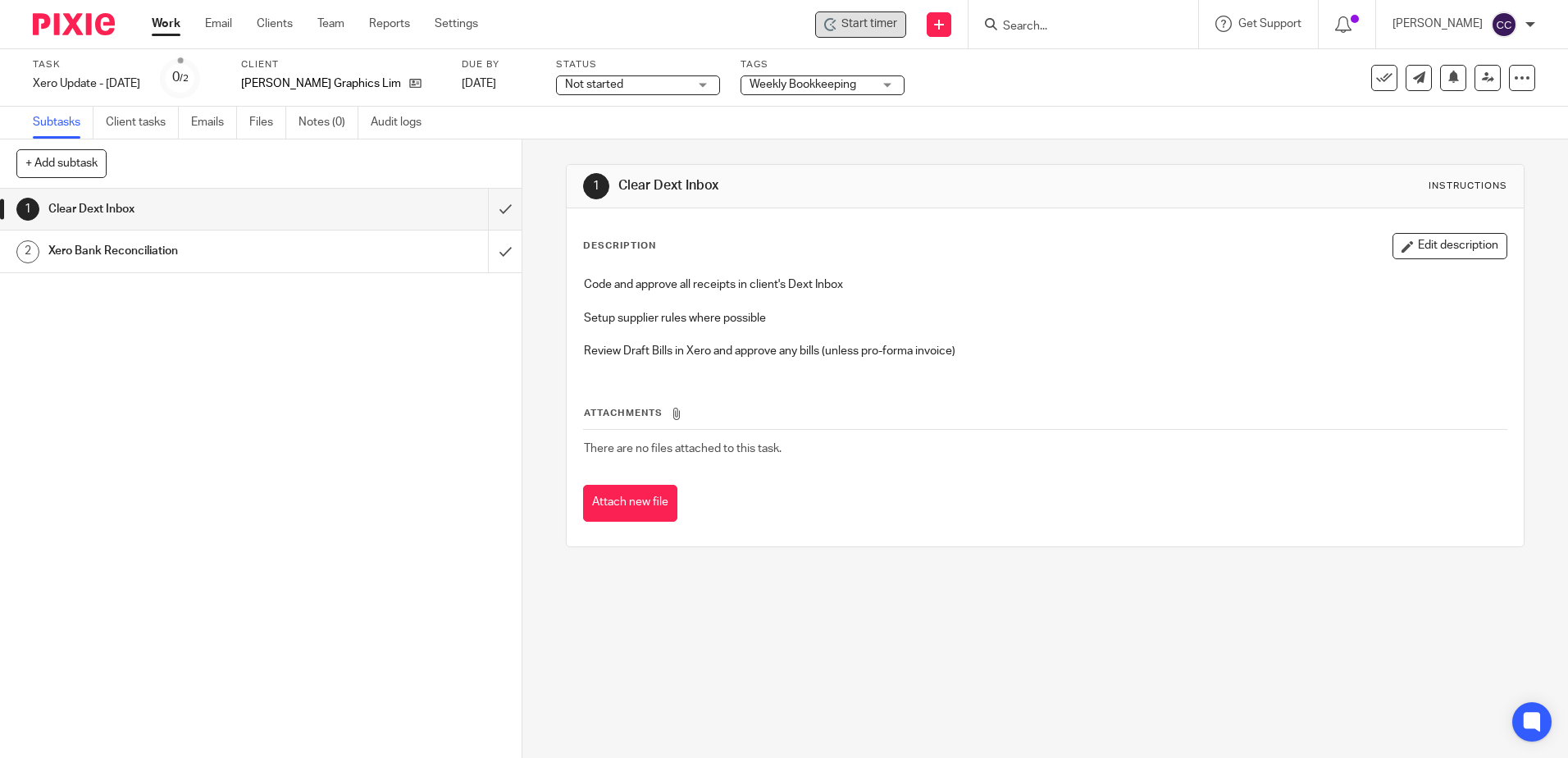
click at [837, 27] on icon at bounding box center [831, 24] width 13 height 13
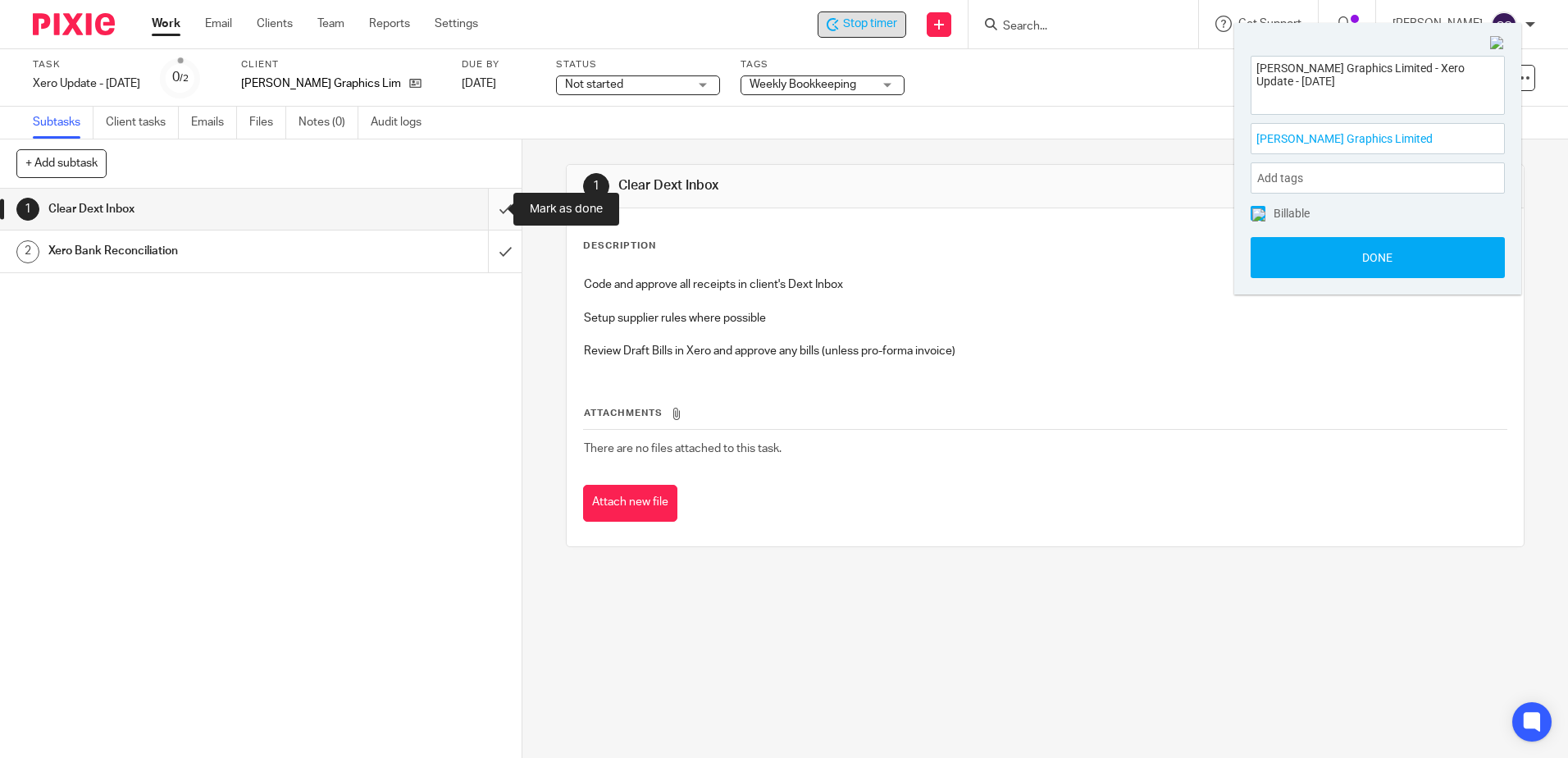
click at [488, 205] on input "submit" at bounding box center [260, 209] width 521 height 41
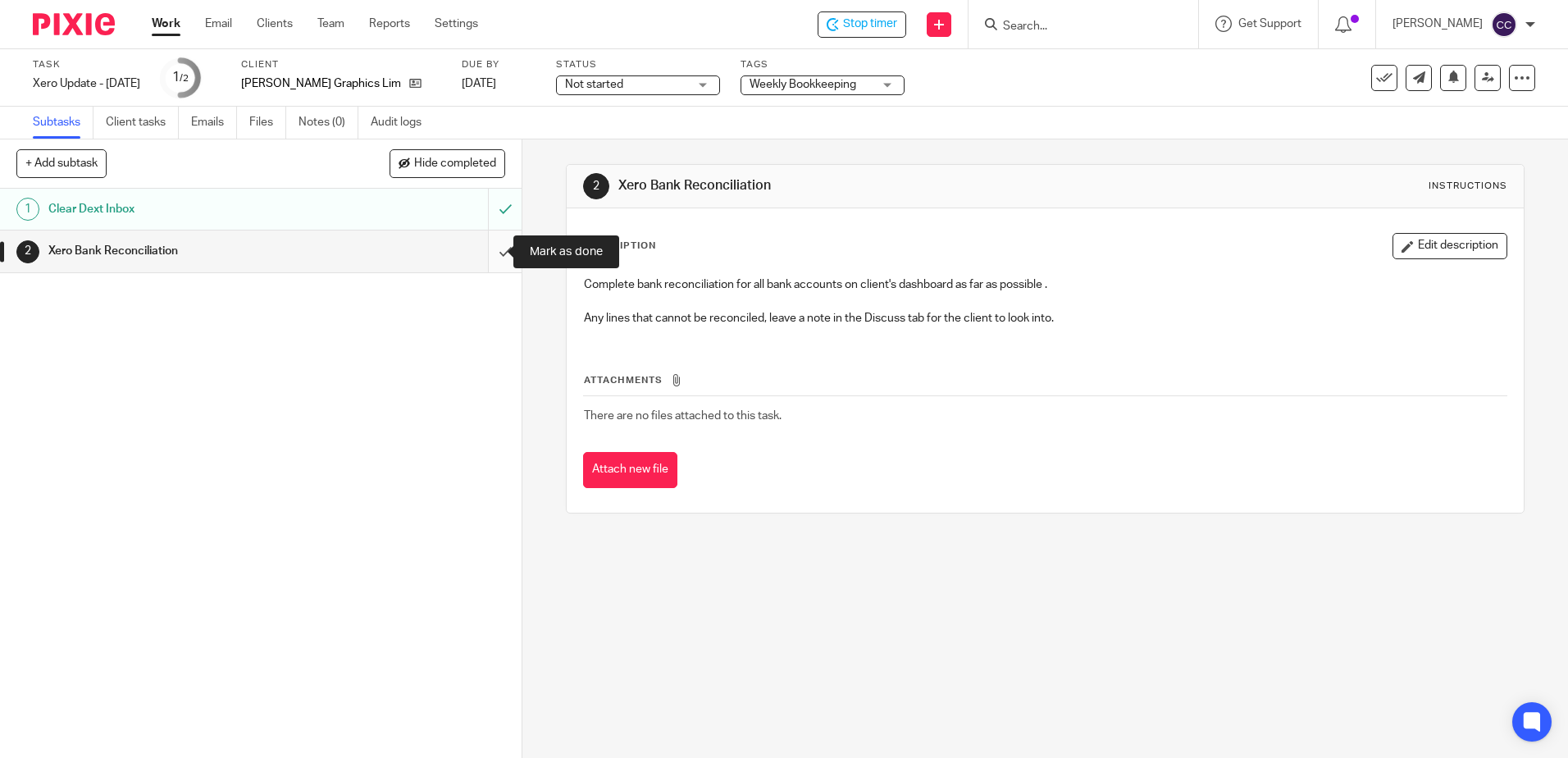
click at [491, 249] on input "submit" at bounding box center [260, 251] width 521 height 41
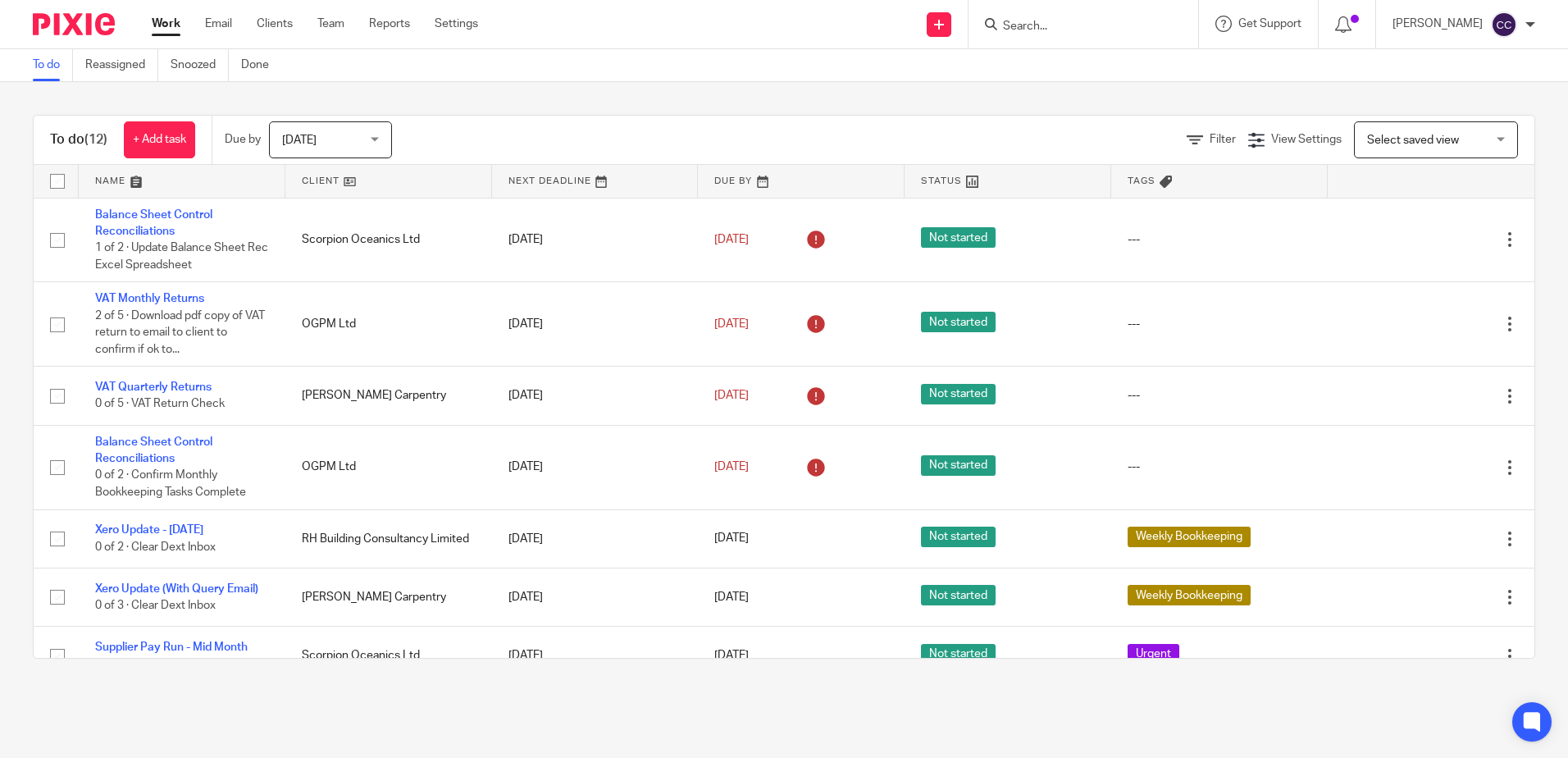
click at [313, 179] on link at bounding box center [388, 181] width 206 height 33
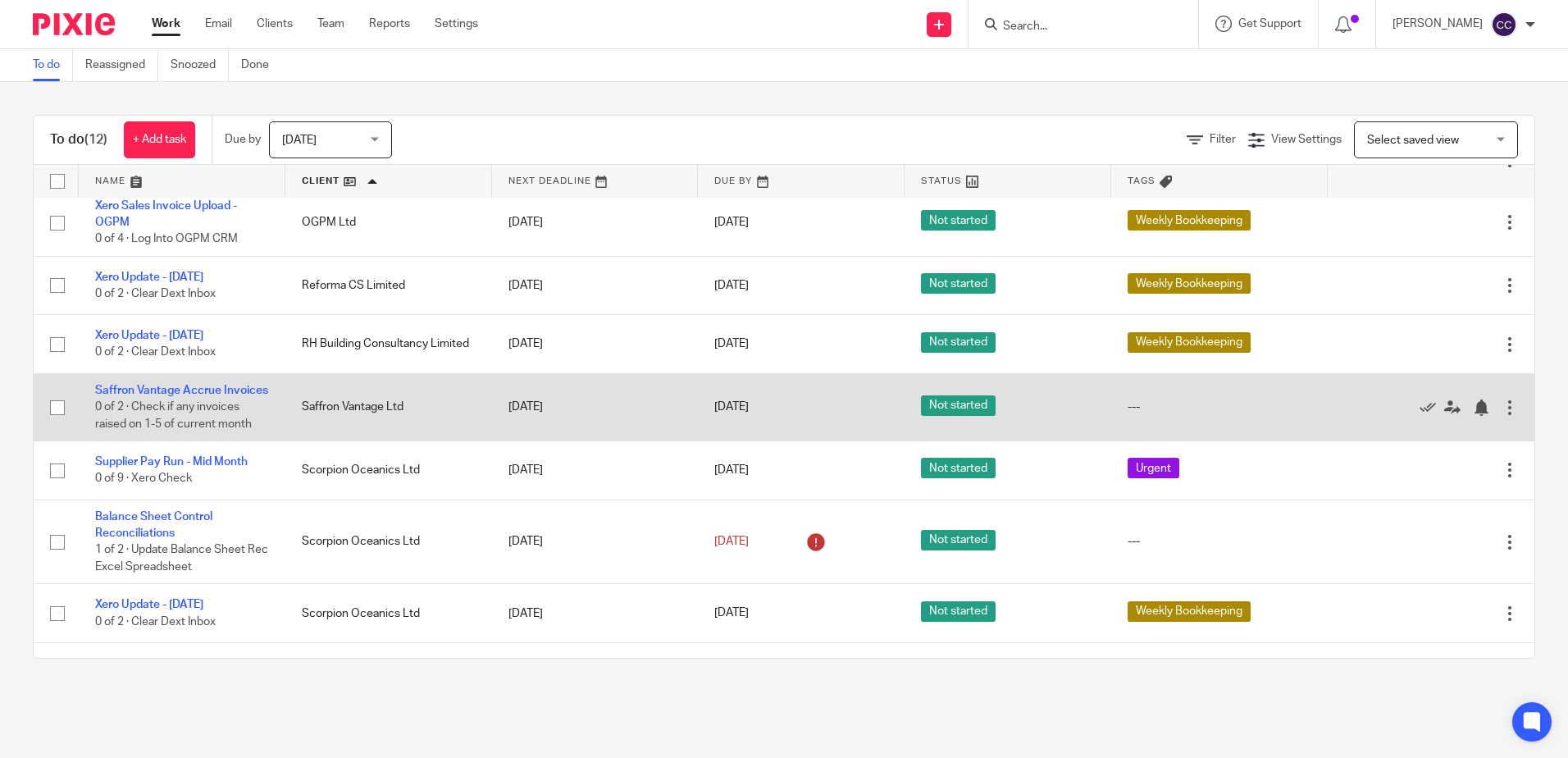
scroll to position [246, 0]
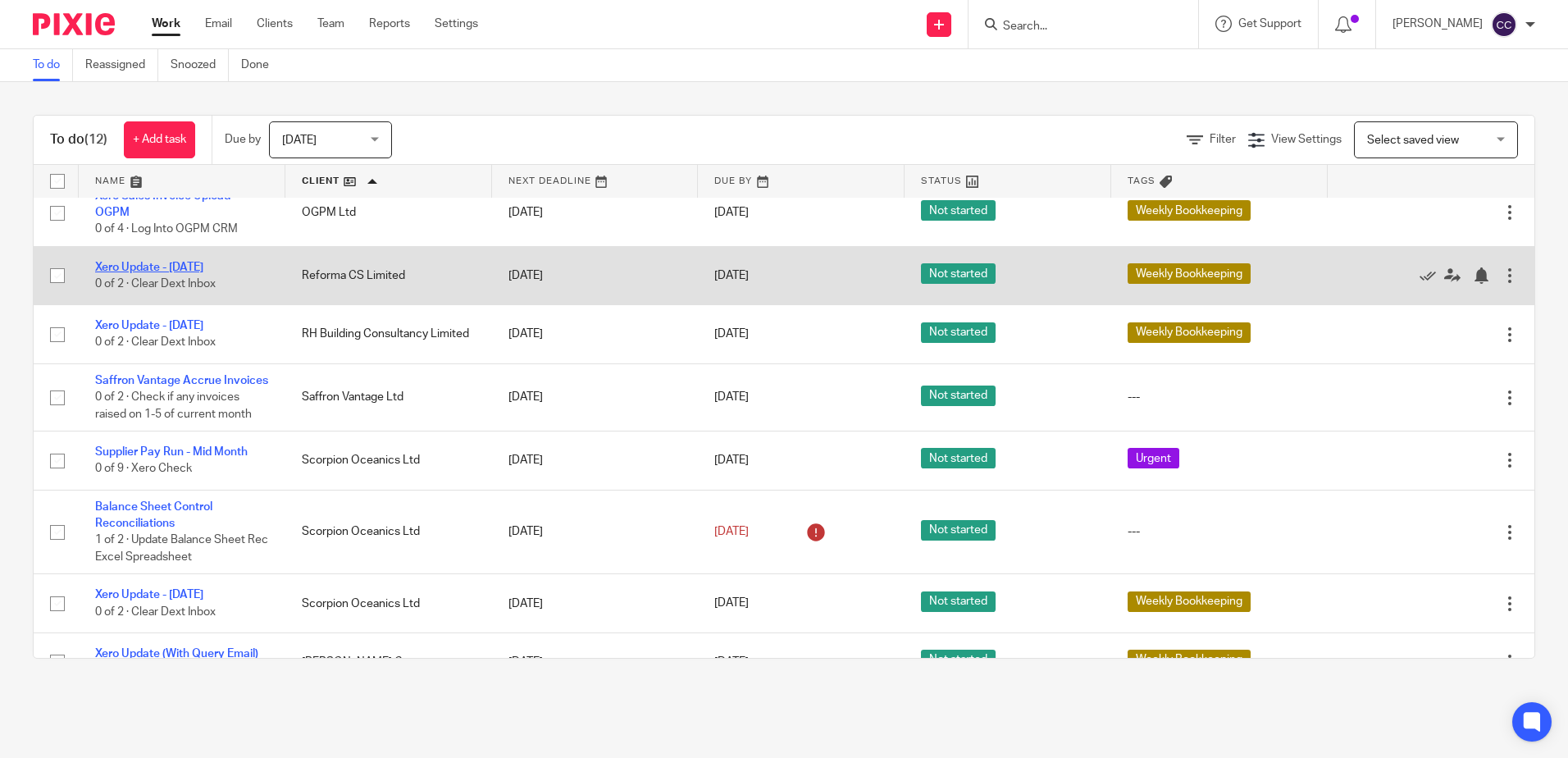
click at [177, 272] on link "Xero Update - [DATE]" at bounding box center [149, 267] width 109 height 12
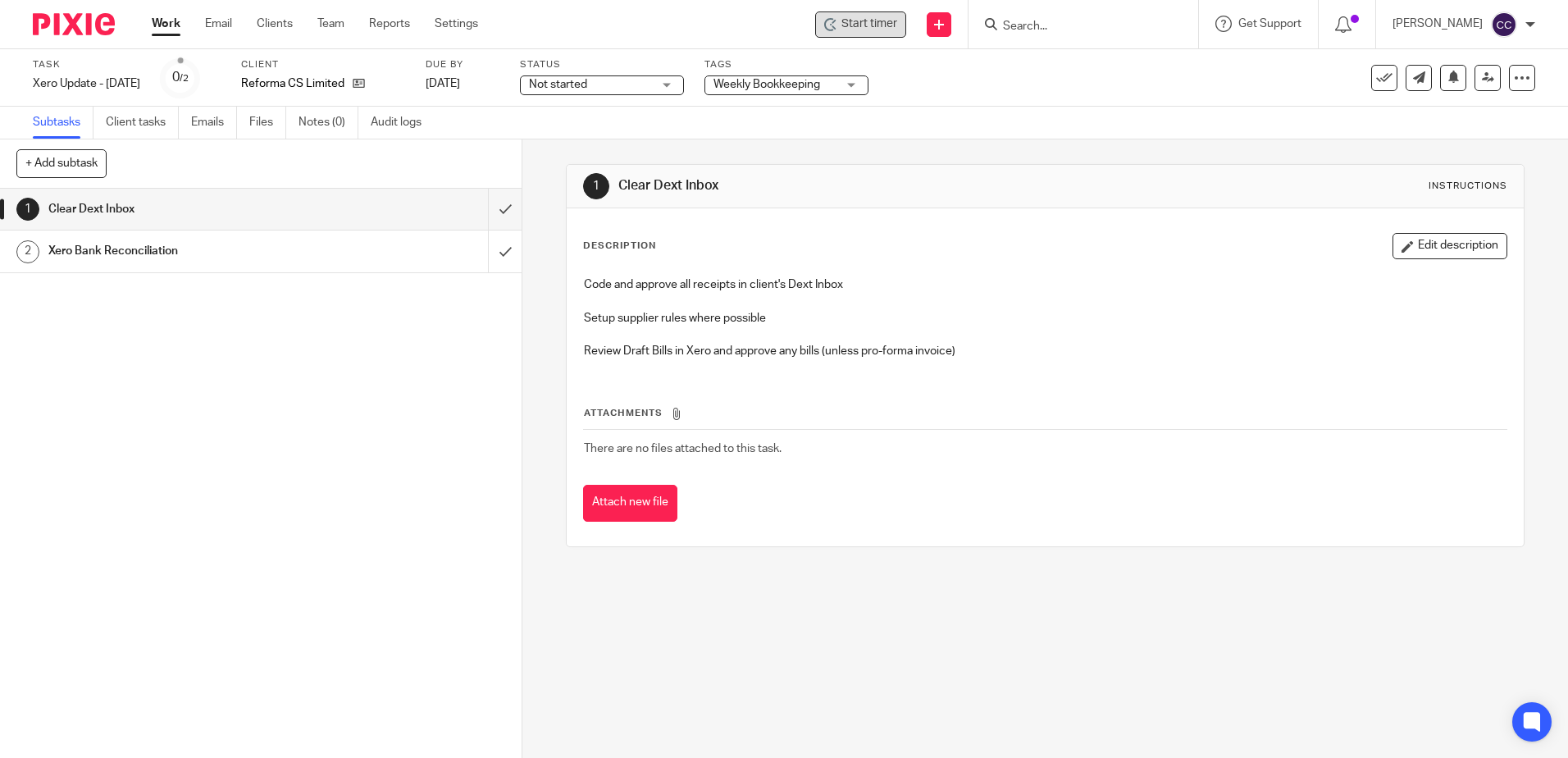
click at [875, 28] on span "Start timer" at bounding box center [869, 23] width 56 height 17
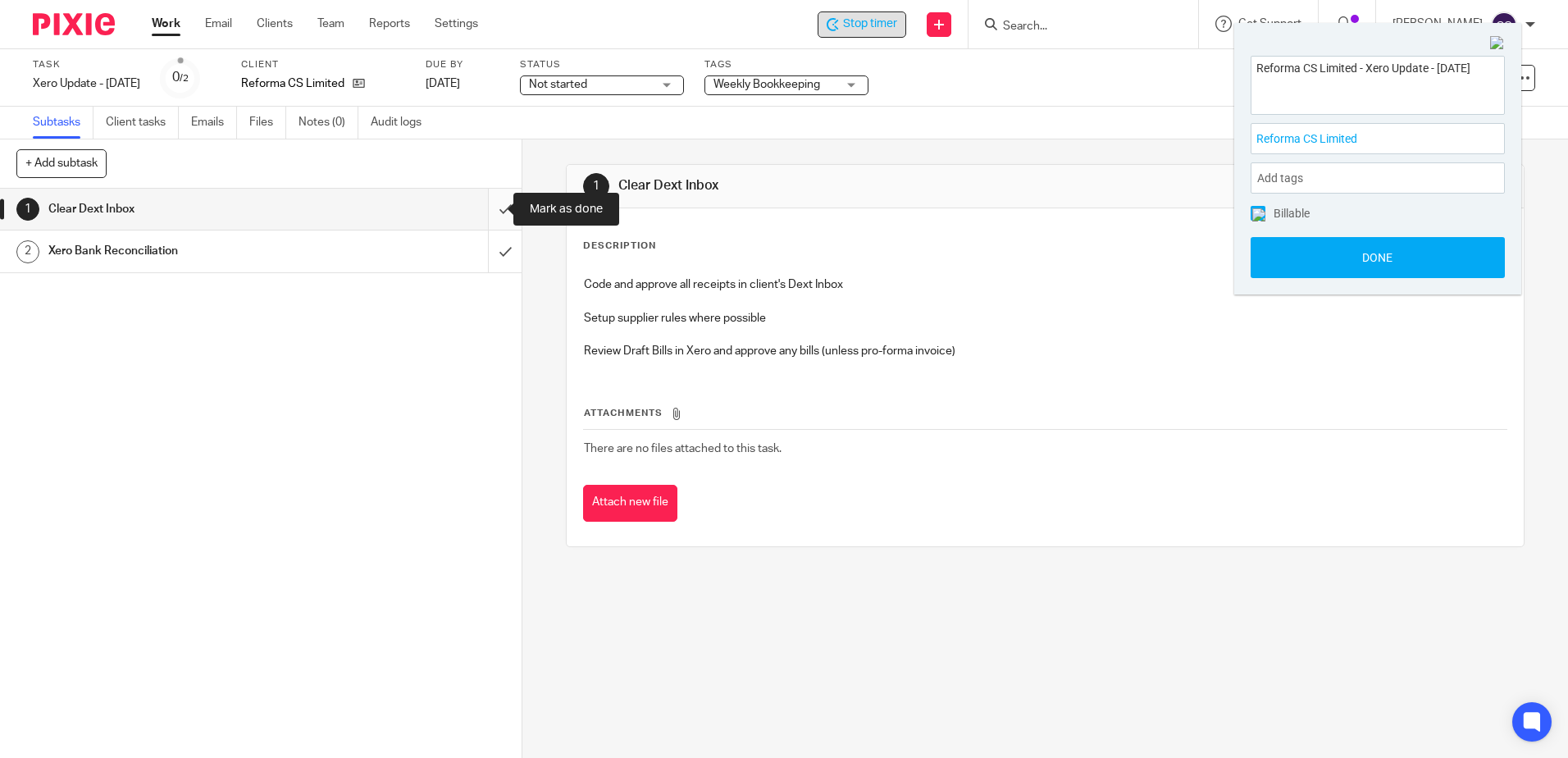
click at [486, 206] on input "submit" at bounding box center [260, 209] width 521 height 41
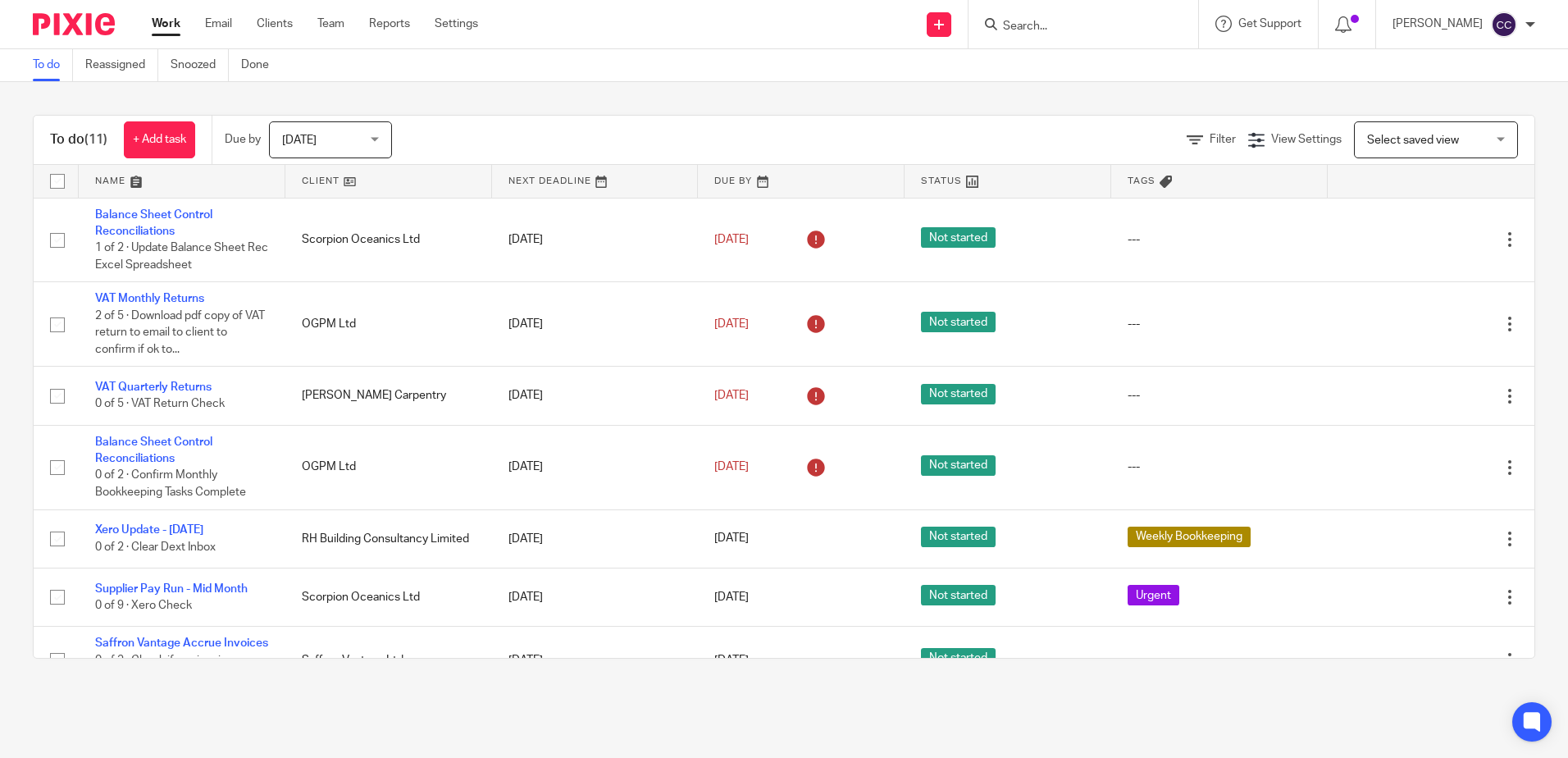
click at [319, 181] on link at bounding box center [388, 181] width 206 height 33
